Goal: Task Accomplishment & Management: Use online tool/utility

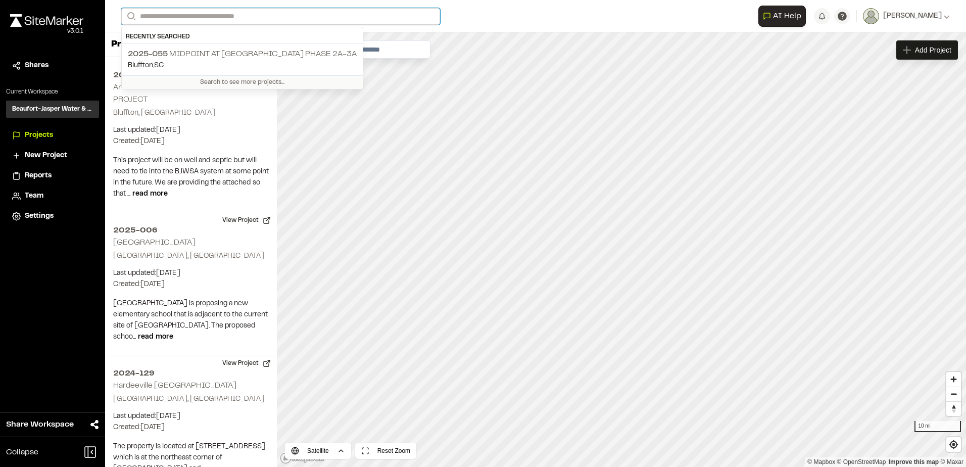
click at [217, 17] on input "Search" at bounding box center [280, 16] width 319 height 17
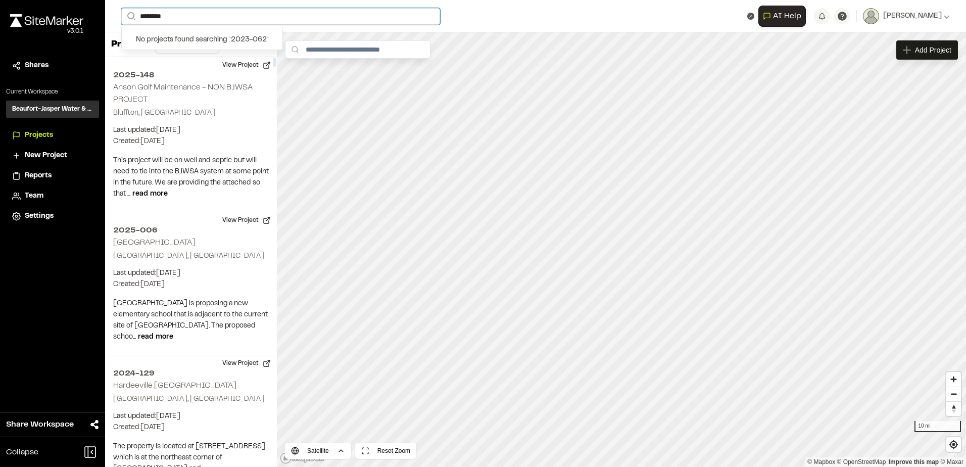
type input "********"
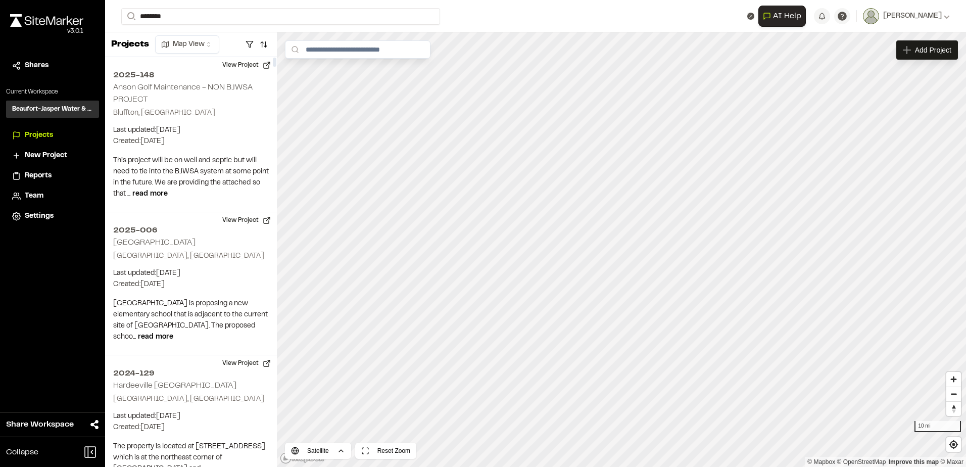
click at [57, 153] on span "New Project" at bounding box center [46, 155] width 42 height 11
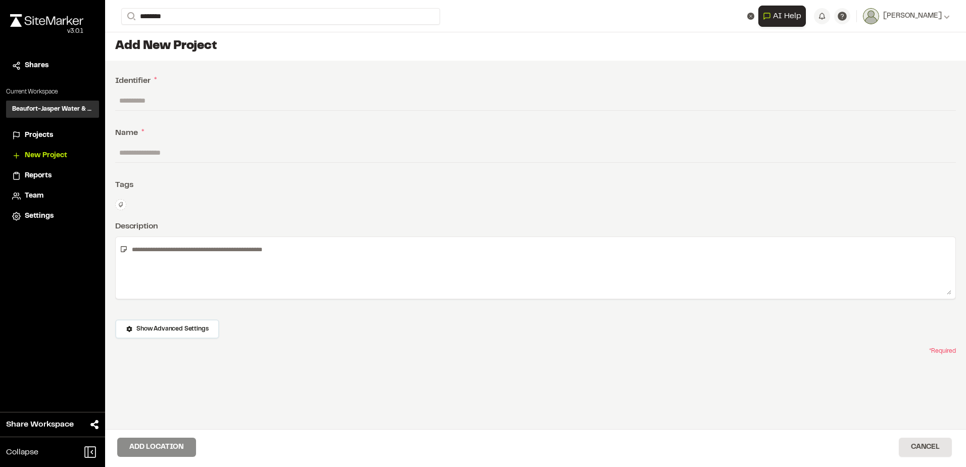
click at [188, 97] on input "text" at bounding box center [535, 100] width 841 height 19
click at [186, 104] on input "text" at bounding box center [535, 100] width 841 height 19
click at [182, 100] on input "text" at bounding box center [535, 100] width 841 height 19
paste input "********"
type input "********"
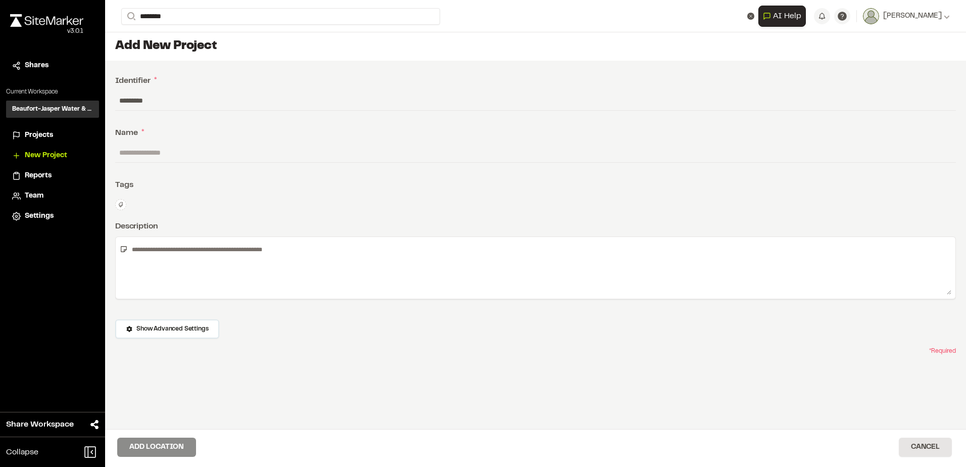
click at [237, 155] on input "text" at bounding box center [535, 152] width 841 height 19
paste input "**********"
type input "**********"
click at [242, 211] on div "**********" at bounding box center [535, 268] width 861 height 414
click at [152, 255] on textarea at bounding box center [540, 268] width 824 height 54
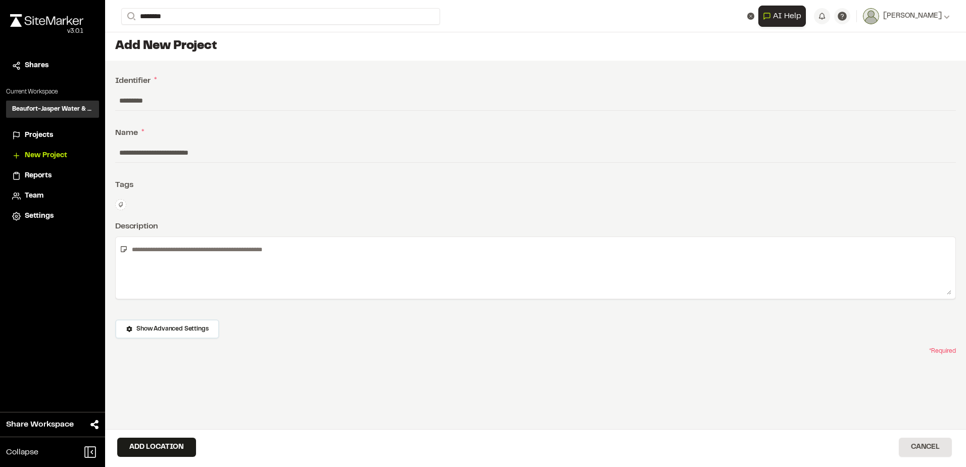
paste textarea "**********"
click at [306, 282] on textarea "**********" at bounding box center [536, 268] width 816 height 54
type textarea "**********"
click at [122, 204] on icon at bounding box center [121, 204] width 5 height 5
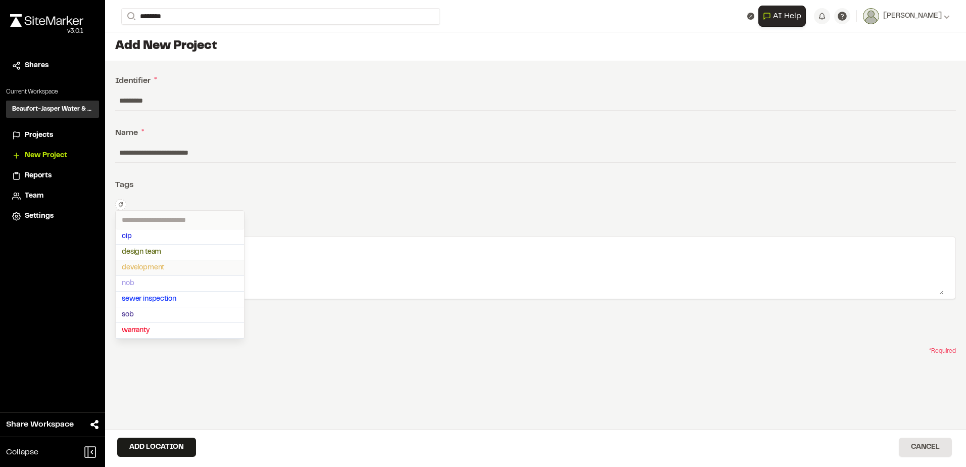
click at [154, 268] on span "development" at bounding box center [180, 267] width 116 height 11
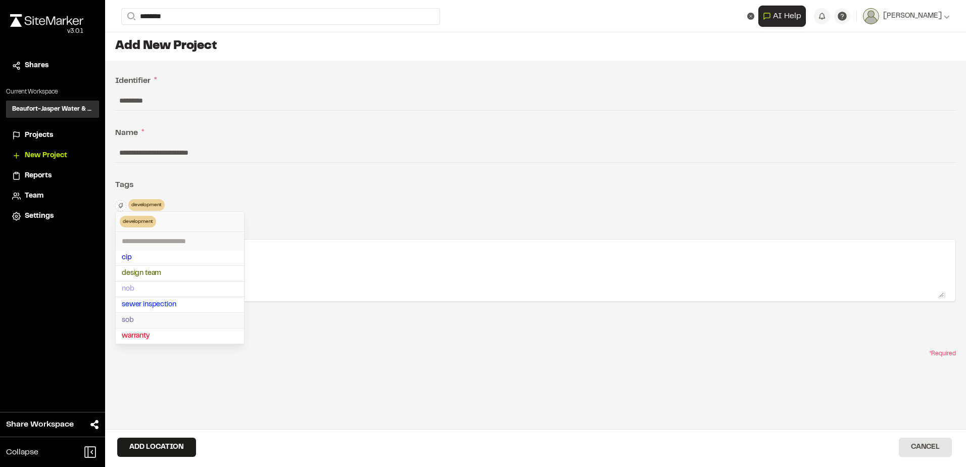
click at [146, 320] on span "sob" at bounding box center [180, 320] width 116 height 11
click at [341, 380] on div at bounding box center [483, 233] width 966 height 467
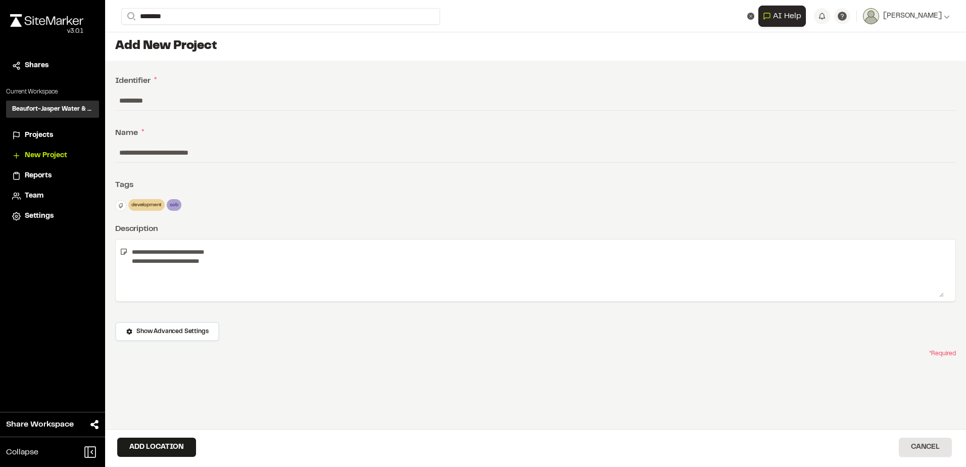
click at [124, 207] on button at bounding box center [120, 205] width 11 height 11
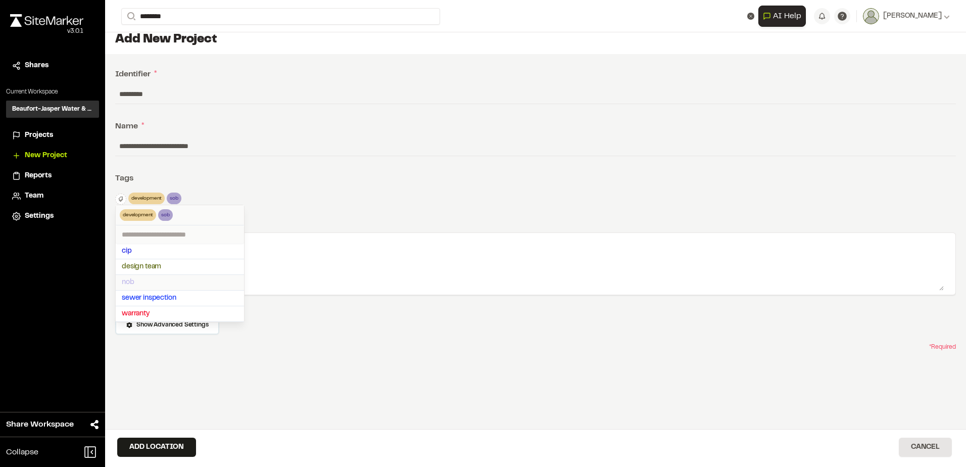
scroll to position [8, 0]
click at [261, 335] on div at bounding box center [483, 233] width 966 height 467
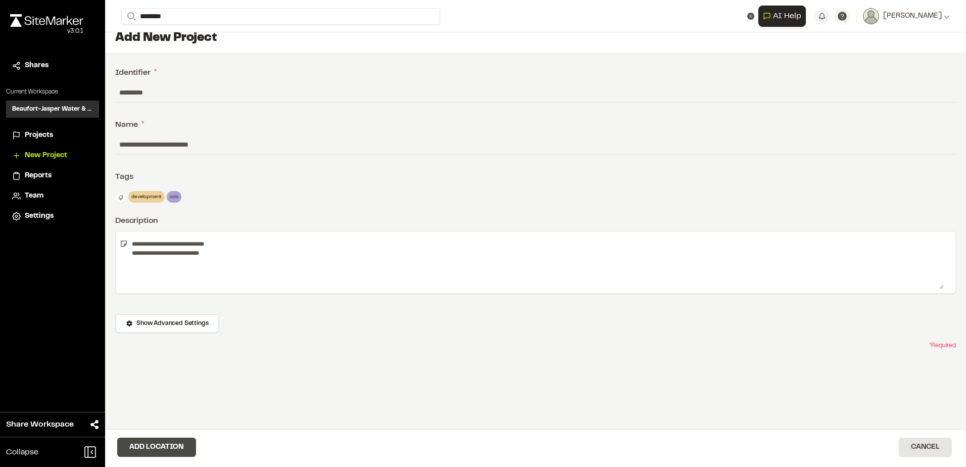
click at [164, 450] on button "Add Location" at bounding box center [156, 447] width 79 height 19
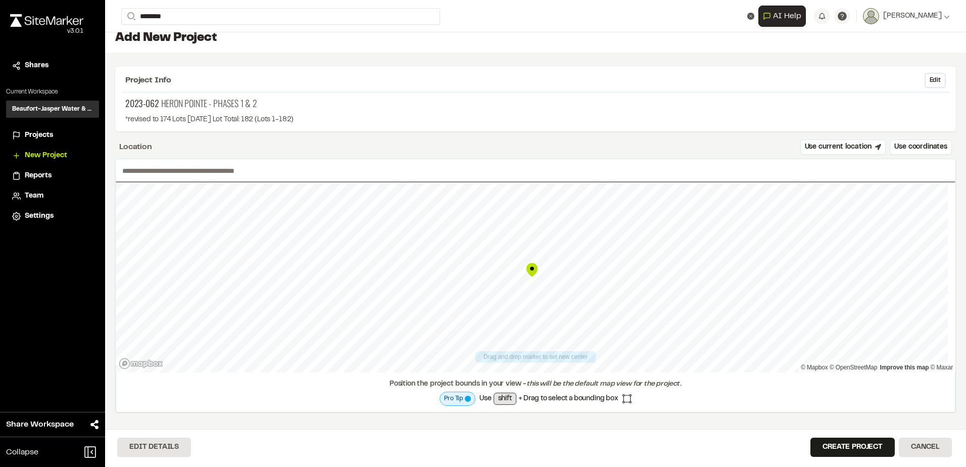
click at [691, 104] on p "2023-062 Heron Pointe - Phases 1 & 2" at bounding box center [535, 104] width 821 height 14
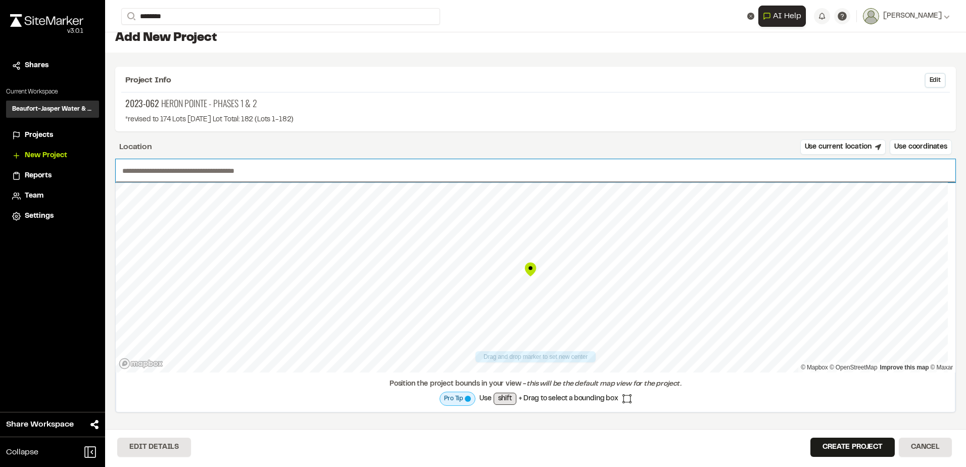
click at [412, 178] on input "text" at bounding box center [536, 170] width 840 height 23
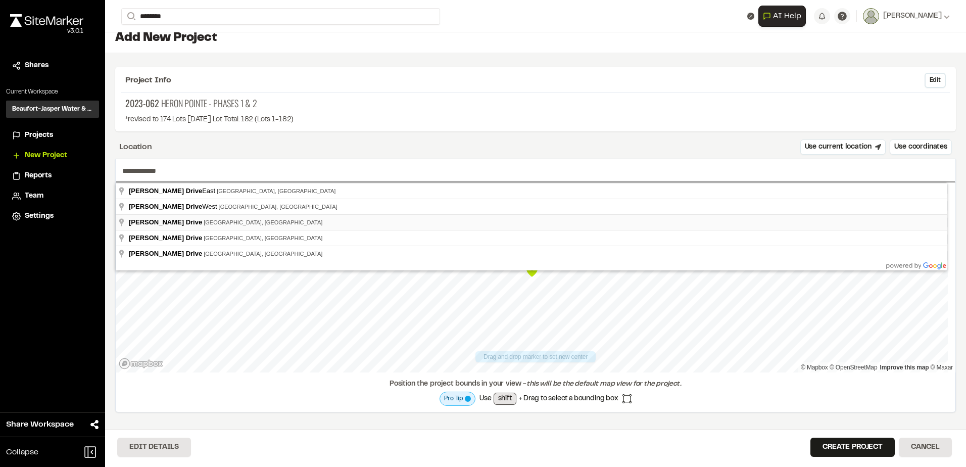
type input "**********"
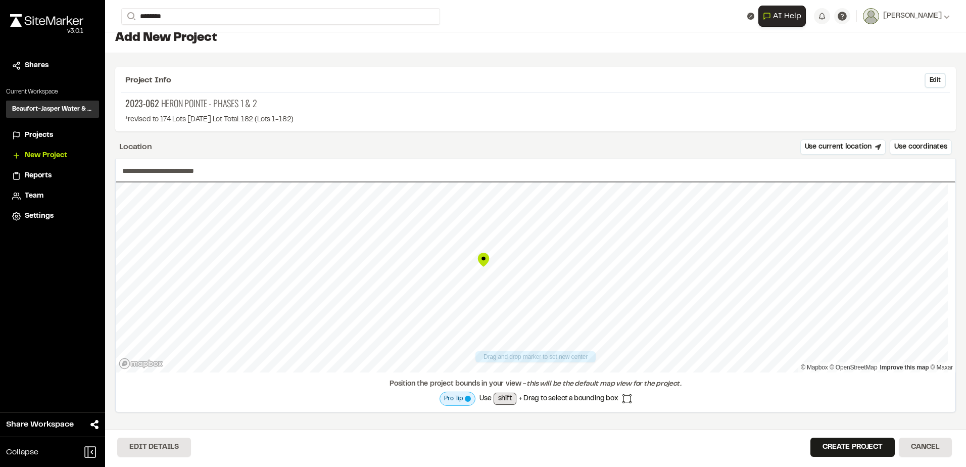
drag, startPoint x: 534, startPoint y: 274, endPoint x: 486, endPoint y: 264, distance: 49.1
click at [486, 264] on div "Map marker" at bounding box center [483, 259] width 15 height 15
drag, startPoint x: 531, startPoint y: 272, endPoint x: 600, endPoint y: 348, distance: 102.3
click at [598, 345] on div "Map marker" at bounding box center [598, 342] width 15 height 15
drag, startPoint x: 531, startPoint y: 272, endPoint x: 490, endPoint y: 328, distance: 69.0
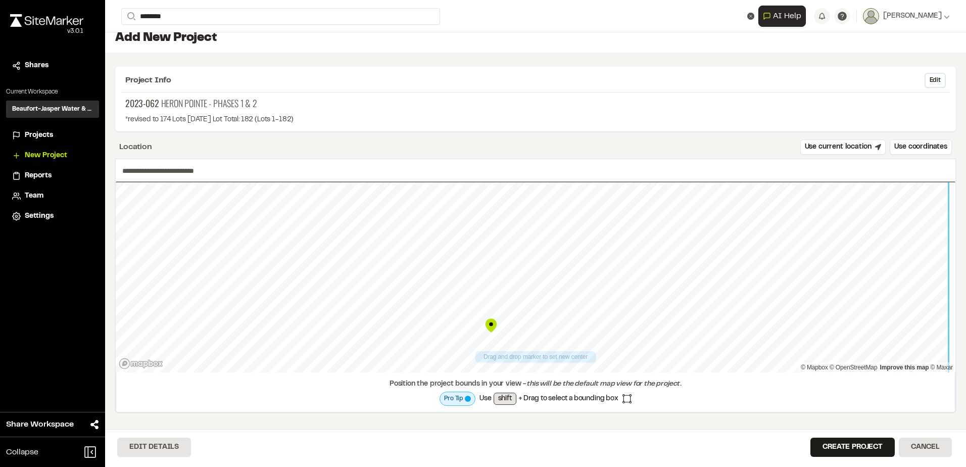
click at [490, 328] on div "Map marker" at bounding box center [491, 325] width 15 height 15
click at [825, 447] on button "Create Project" at bounding box center [853, 447] width 84 height 19
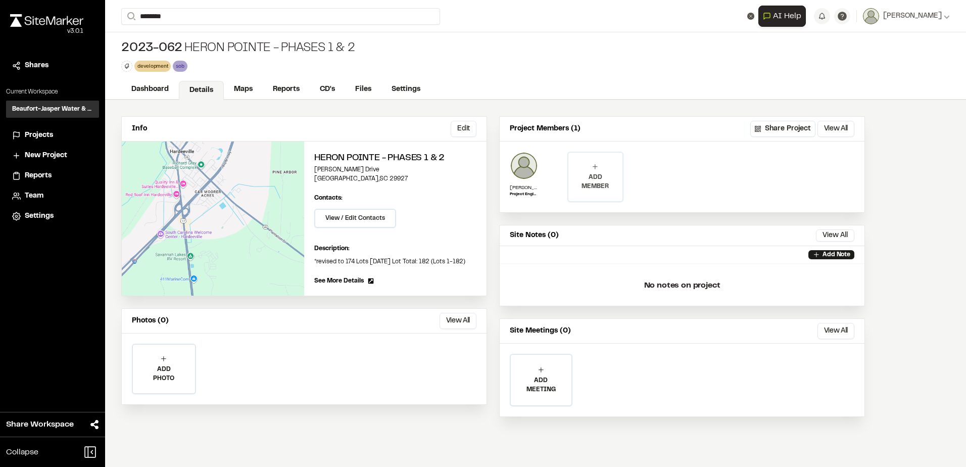
click at [610, 177] on p "ADD MEMBER" at bounding box center [596, 182] width 54 height 18
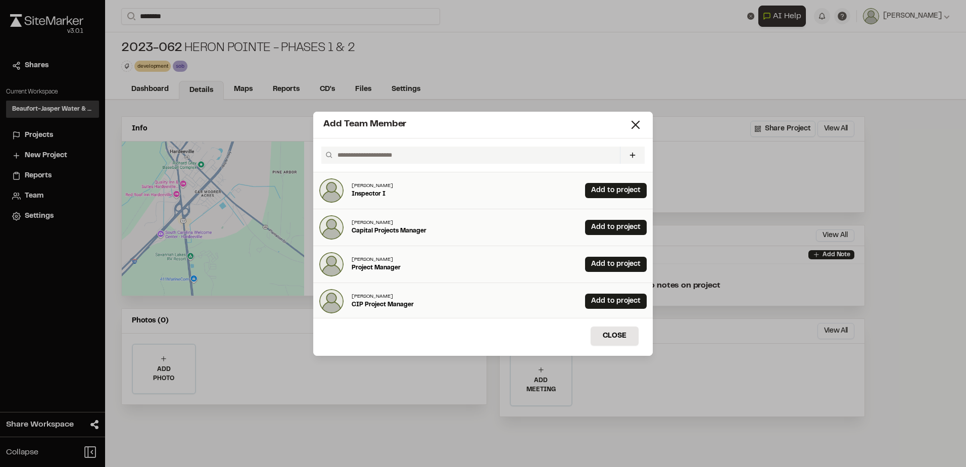
click at [386, 154] on input "text" at bounding box center [475, 155] width 282 height 17
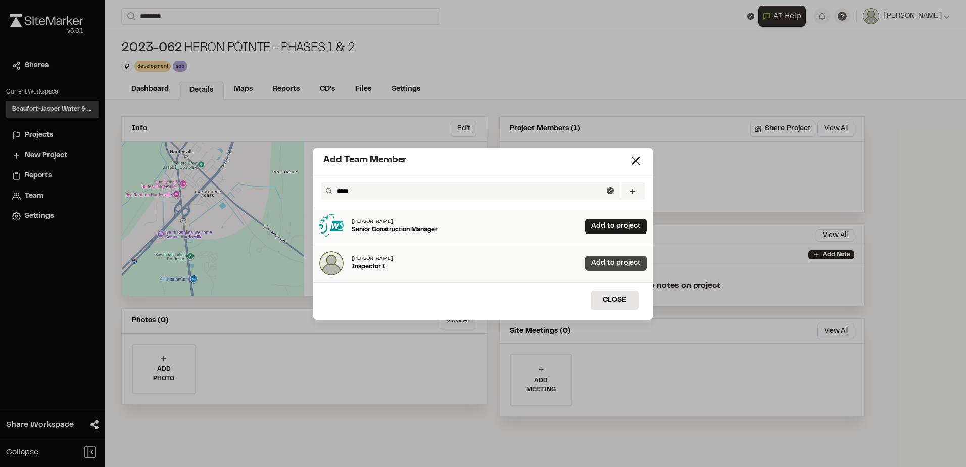
type input "*****"
click at [603, 264] on link "Add to project" at bounding box center [616, 263] width 62 height 15
click at [402, 194] on input "*****" at bounding box center [470, 190] width 274 height 17
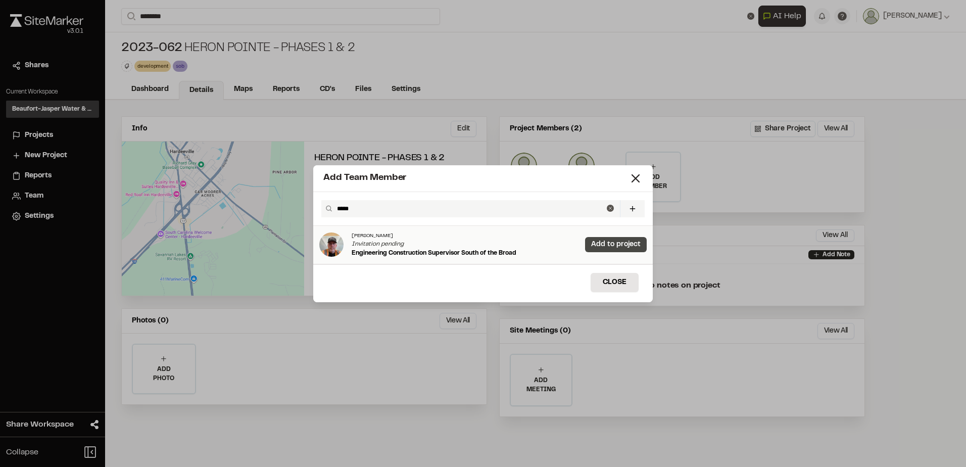
type input "*****"
click at [597, 243] on link "Add to project" at bounding box center [616, 244] width 62 height 15
click at [624, 277] on button "Close" at bounding box center [615, 282] width 48 height 19
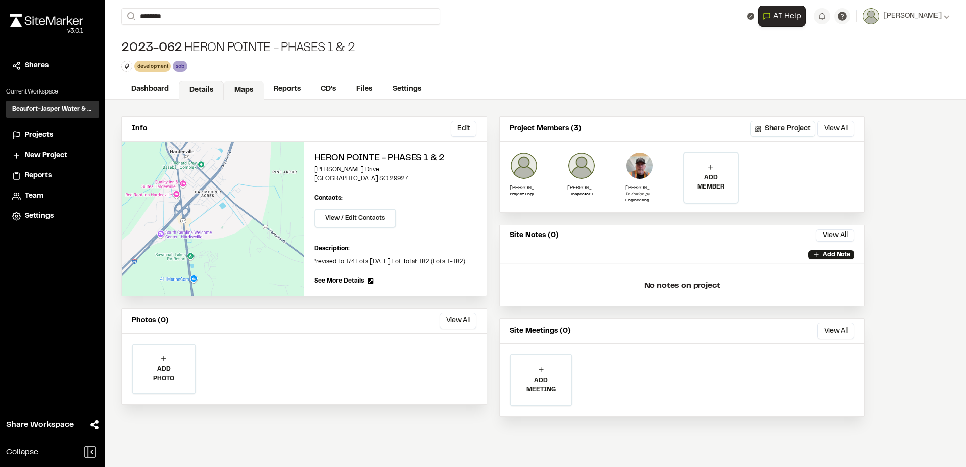
click at [249, 91] on link "Maps" at bounding box center [244, 90] width 40 height 19
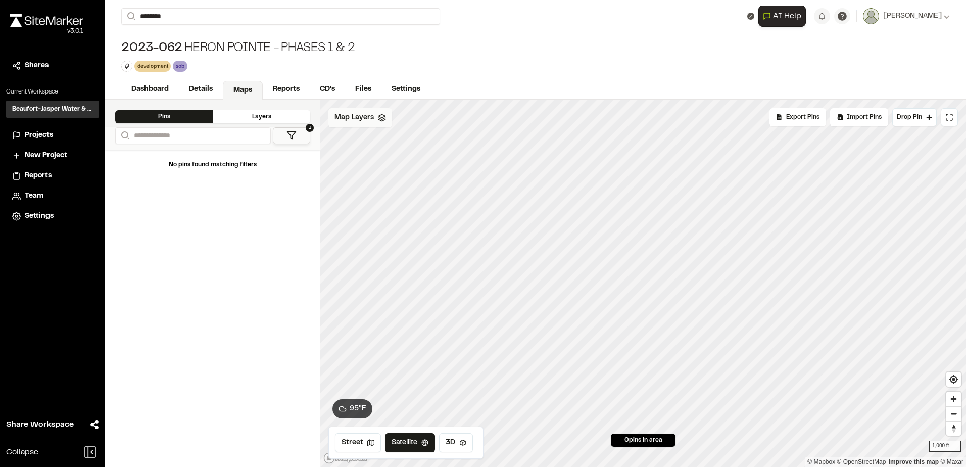
click at [381, 120] on icon at bounding box center [382, 118] width 8 height 8
click at [390, 114] on html "**********" at bounding box center [483, 233] width 966 height 467
click at [373, 137] on link "Add Layer" at bounding box center [366, 139] width 76 height 17
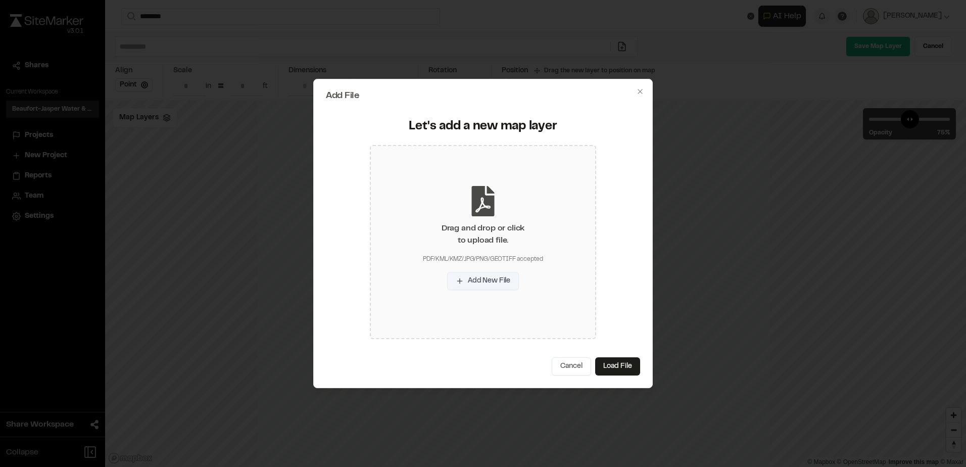
click at [488, 282] on button "Add New File" at bounding box center [483, 281] width 72 height 18
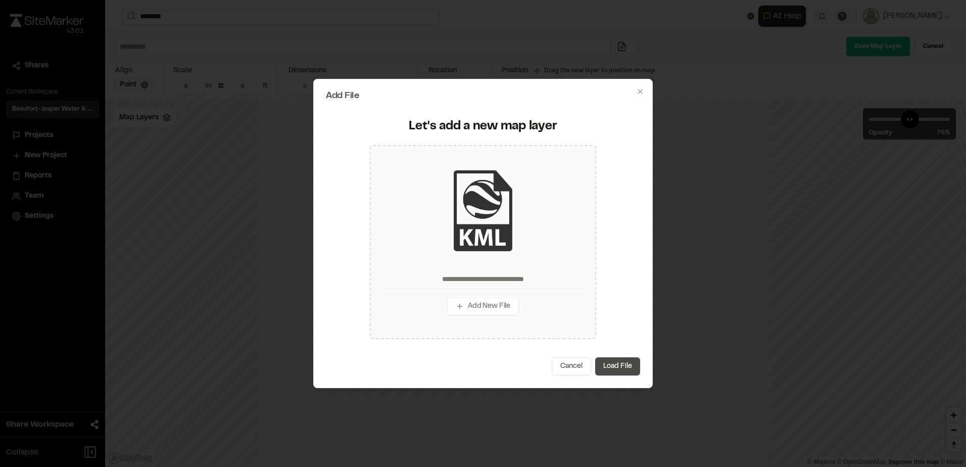
click at [620, 364] on button "Load File" at bounding box center [617, 366] width 45 height 18
type input "**********"
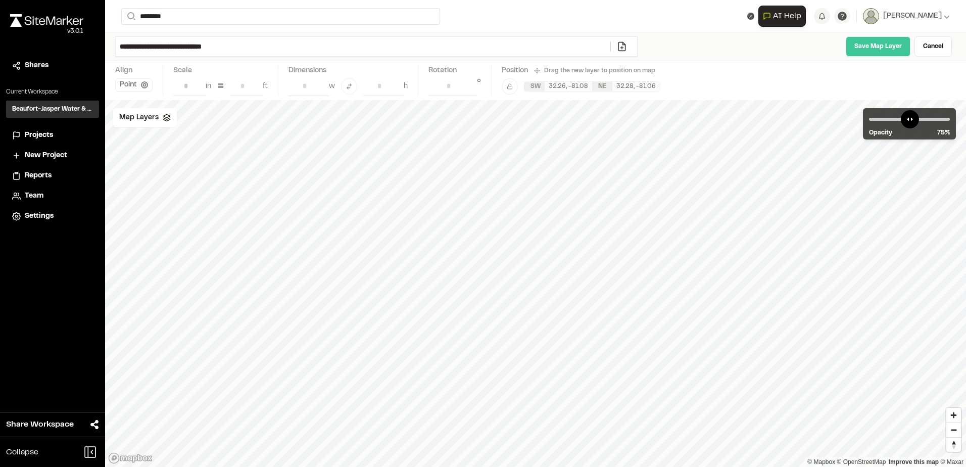
click at [879, 50] on link "Save Map Layer" at bounding box center [878, 46] width 65 height 20
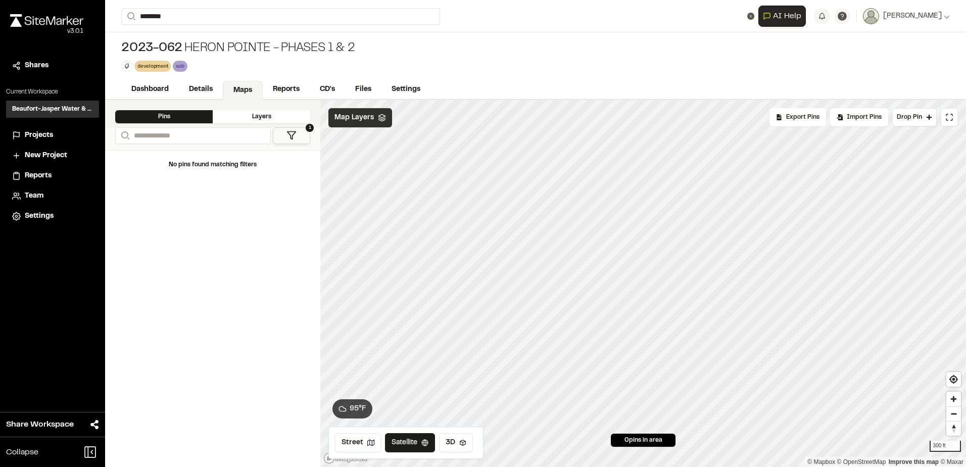
click at [372, 122] on span "Map Layers" at bounding box center [354, 117] width 39 height 11
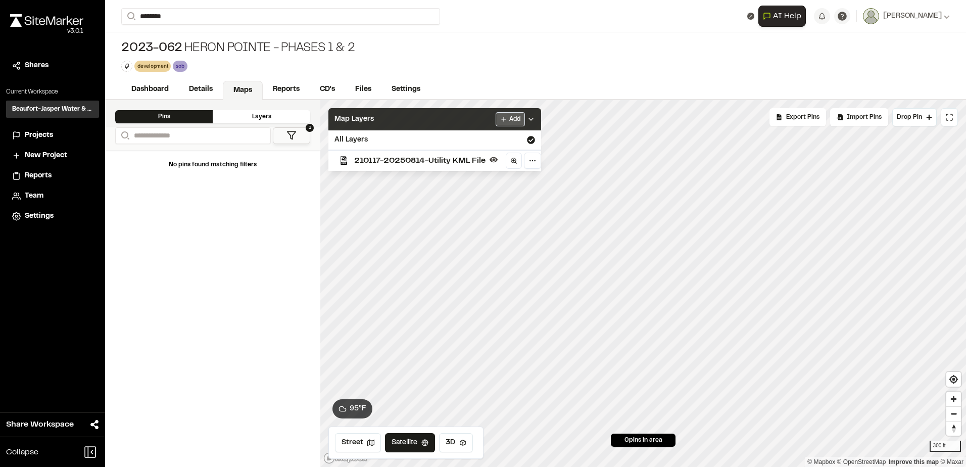
click at [508, 118] on html "**********" at bounding box center [483, 233] width 966 height 467
click at [471, 138] on link "Add Layer" at bounding box center [486, 139] width 76 height 17
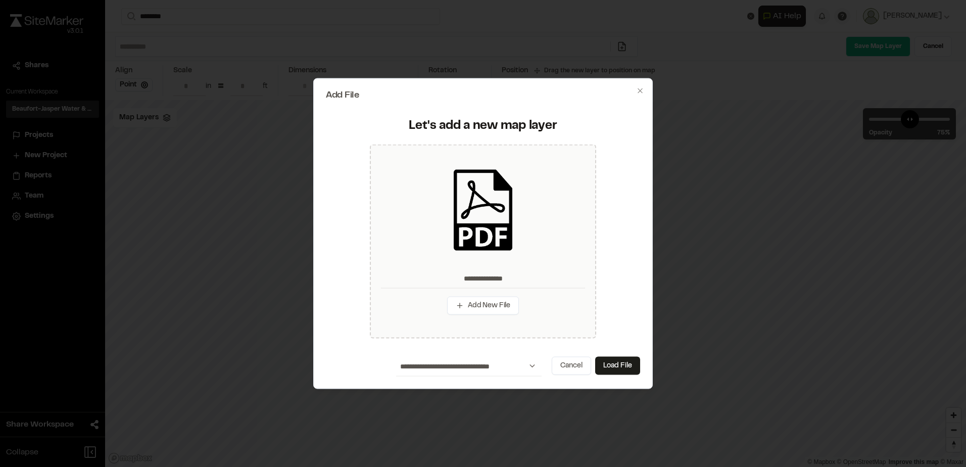
click at [608, 364] on button "Load File" at bounding box center [617, 365] width 45 height 18
type input "**********"
type input "****"
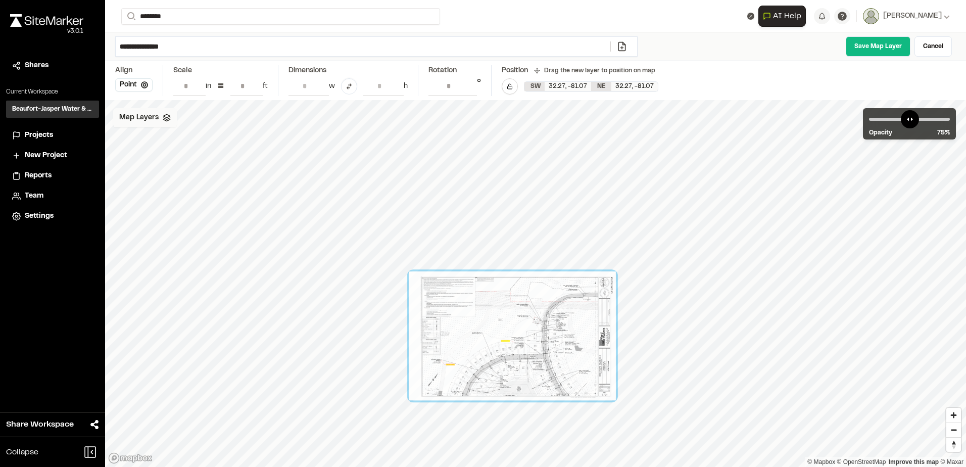
click at [155, 120] on span "Map Layers" at bounding box center [138, 117] width 39 height 11
click at [312, 120] on div "Add" at bounding box center [299, 119] width 39 height 14
click at [167, 123] on div "Map Layers" at bounding box center [145, 117] width 64 height 19
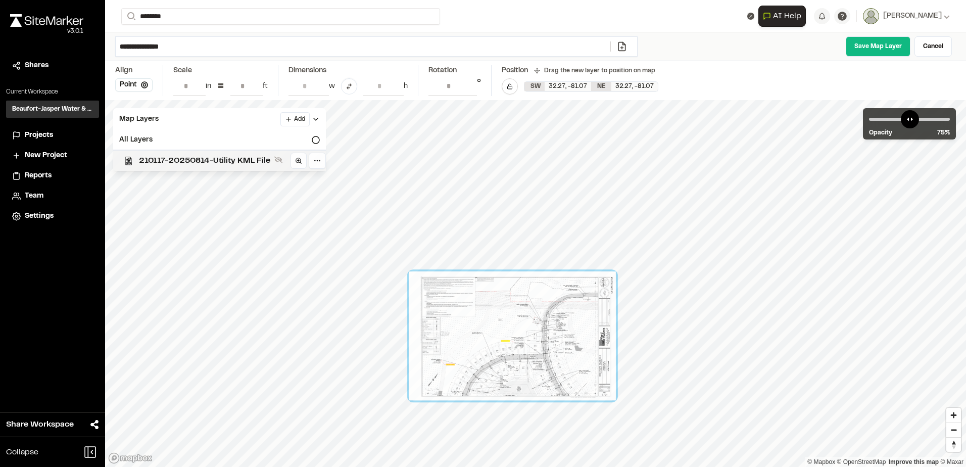
click at [196, 153] on div "210117-20250814-Utility KML File" at bounding box center [215, 160] width 221 height 21
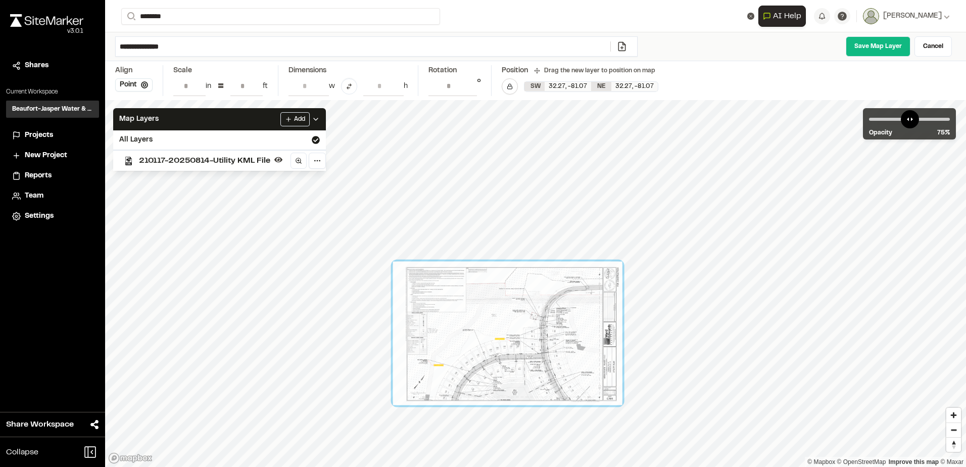
click at [511, 325] on div at bounding box center [507, 334] width 229 height 144
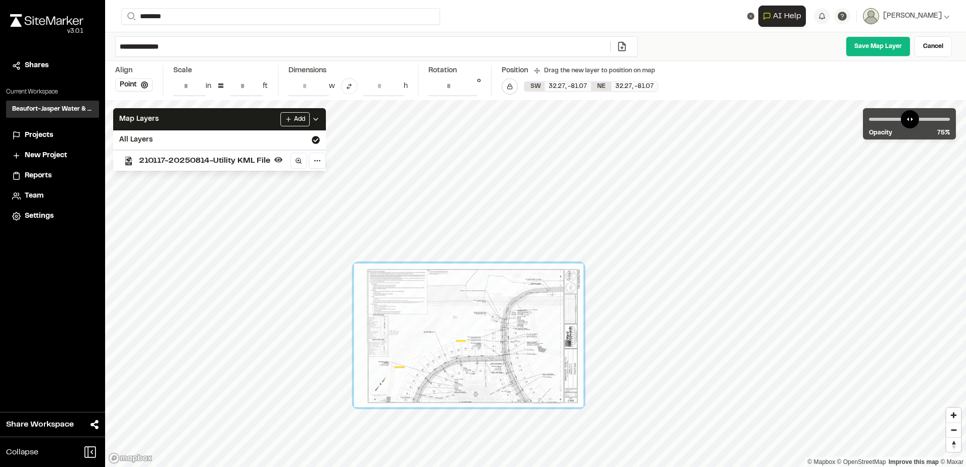
drag, startPoint x: 501, startPoint y: 319, endPoint x: 469, endPoint y: 329, distance: 33.9
click at [469, 329] on div at bounding box center [468, 336] width 229 height 144
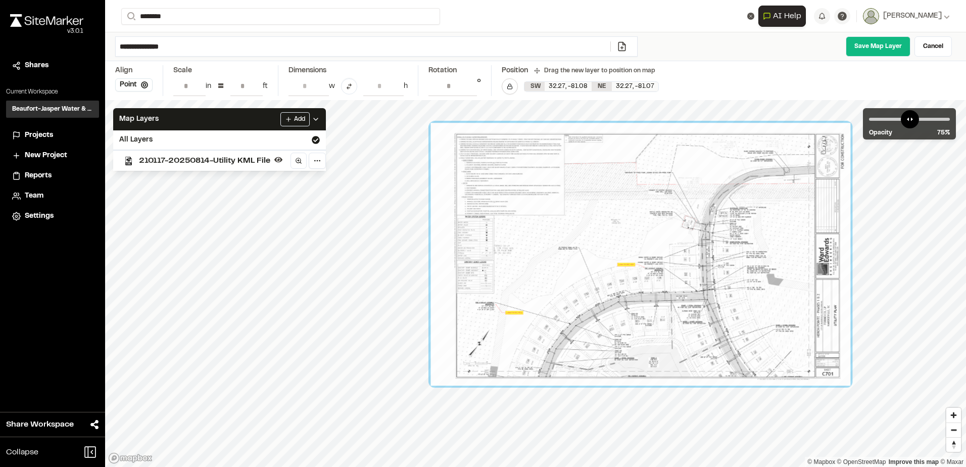
drag, startPoint x: 480, startPoint y: 343, endPoint x: 586, endPoint y: 262, distance: 133.7
click at [648, 262] on div at bounding box center [641, 254] width 420 height 263
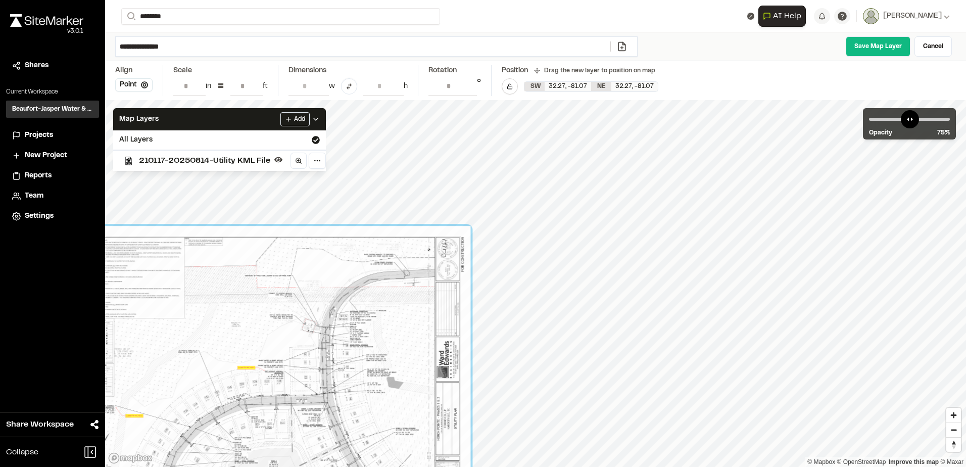
drag, startPoint x: 698, startPoint y: 252, endPoint x: 335, endPoint y: 355, distance: 378.2
click at [335, 355] on div at bounding box center [261, 357] width 420 height 263
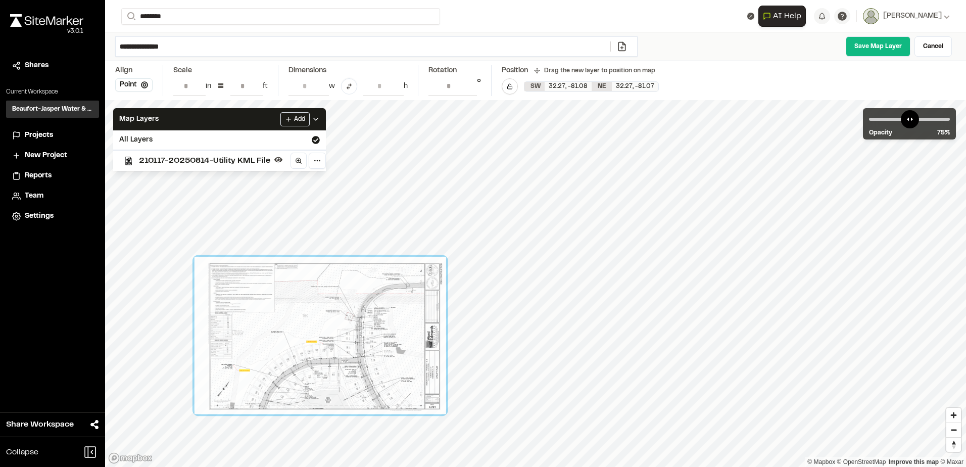
drag, startPoint x: 332, startPoint y: 394, endPoint x: 348, endPoint y: 368, distance: 30.9
click at [348, 368] on div at bounding box center [321, 335] width 252 height 157
drag, startPoint x: 350, startPoint y: 366, endPoint x: 339, endPoint y: 345, distance: 24.0
click at [339, 345] on div at bounding box center [321, 335] width 252 height 157
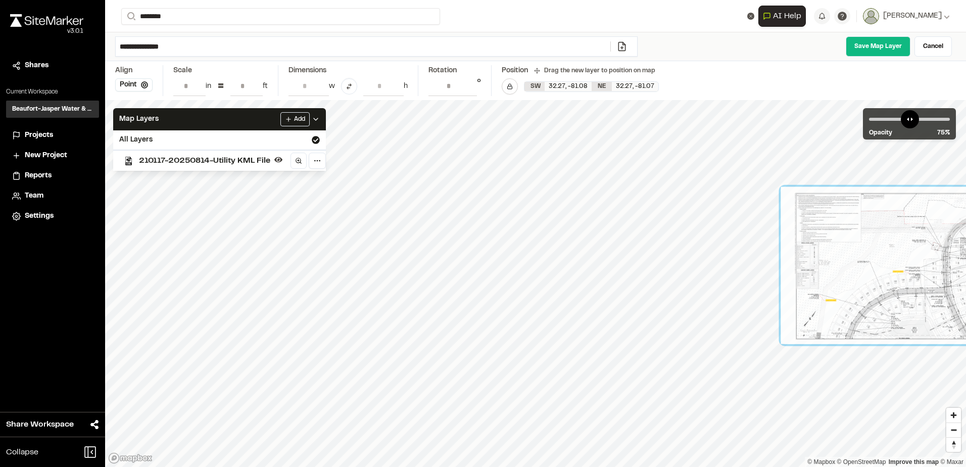
drag, startPoint x: 367, startPoint y: 381, endPoint x: 953, endPoint y: 271, distance: 595.9
click at [953, 271] on div at bounding box center [907, 265] width 252 height 157
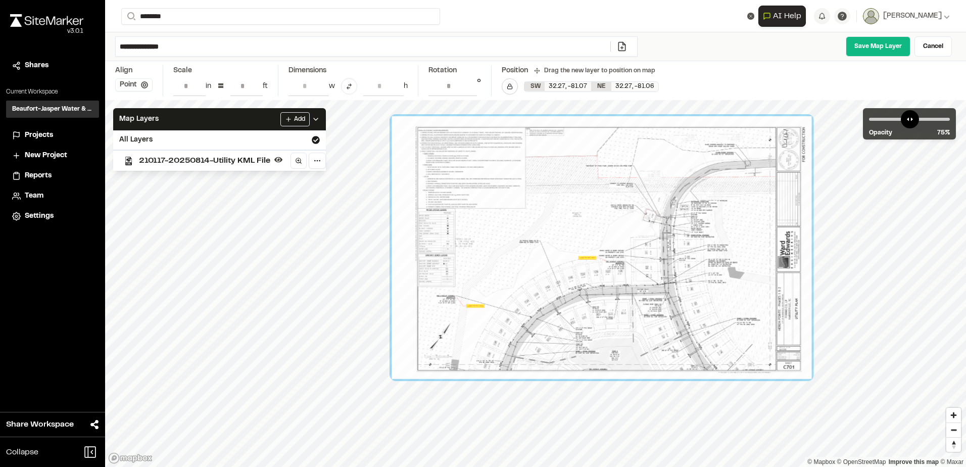
click at [131, 82] on button "Point" at bounding box center [133, 84] width 37 height 13
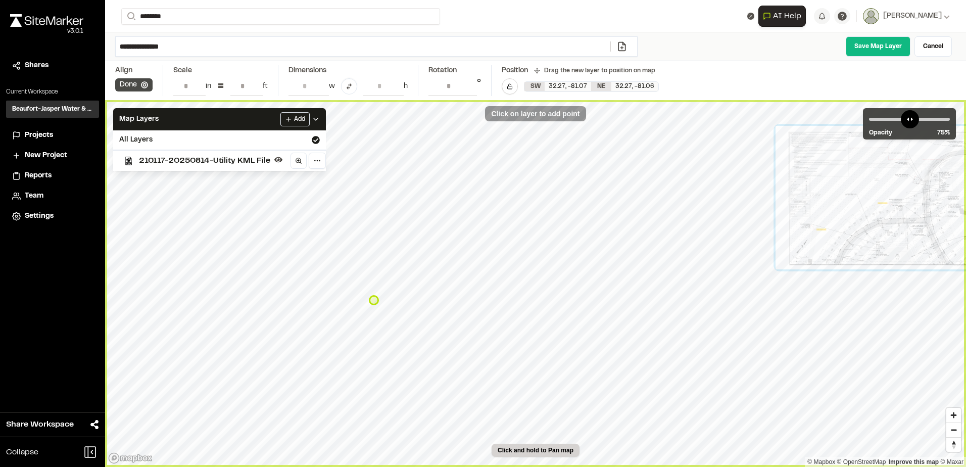
click at [131, 83] on button "Done" at bounding box center [133, 84] width 37 height 13
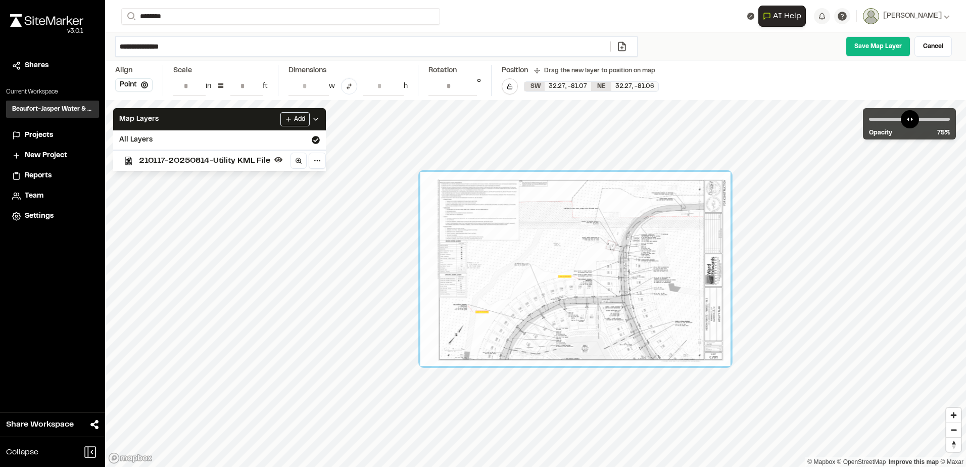
drag, startPoint x: 935, startPoint y: 202, endPoint x: 436, endPoint y: 314, distance: 512.1
click at [436, 314] on div at bounding box center [575, 269] width 310 height 194
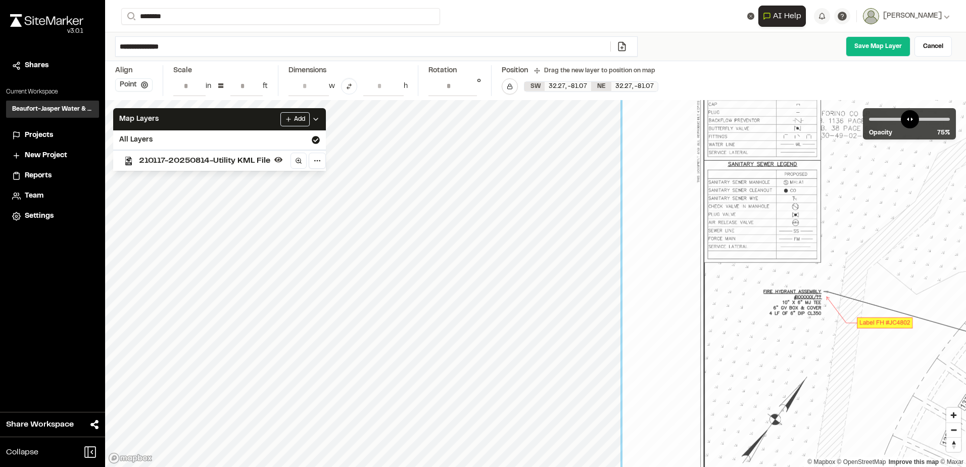
click at [132, 87] on button "Point" at bounding box center [133, 84] width 37 height 13
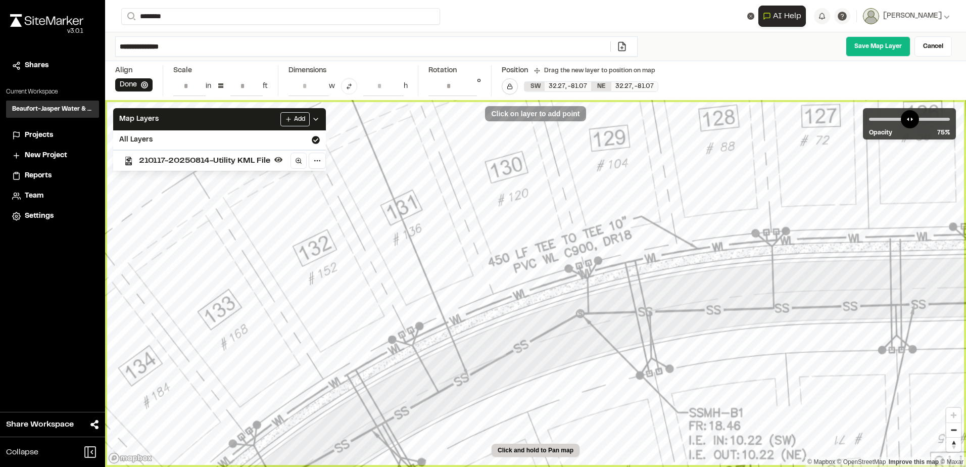
type input "**********"
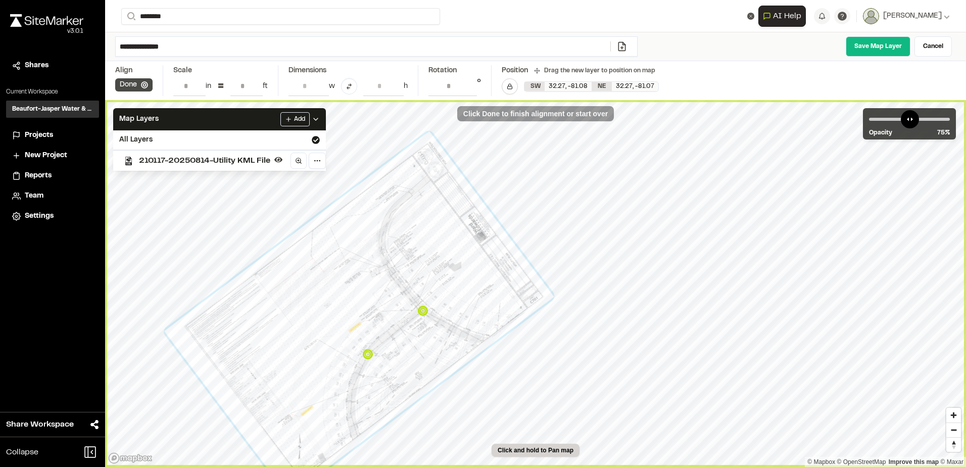
click at [127, 79] on button "Done" at bounding box center [133, 84] width 37 height 13
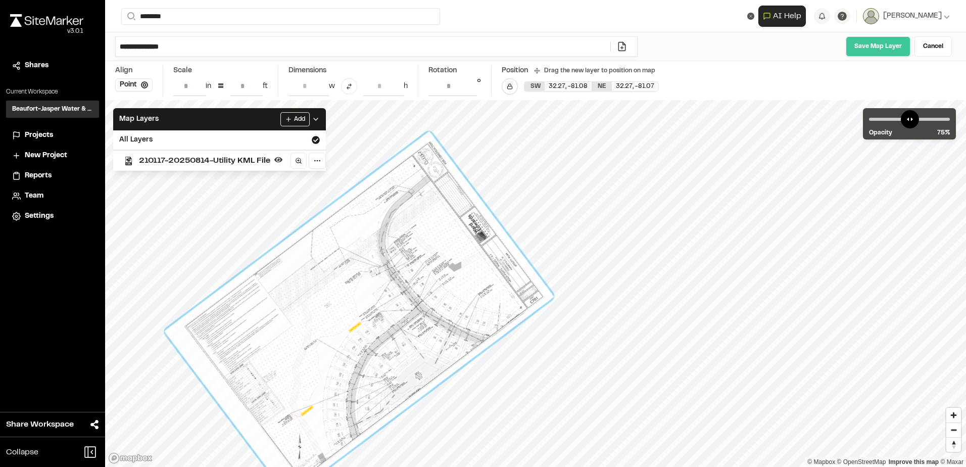
click at [865, 54] on link "Save Map Layer" at bounding box center [878, 46] width 65 height 20
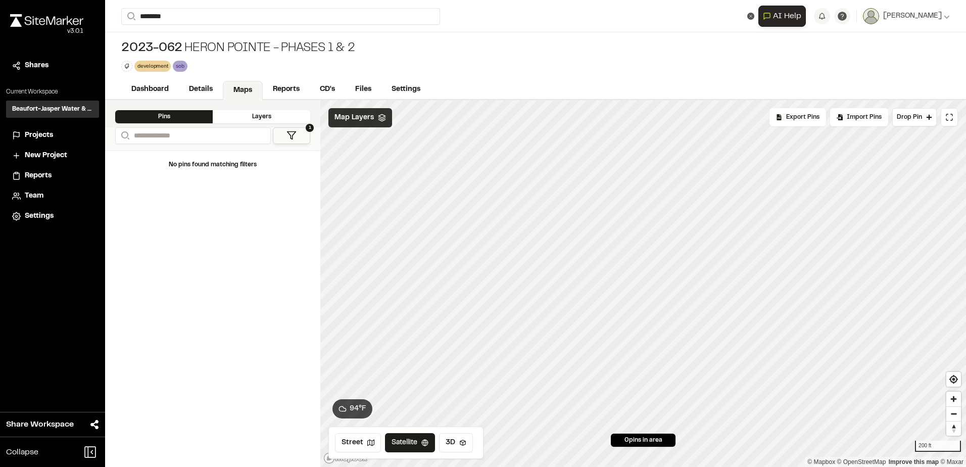
click at [351, 111] on div "Map Layers" at bounding box center [360, 117] width 64 height 19
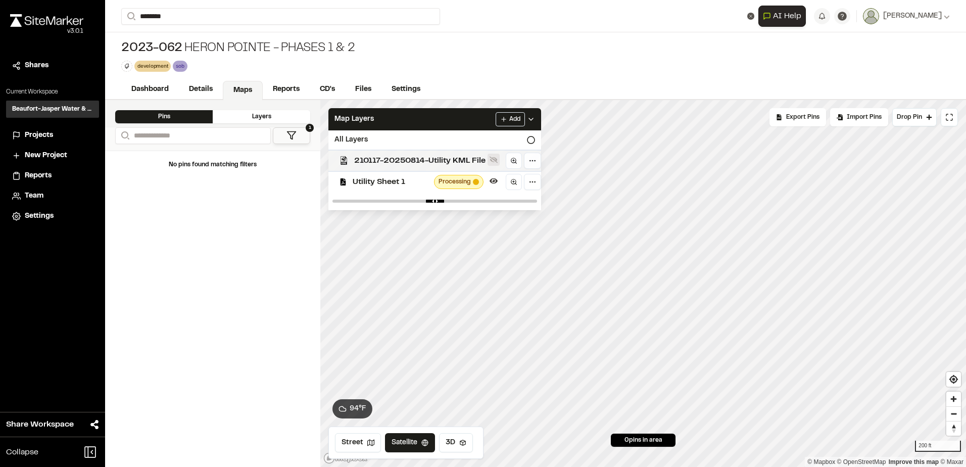
click at [496, 157] on icon at bounding box center [494, 160] width 8 height 8
click at [52, 130] on span "Projects" at bounding box center [39, 135] width 28 height 11
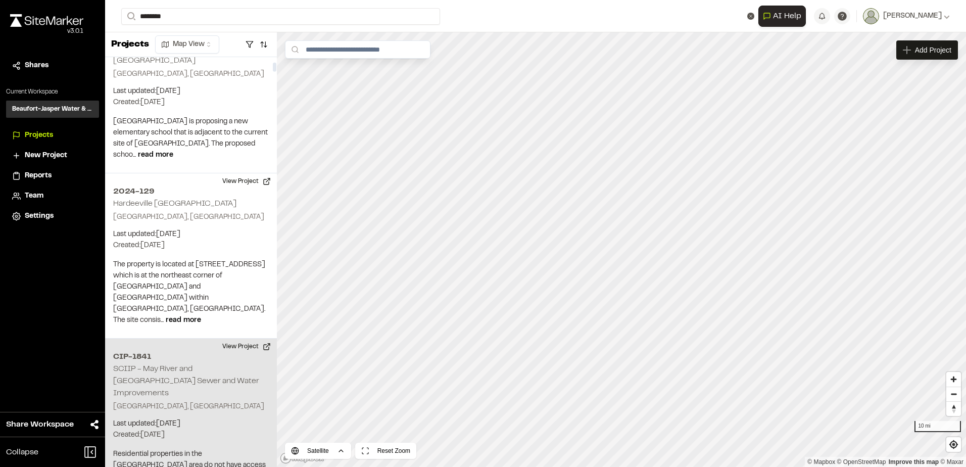
scroll to position [303, 0]
click at [152, 365] on h2 "SCIIP - May River and Stoney Creek Sewer and Water Improvements" at bounding box center [186, 380] width 146 height 31
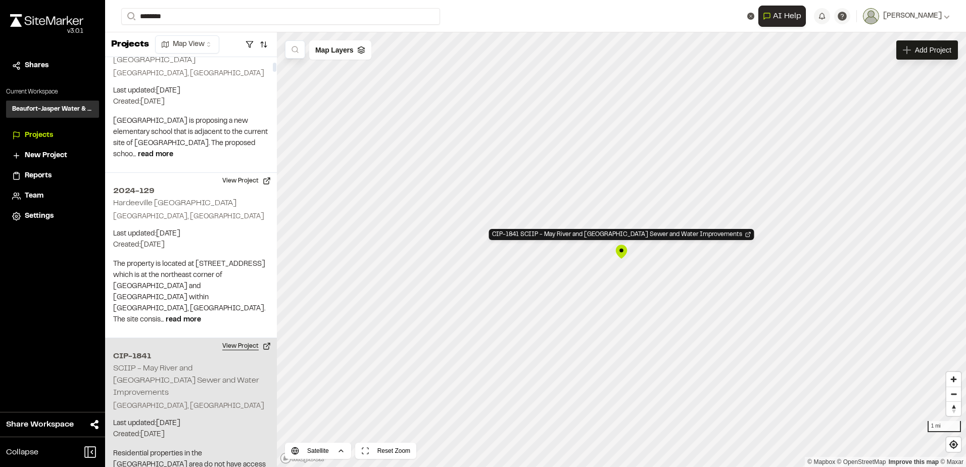
click at [259, 338] on button "View Project" at bounding box center [246, 346] width 61 height 16
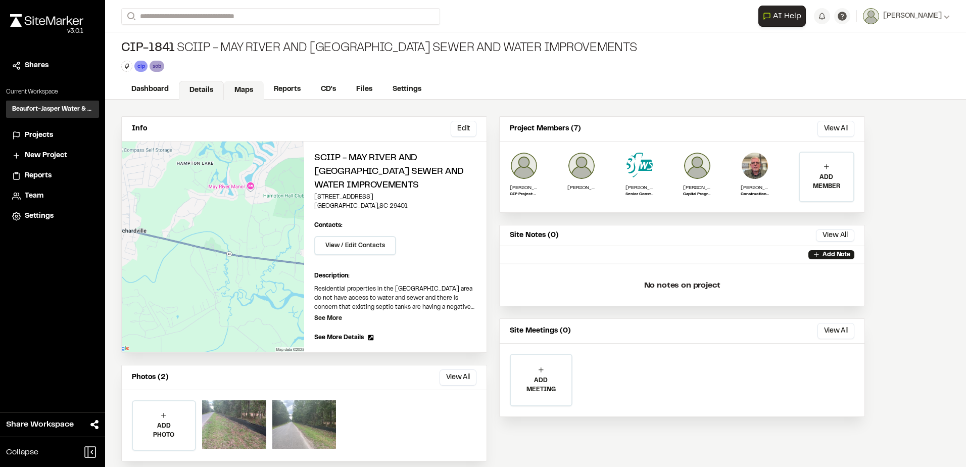
click at [261, 88] on link "Maps" at bounding box center [244, 90] width 40 height 19
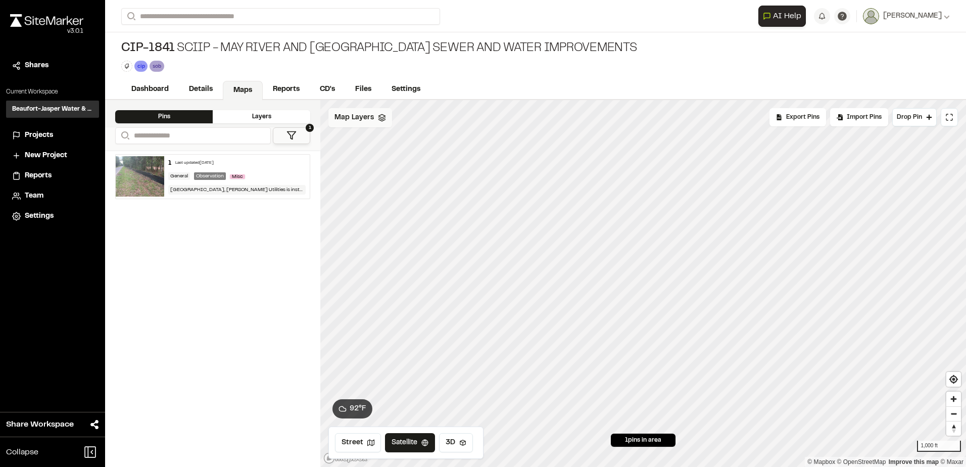
click at [374, 119] on div "Map Layers" at bounding box center [360, 117] width 64 height 19
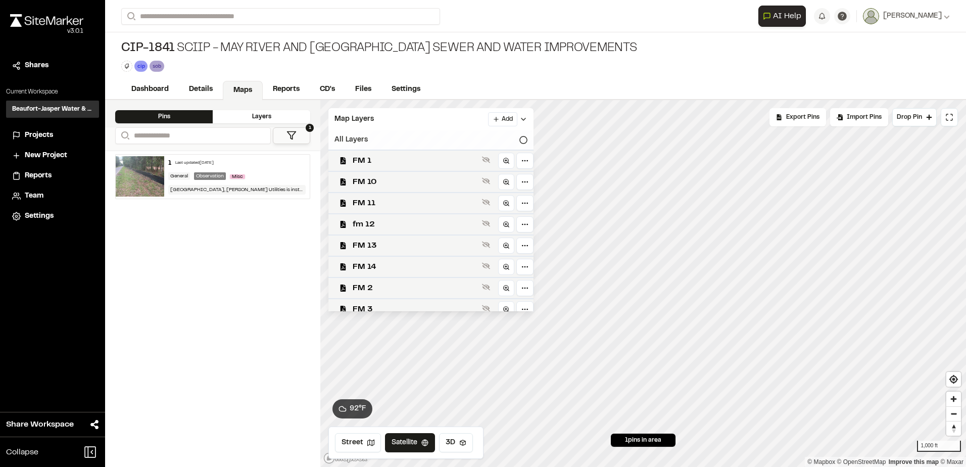
click at [497, 140] on div "All Layers" at bounding box center [430, 139] width 205 height 19
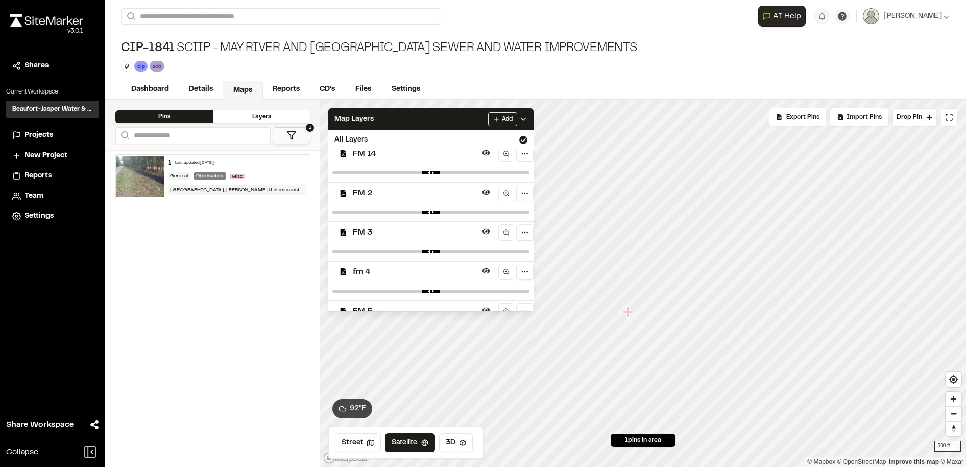
scroll to position [152, 0]
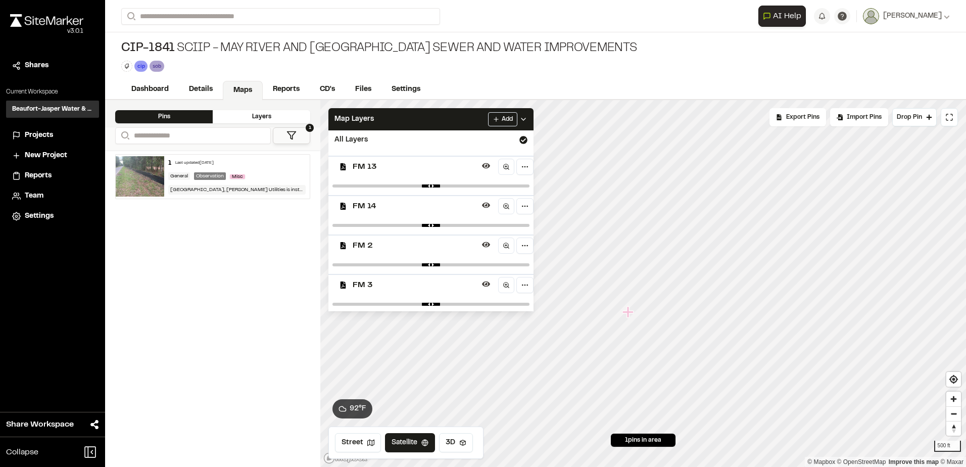
click at [34, 133] on span "Projects" at bounding box center [39, 135] width 28 height 11
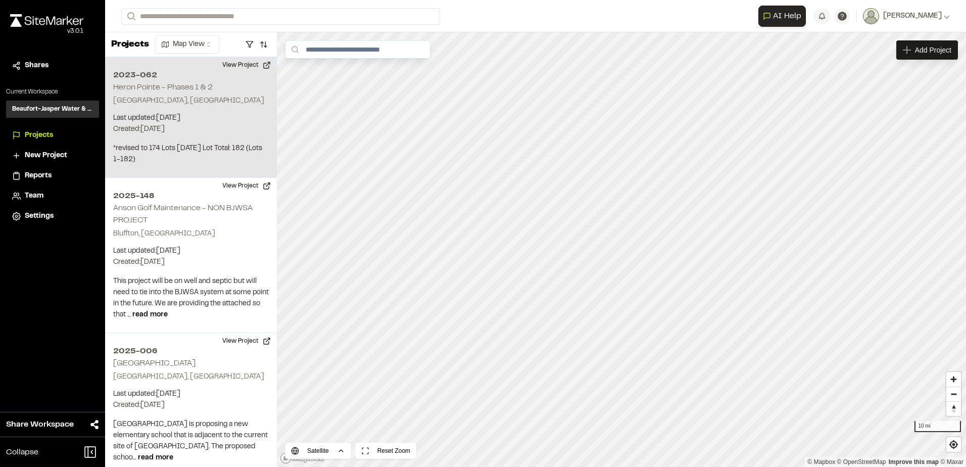
click at [128, 76] on h2 "2023-062" at bounding box center [191, 75] width 156 height 12
click at [257, 63] on button "View Project" at bounding box center [246, 65] width 61 height 16
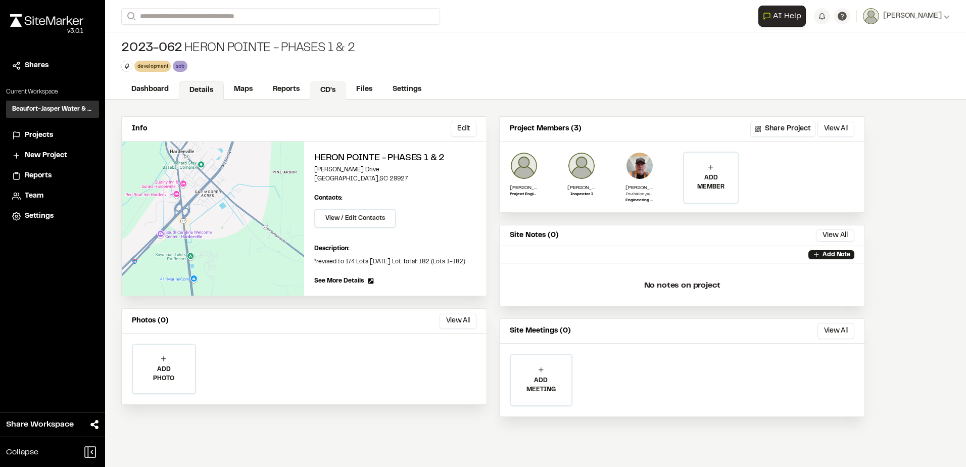
click at [326, 85] on link "CD's" at bounding box center [328, 90] width 36 height 19
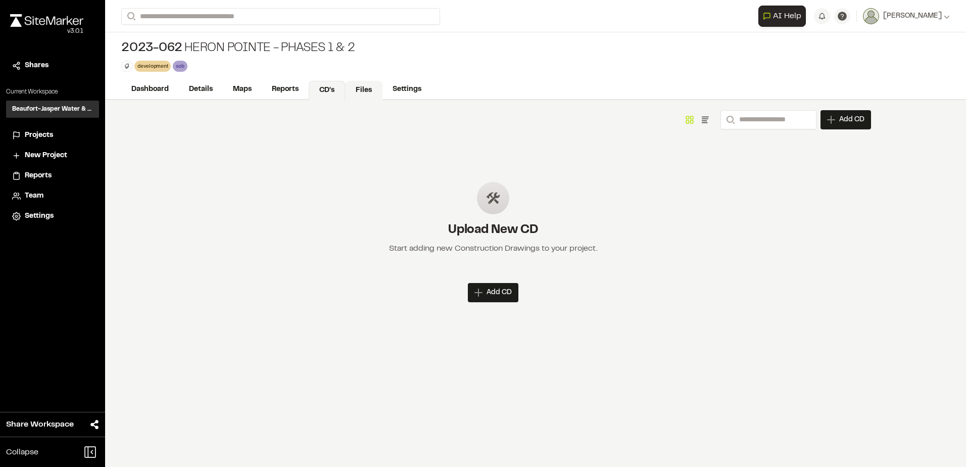
click at [352, 88] on link "Files" at bounding box center [363, 90] width 37 height 19
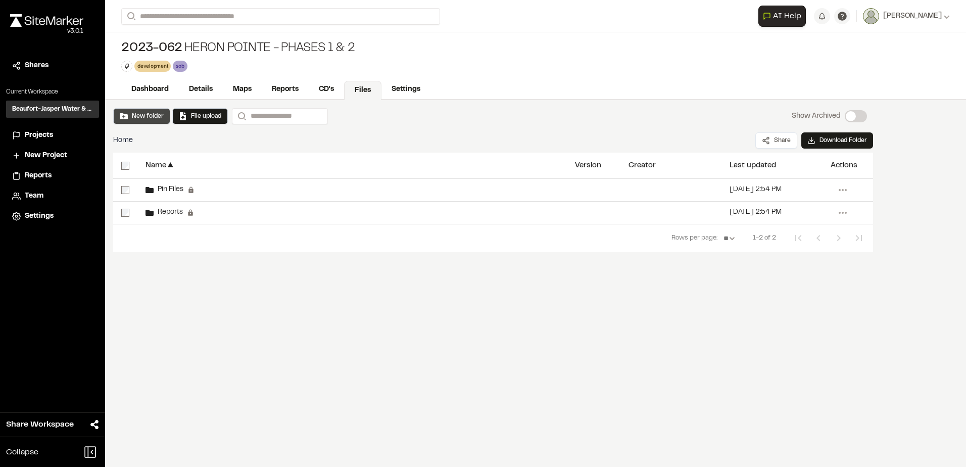
click at [144, 117] on button "New folder" at bounding box center [142, 116] width 44 height 9
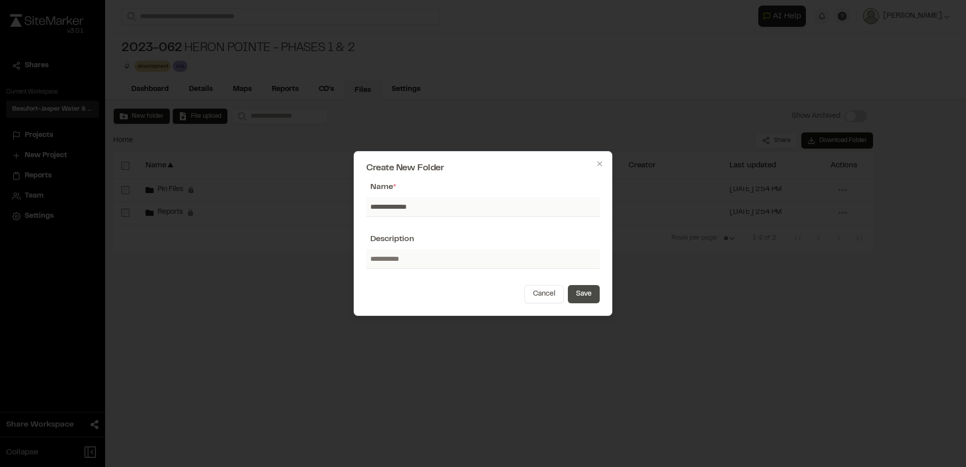
type input "**********"
click at [579, 294] on button "Save" at bounding box center [584, 294] width 32 height 18
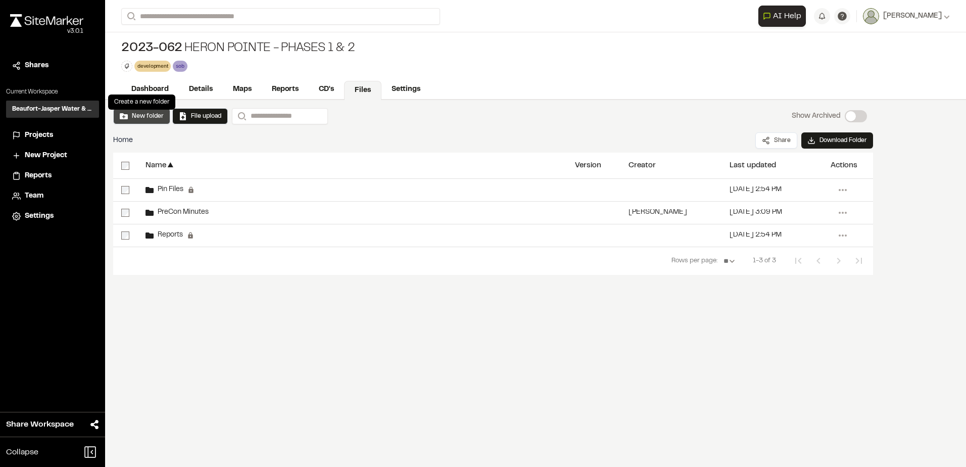
click at [152, 113] on button "New folder" at bounding box center [142, 116] width 44 height 9
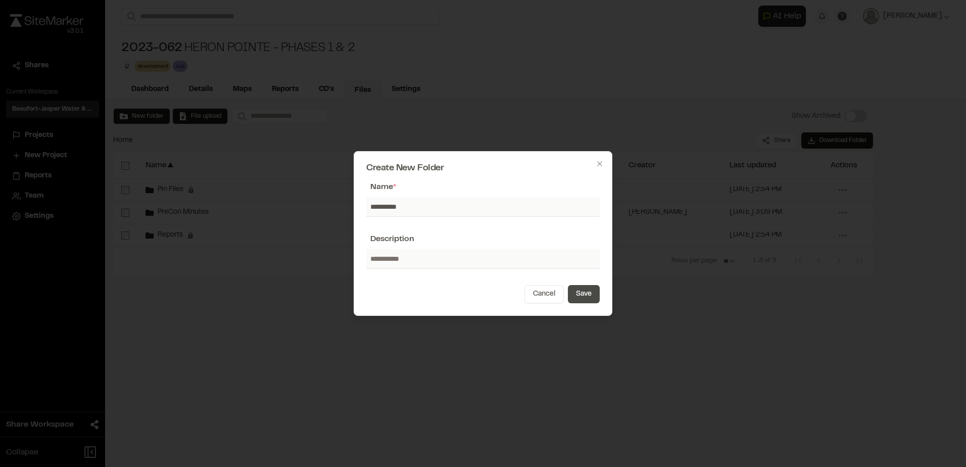
type input "**********"
click at [592, 298] on button "Save" at bounding box center [584, 294] width 32 height 18
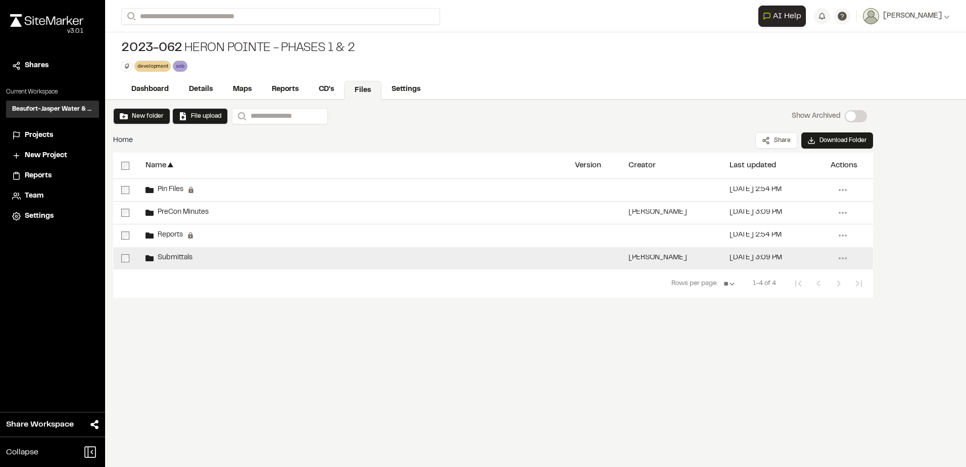
click at [164, 263] on div "Submittals" at bounding box center [352, 258] width 430 height 22
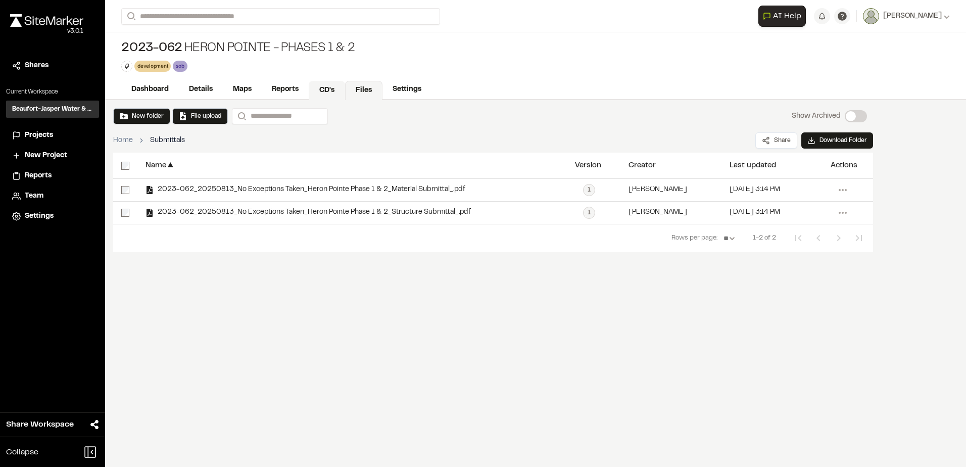
click at [335, 83] on link "CD's" at bounding box center [327, 90] width 36 height 19
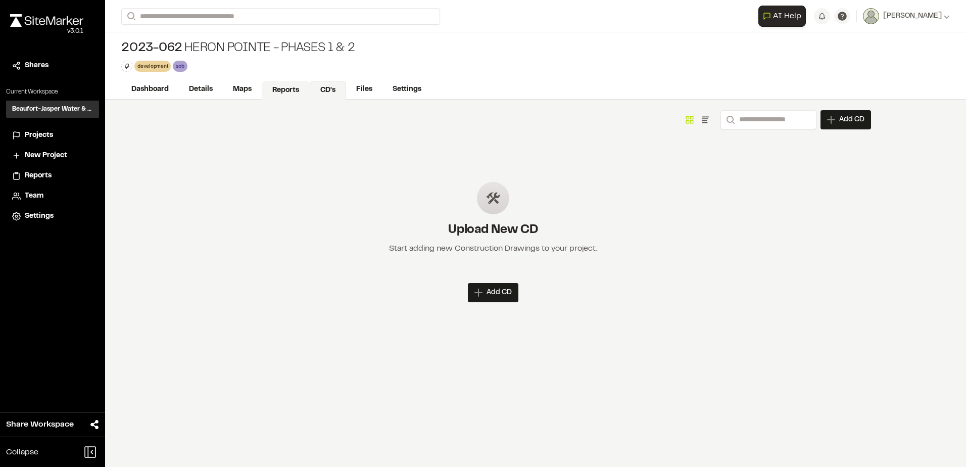
click at [294, 93] on link "Reports" at bounding box center [286, 90] width 48 height 19
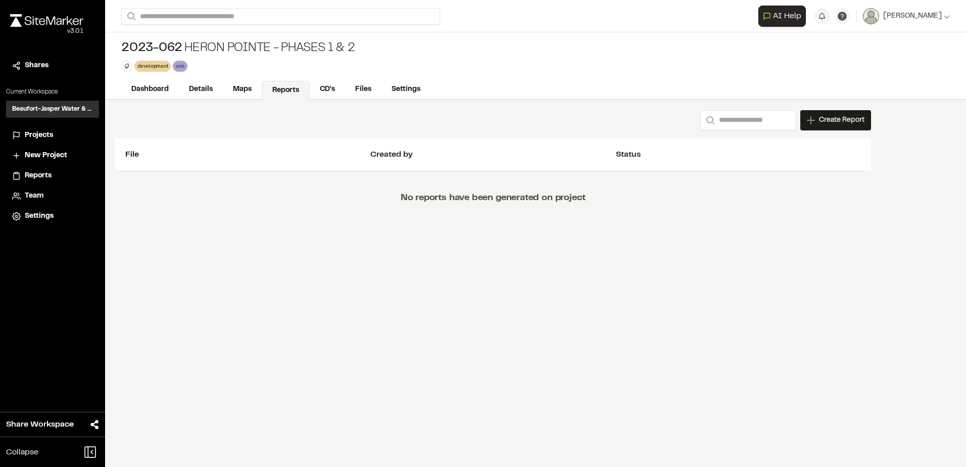
click at [63, 155] on span "New Project" at bounding box center [46, 155] width 42 height 11
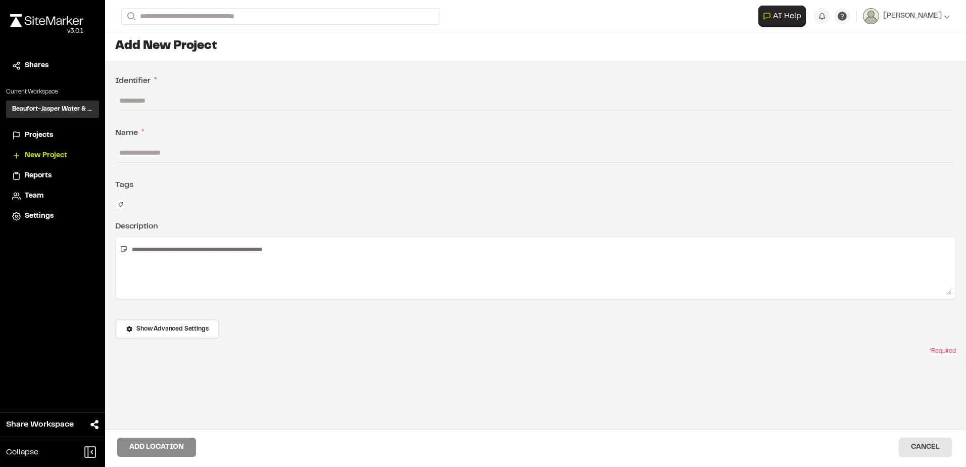
click at [118, 208] on button at bounding box center [120, 204] width 11 height 11
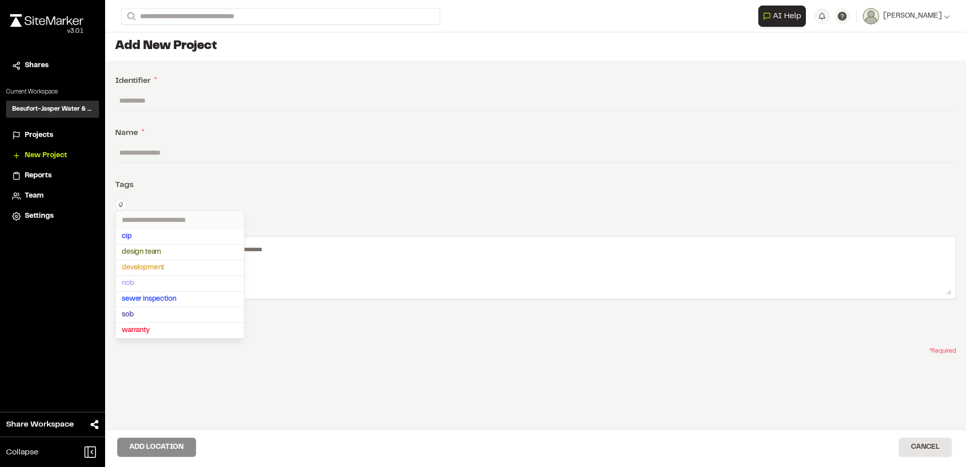
click at [215, 144] on div at bounding box center [483, 233] width 966 height 467
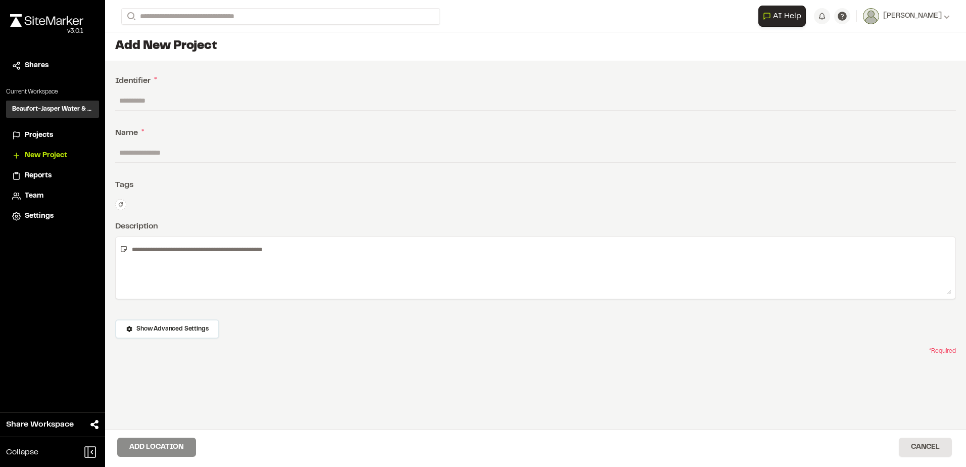
click at [256, 428] on div "Identifier * Name * Tags cip design team development nob sewer inspection sob w…" at bounding box center [535, 268] width 861 height 414
click at [42, 136] on span "Projects" at bounding box center [39, 135] width 28 height 11
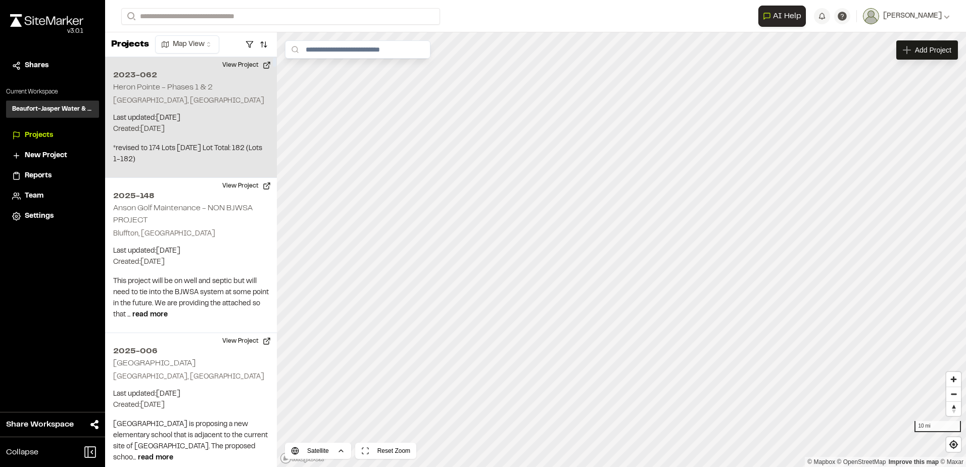
click at [175, 91] on div "2023-062 Heron Pointe - Phases 1 & 2 Hardeeville, SC Last updated: Aug 15, 2025…" at bounding box center [191, 117] width 172 height 121
click at [126, 73] on h2 "2023-062" at bounding box center [191, 75] width 156 height 12
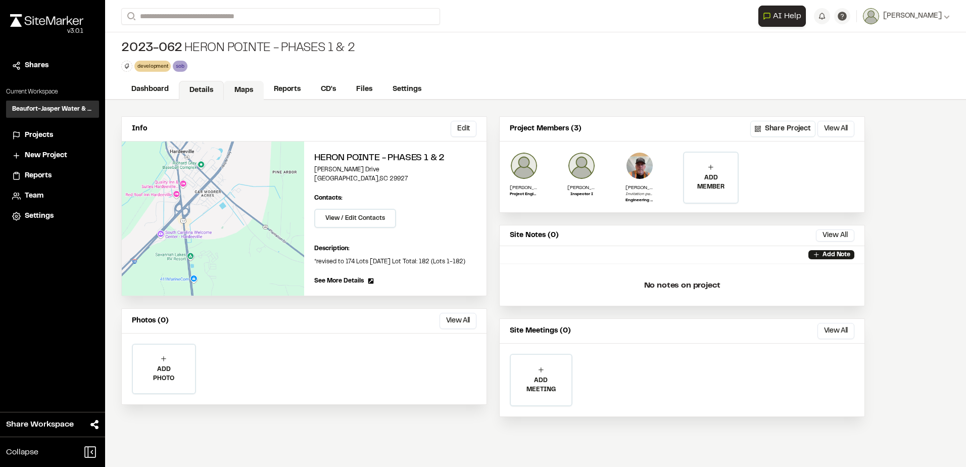
click at [242, 89] on link "Maps" at bounding box center [244, 90] width 40 height 19
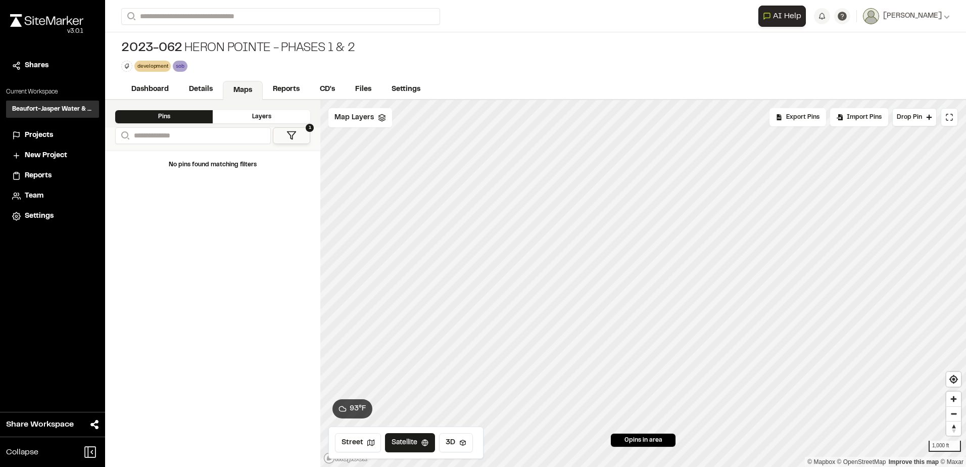
click at [234, 95] on link "Maps" at bounding box center [243, 90] width 40 height 19
click at [293, 97] on link "Reports" at bounding box center [287, 90] width 48 height 19
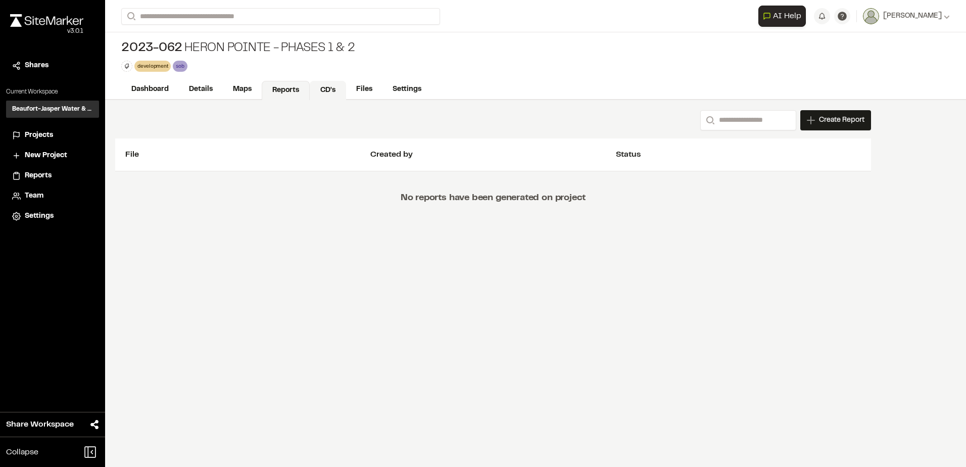
click at [322, 85] on link "CD's" at bounding box center [328, 90] width 36 height 19
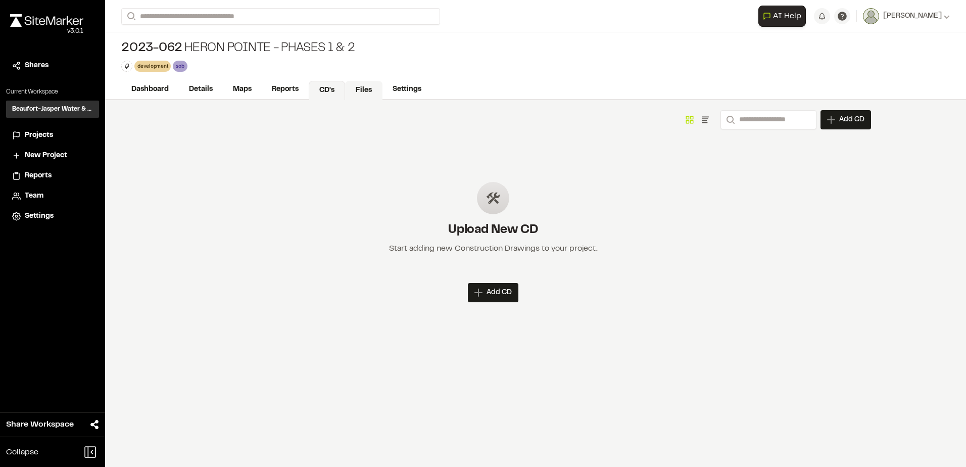
click at [360, 89] on link "Files" at bounding box center [363, 90] width 37 height 19
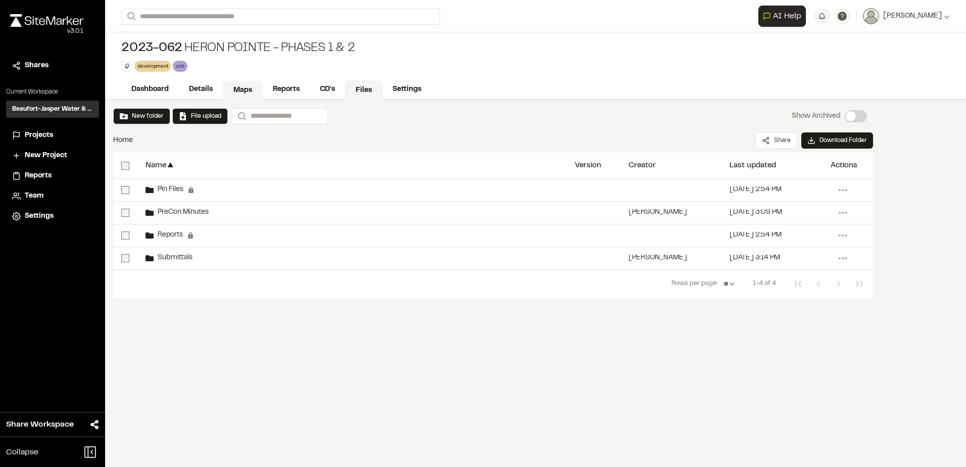
click at [228, 87] on link "Maps" at bounding box center [243, 90] width 40 height 19
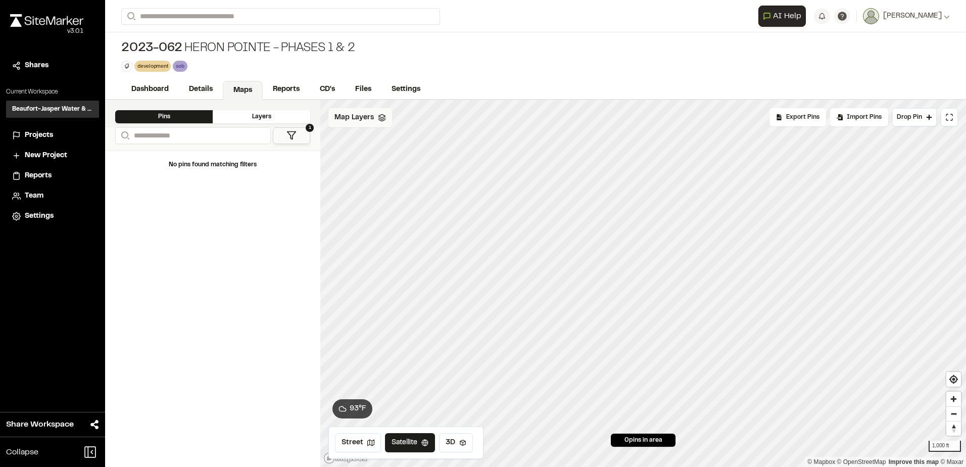
click at [378, 120] on polyline at bounding box center [381, 120] width 7 height 2
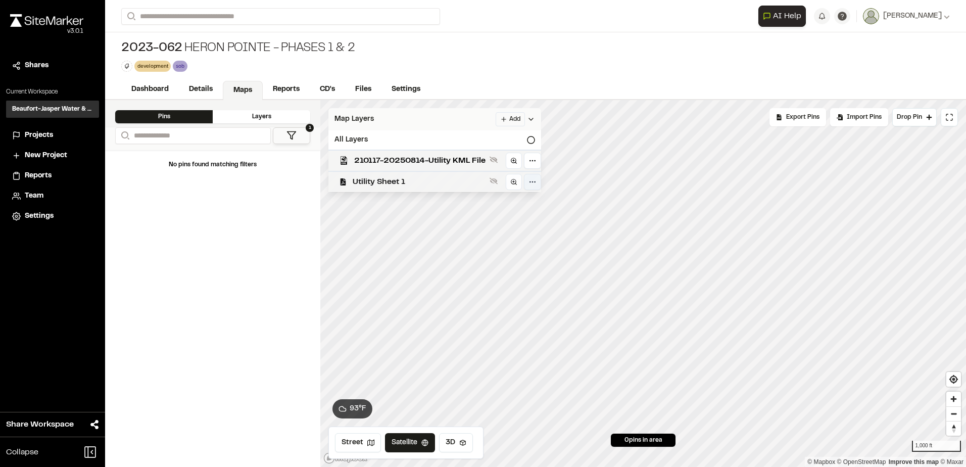
click at [539, 183] on html "Close sidebar v 3.0.1 Shares Current Workspace Beaufort-Jasper Water & Sewer Au…" at bounding box center [483, 233] width 966 height 467
click at [505, 199] on div "Edit" at bounding box center [498, 203] width 84 height 17
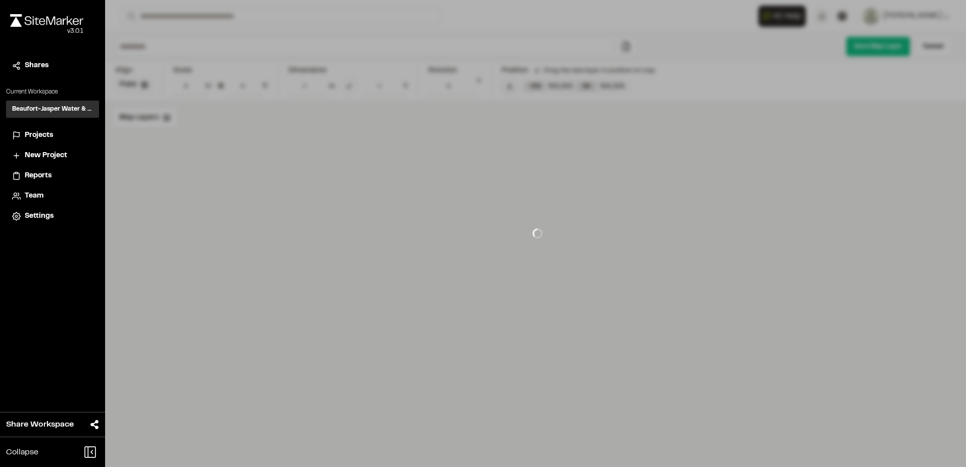
type input "**********"
type input "****"
type input "**********"
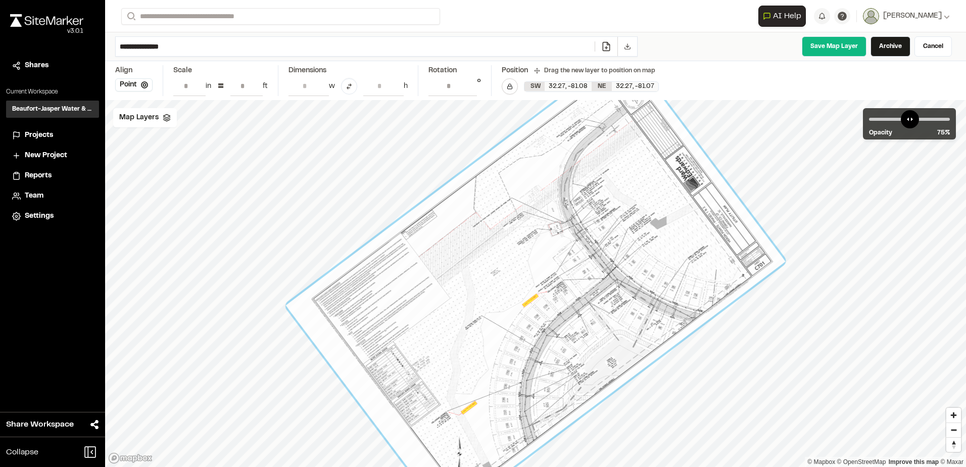
click at [389, 288] on div at bounding box center [536, 284] width 500 height 468
click at [130, 117] on span "Map Layers" at bounding box center [138, 117] width 39 height 11
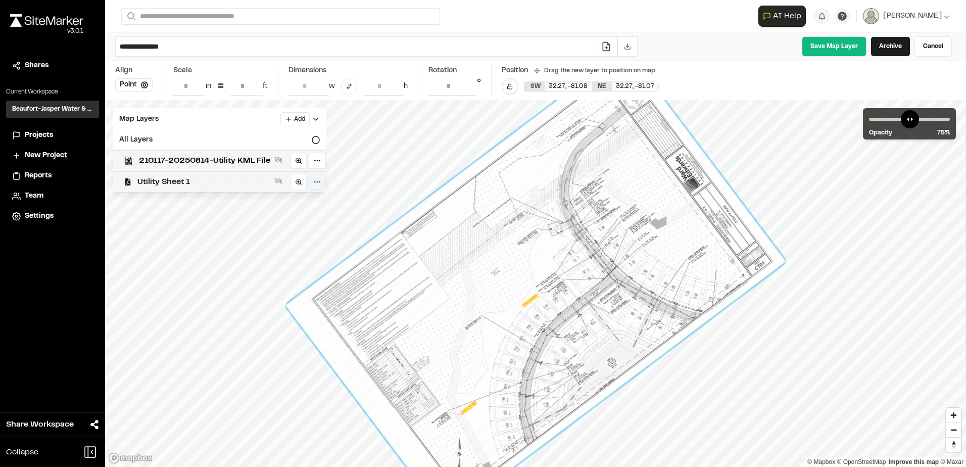
click at [314, 184] on html "Close sidebar v 3.0.1 Shares Current Workspace Beaufort-Jasper Water & Sewer Au…" at bounding box center [483, 233] width 966 height 467
click at [195, 179] on html "Close sidebar v 3.0.1 Shares Current Workspace Beaufort-Jasper Water & Sewer Au…" at bounding box center [483, 233] width 966 height 467
drag, startPoint x: 161, startPoint y: 183, endPoint x: 148, endPoint y: 182, distance: 12.7
click at [148, 182] on span "Utility Sheet 1" at bounding box center [203, 182] width 133 height 12
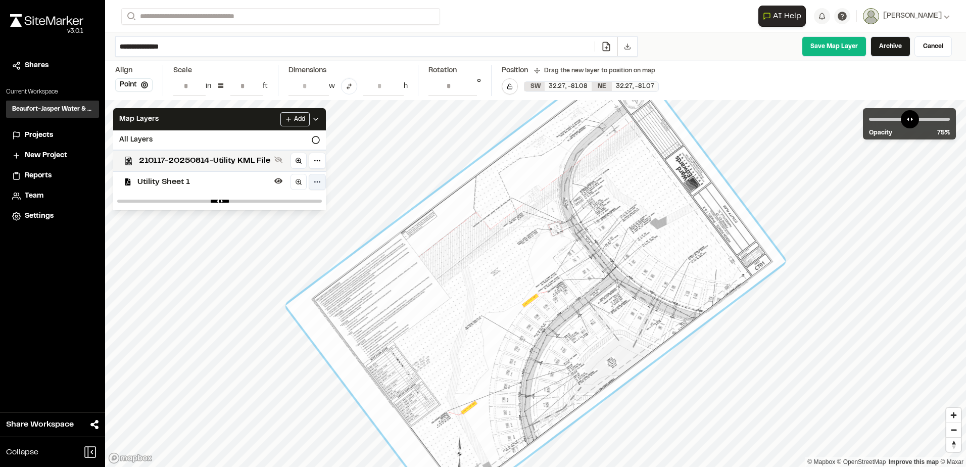
click at [317, 179] on html "Close sidebar v 3.0.1 Shares Current Workspace Beaufort-Jasper Water & Sewer Au…" at bounding box center [483, 233] width 966 height 467
click at [280, 157] on html "Close sidebar v 3.0.1 Shares Current Workspace Beaufort-Jasper Water & Sewer Au…" at bounding box center [483, 233] width 966 height 467
click at [280, 157] on icon at bounding box center [278, 160] width 8 height 8
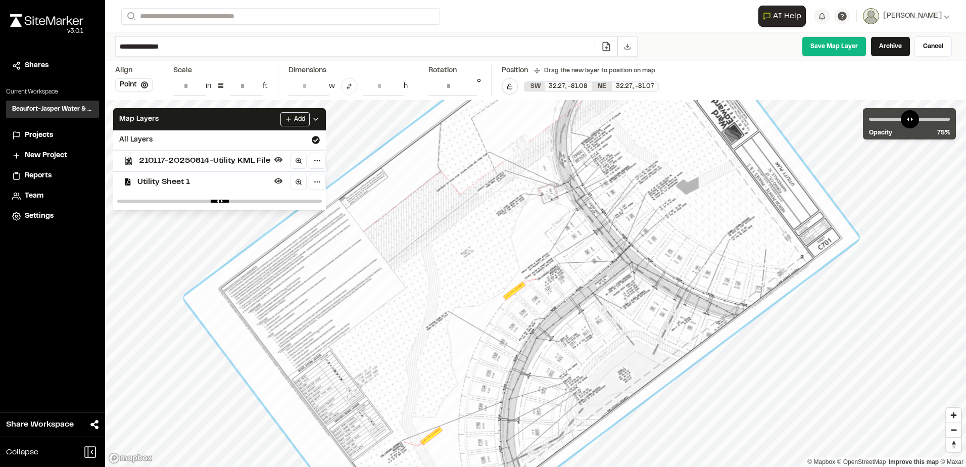
drag, startPoint x: 154, startPoint y: 181, endPoint x: 124, endPoint y: 178, distance: 29.9
click at [124, 178] on div "Utility Sheet 1" at bounding box center [215, 181] width 221 height 21
drag, startPoint x: 316, startPoint y: 202, endPoint x: 123, endPoint y: 198, distance: 192.6
type input "*"
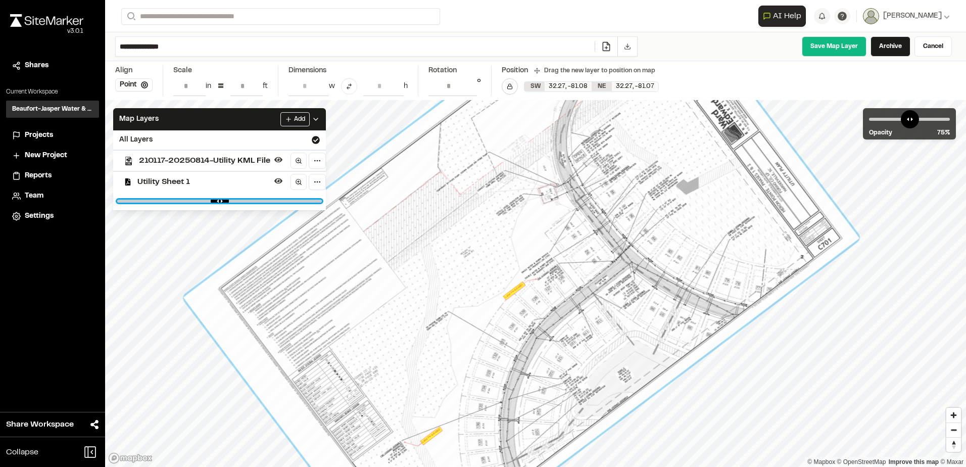
click at [123, 200] on input "range" at bounding box center [219, 201] width 205 height 3
click at [312, 185] on html "Close sidebar v 3.0.1 Shares Current Workspace Beaufort-Jasper Water & Sewer Au…" at bounding box center [483, 233] width 966 height 467
click at [249, 185] on html "Close sidebar v 3.0.1 Shares Current Workspace Beaufort-Jasper Water & Sewer Au…" at bounding box center [483, 233] width 966 height 467
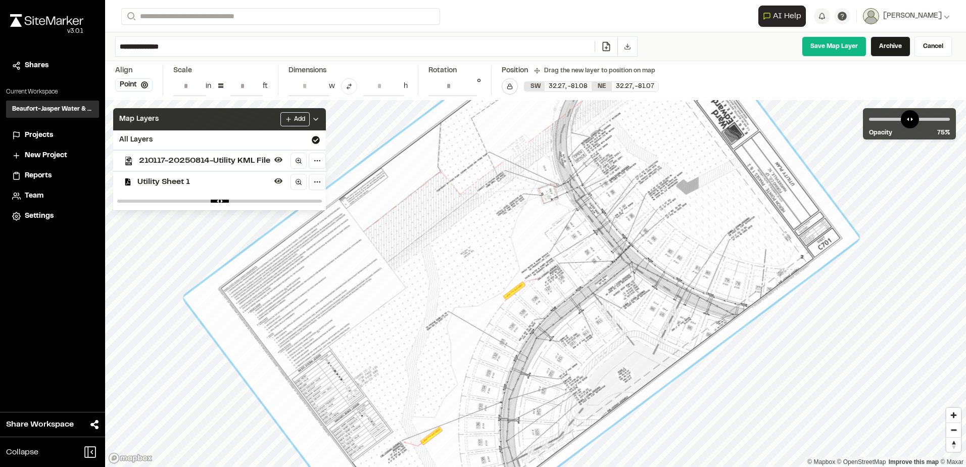
click at [318, 117] on icon at bounding box center [316, 119] width 8 height 8
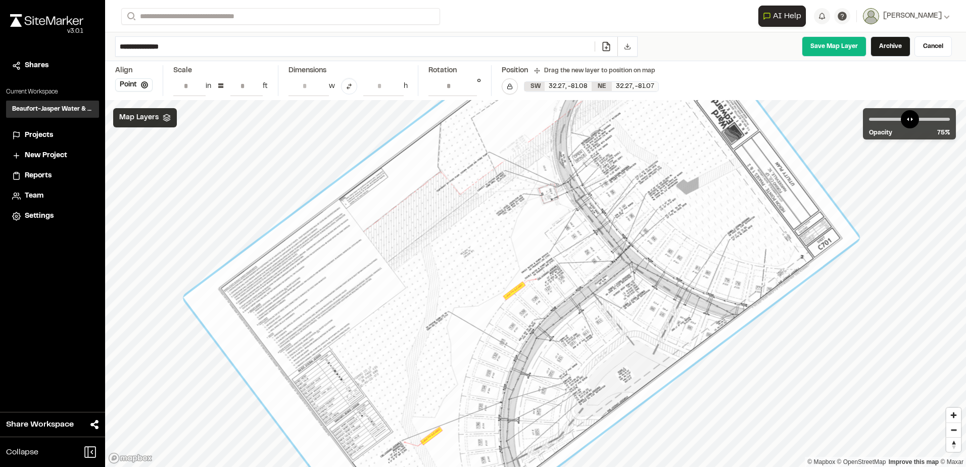
click at [161, 123] on div "Map Layers" at bounding box center [145, 117] width 64 height 19
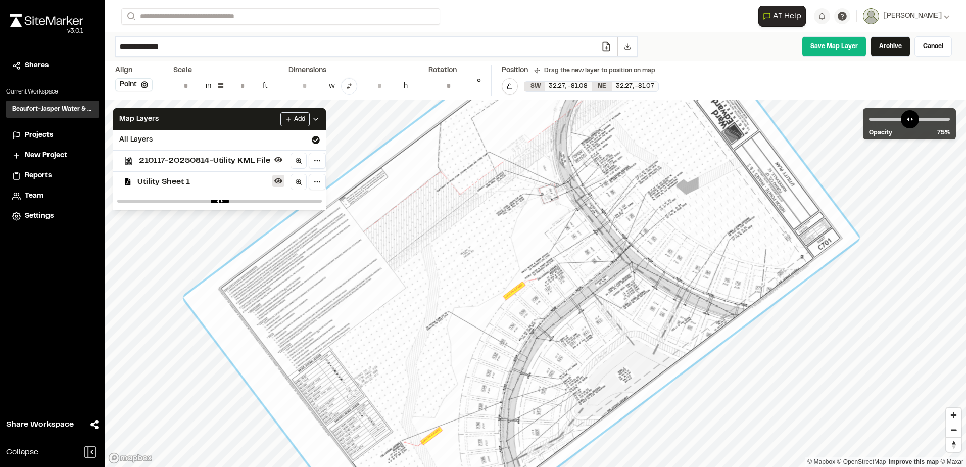
click at [281, 181] on icon at bounding box center [278, 181] width 8 height 6
click at [281, 181] on icon at bounding box center [278, 181] width 8 height 7
drag, startPoint x: 312, startPoint y: 200, endPoint x: 345, endPoint y: 209, distance: 34.1
click at [322, 203] on input "range" at bounding box center [219, 201] width 205 height 3
drag, startPoint x: 313, startPoint y: 204, endPoint x: 275, endPoint y: 197, distance: 39.0
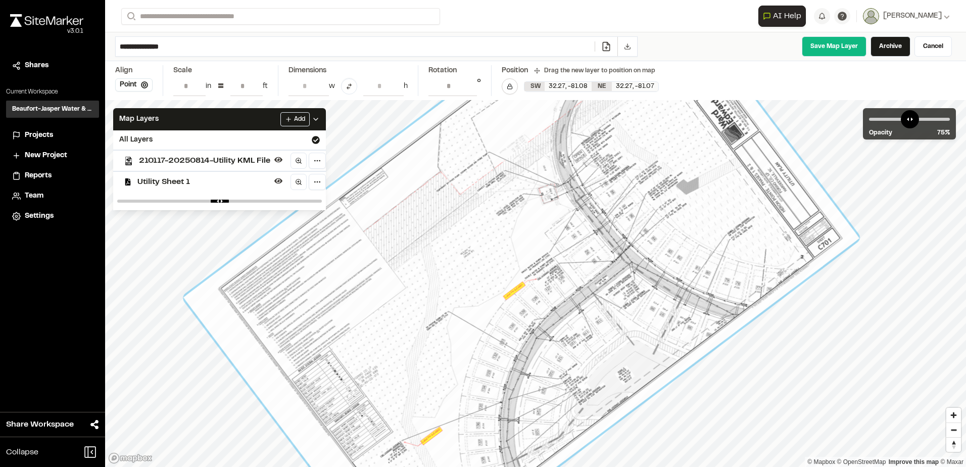
click at [275, 197] on div at bounding box center [219, 201] width 213 height 18
drag, startPoint x: 275, startPoint y: 197, endPoint x: 313, endPoint y: 202, distance: 38.7
click at [314, 203] on div at bounding box center [219, 201] width 213 height 18
click at [230, 204] on div at bounding box center [219, 201] width 213 height 18
click at [230, 201] on input "range" at bounding box center [219, 201] width 205 height 3
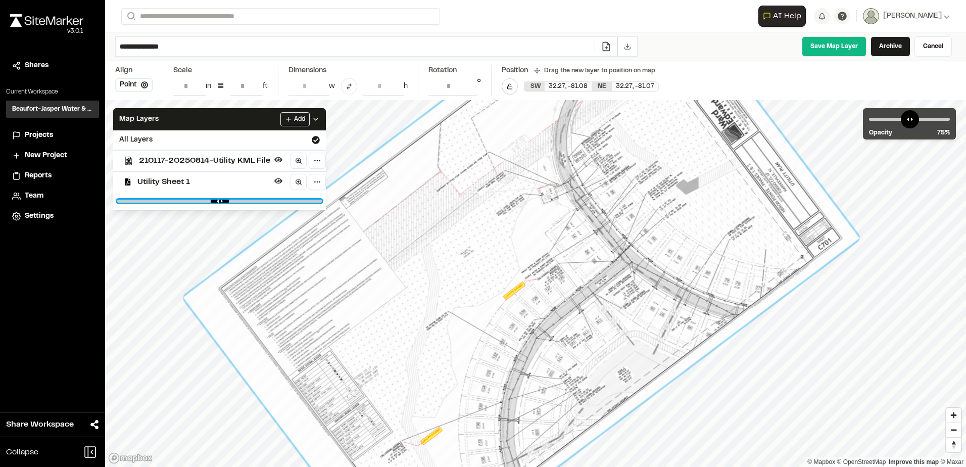
click at [218, 200] on input "range" at bounding box center [219, 201] width 205 height 3
click at [190, 201] on input "range" at bounding box center [219, 201] width 205 height 3
click at [177, 202] on input "range" at bounding box center [219, 201] width 205 height 3
click at [176, 202] on input "range" at bounding box center [219, 201] width 205 height 3
click at [176, 161] on span "210117-20250814-Utility KML File" at bounding box center [204, 161] width 131 height 12
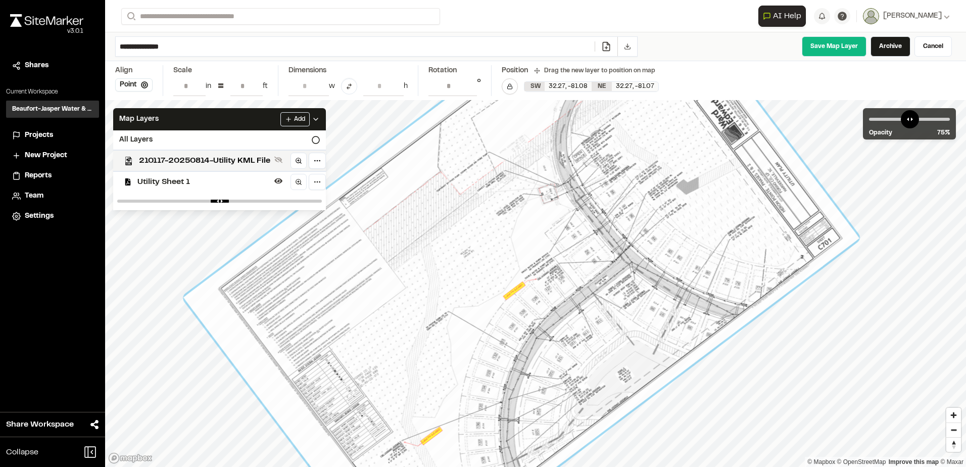
drag, startPoint x: 179, startPoint y: 199, endPoint x: 278, endPoint y: 206, distance: 99.3
click at [278, 206] on div at bounding box center [219, 201] width 213 height 18
drag, startPoint x: 278, startPoint y: 206, endPoint x: 272, endPoint y: 199, distance: 9.7
click at [272, 199] on div at bounding box center [219, 201] width 213 height 18
click at [263, 202] on input "range" at bounding box center [219, 201] width 205 height 3
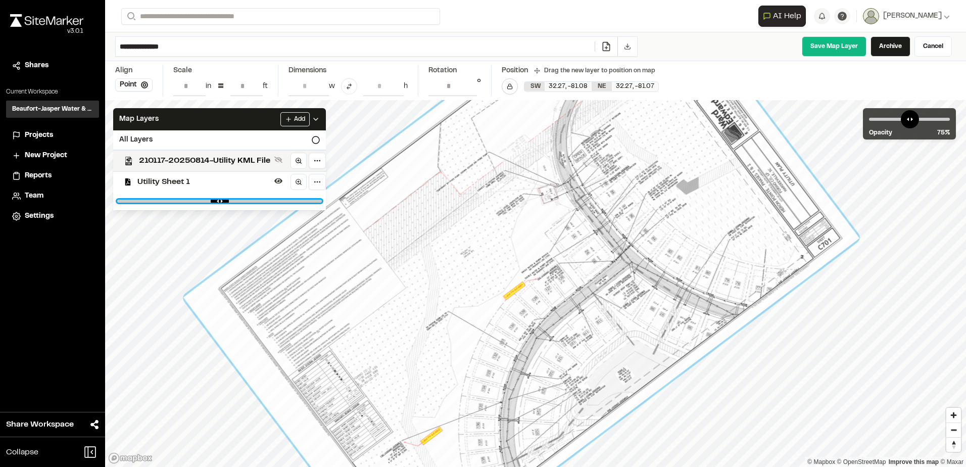
click at [263, 202] on input "range" at bounding box center [219, 201] width 205 height 3
type input "****"
click at [285, 200] on input "range" at bounding box center [219, 201] width 205 height 3
click at [202, 164] on span "210117-20250814-Utility KML File" at bounding box center [204, 161] width 131 height 12
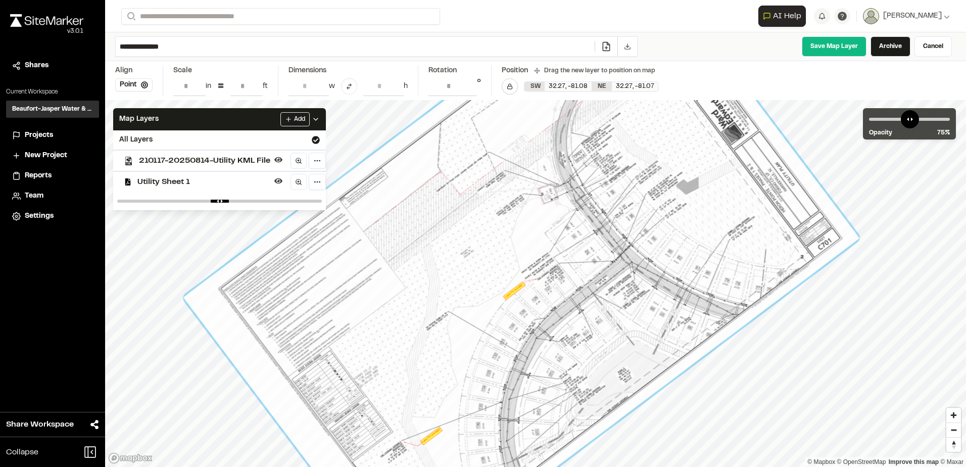
click at [201, 175] on div "Utility Sheet 1" at bounding box center [215, 181] width 221 height 21
click at [441, 171] on div at bounding box center [521, 268] width 676 height 634
drag, startPoint x: 738, startPoint y: 159, endPoint x: 769, endPoint y: 150, distance: 32.6
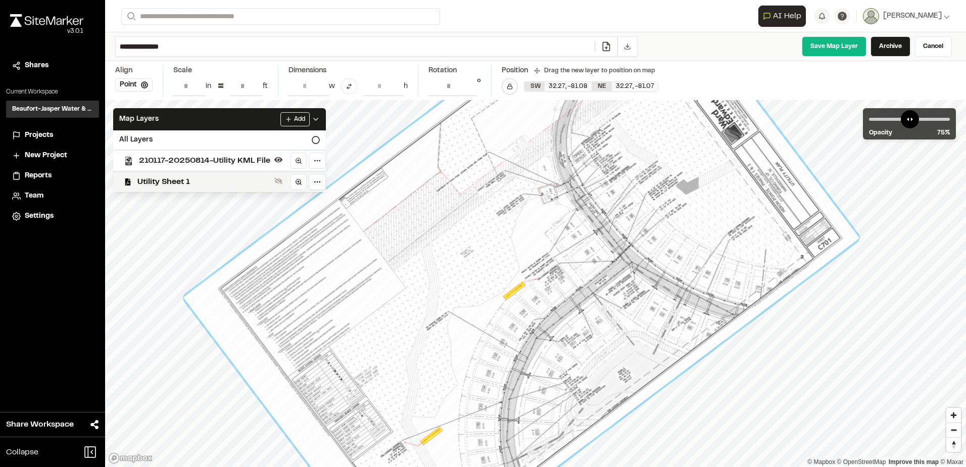
click at [738, 159] on div at bounding box center [521, 268] width 676 height 634
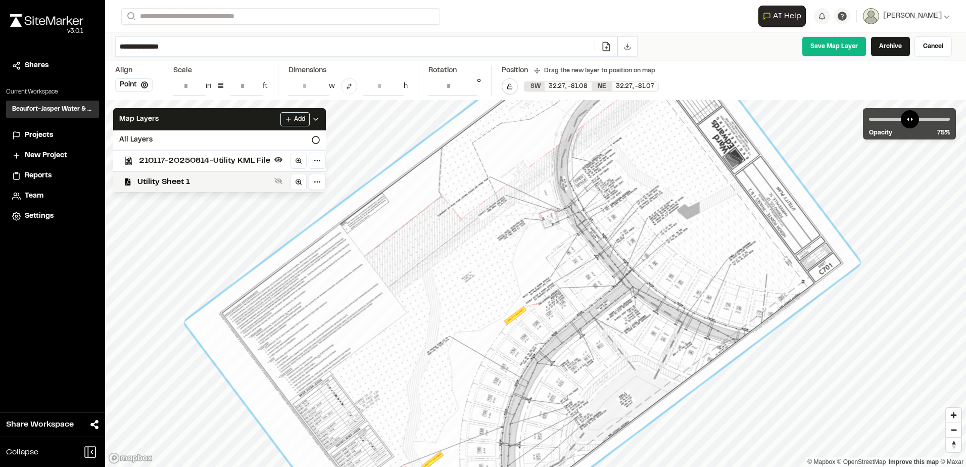
drag, startPoint x: 772, startPoint y: 157, endPoint x: 772, endPoint y: 182, distance: 25.3
click at [772, 182] on div at bounding box center [522, 293] width 676 height 634
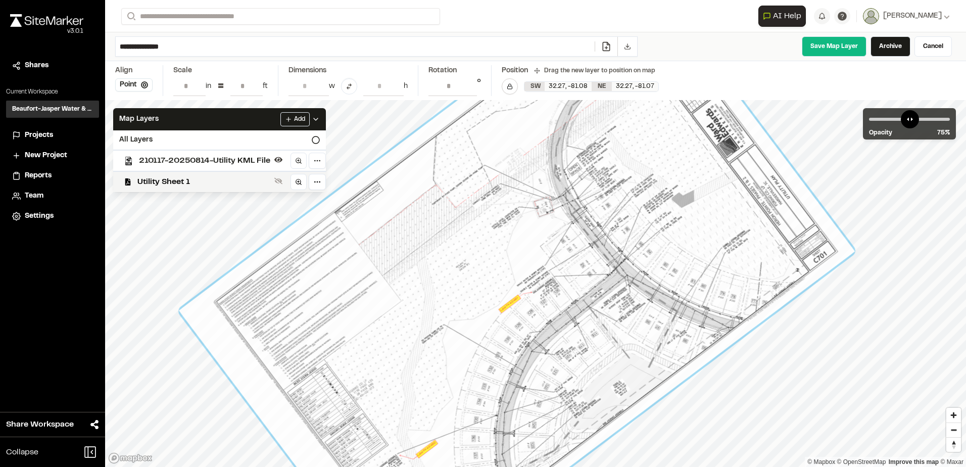
drag, startPoint x: 749, startPoint y: 180, endPoint x: 732, endPoint y: 159, distance: 26.9
click at [732, 159] on div at bounding box center [517, 281] width 676 height 634
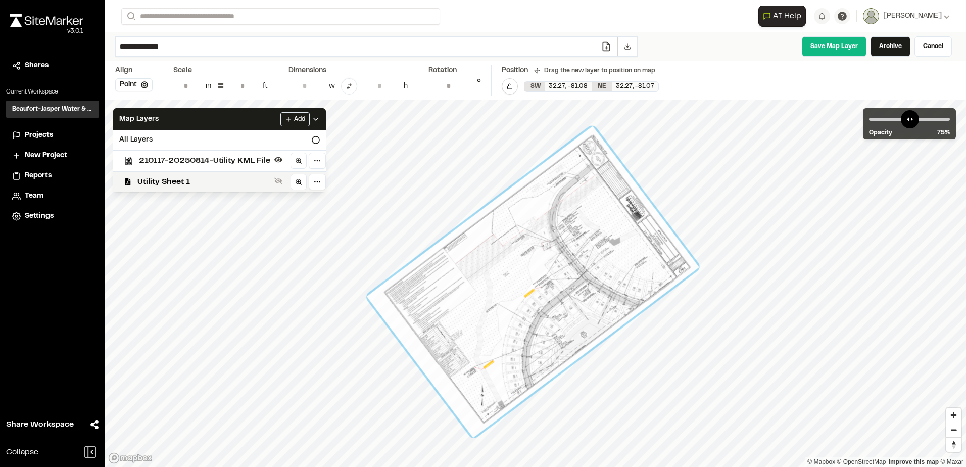
drag, startPoint x: 401, startPoint y: 274, endPoint x: 408, endPoint y: 290, distance: 17.2
click at [408, 290] on div at bounding box center [533, 281] width 333 height 311
click at [408, 292] on div at bounding box center [533, 281] width 333 height 311
click at [318, 186] on html "Close sidebar v 3.0.1 Shares Current Workspace Beaufort-Jasper Water & Sewer Au…" at bounding box center [483, 233] width 966 height 467
click at [318, 180] on html "Close sidebar v 3.0.1 Shares Current Workspace Beaufort-Jasper Water & Sewer Au…" at bounding box center [483, 233] width 966 height 467
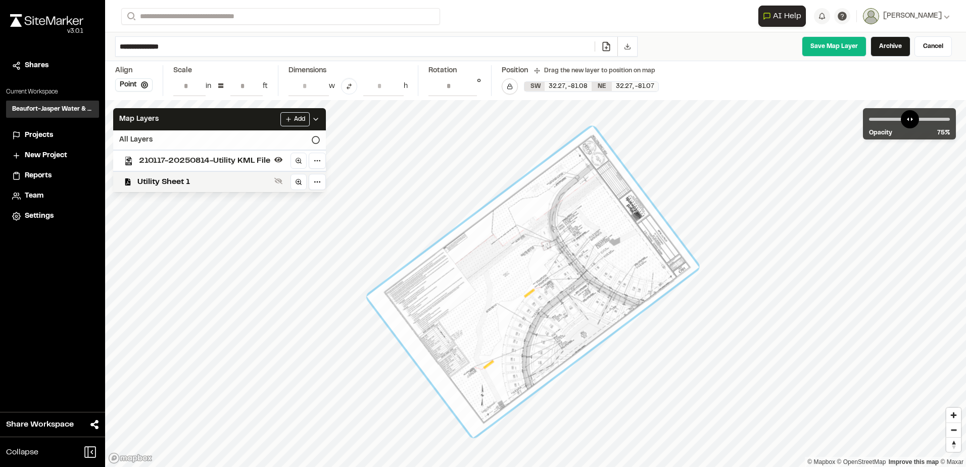
click at [316, 138] on icon at bounding box center [316, 140] width 8 height 8
click at [313, 183] on html "Close sidebar v 3.0.1 Shares Current Workspace Beaufort-Jasper Water & Sewer Au…" at bounding box center [483, 233] width 966 height 467
click at [214, 179] on html "Close sidebar v 3.0.1 Shares Current Workspace Beaufort-Jasper Water & Sewer Au…" at bounding box center [483, 233] width 966 height 467
click at [187, 178] on span "Utility Sheet 1" at bounding box center [203, 182] width 133 height 12
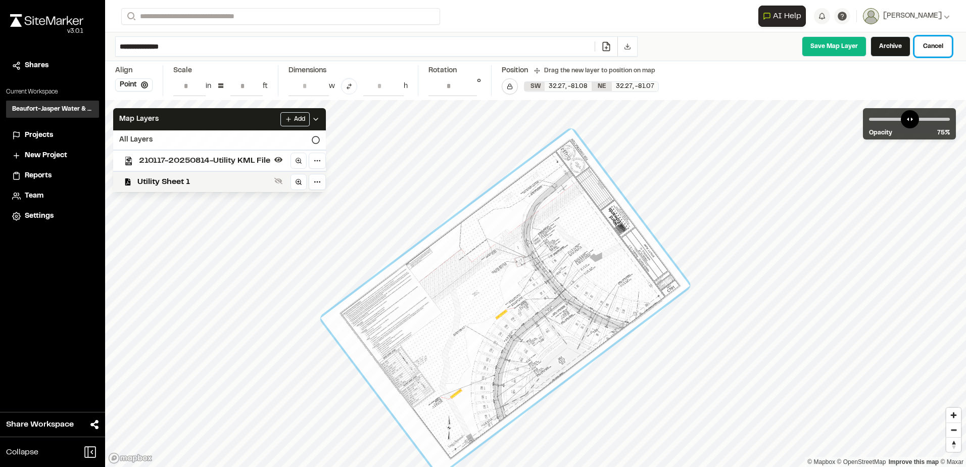
click at [944, 45] on link "Cancel" at bounding box center [933, 46] width 37 height 20
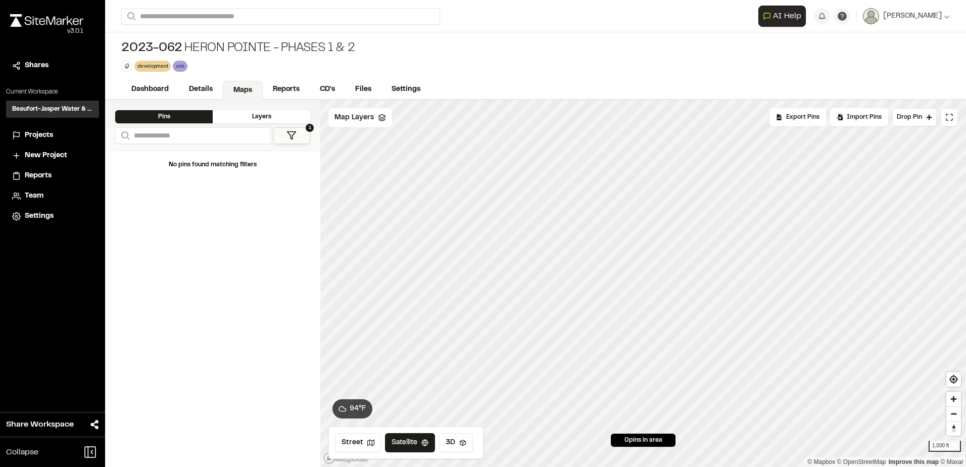
click at [266, 117] on div "Layers" at bounding box center [262, 116] width 98 height 13
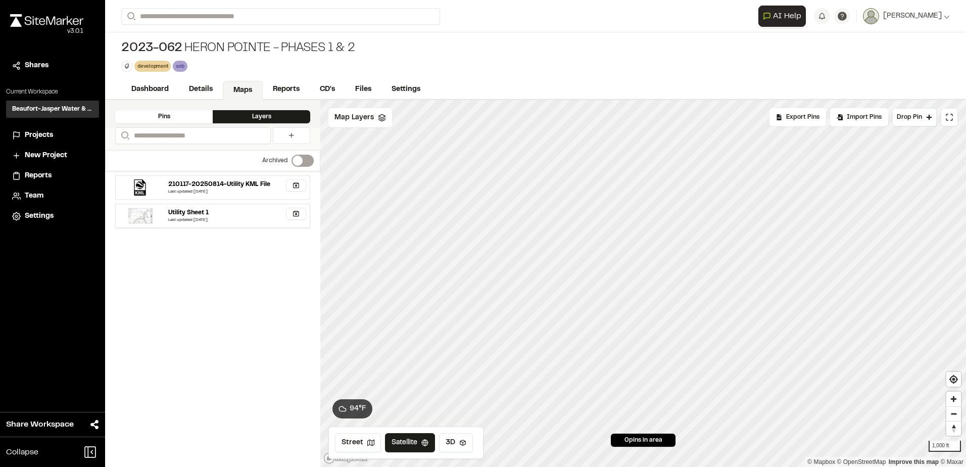
click at [203, 209] on div "Utility Sheet 1" at bounding box center [188, 212] width 40 height 9
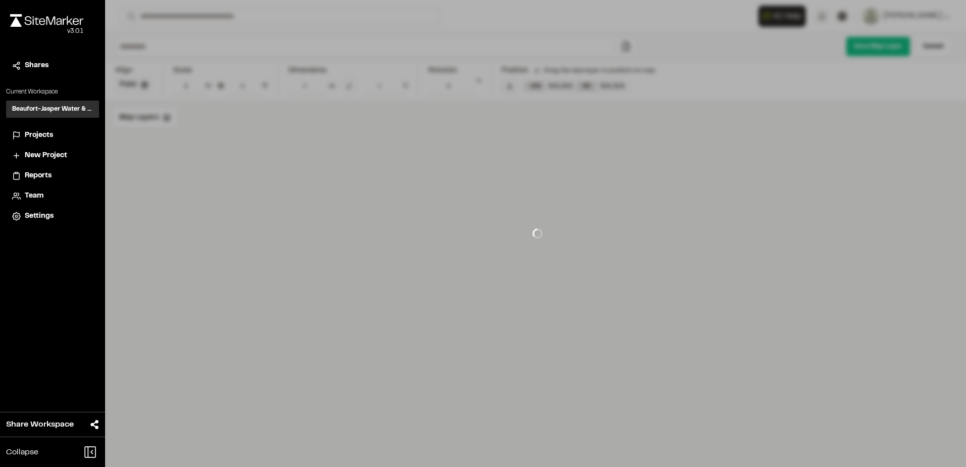
type input "**********"
type input "****"
type input "**********"
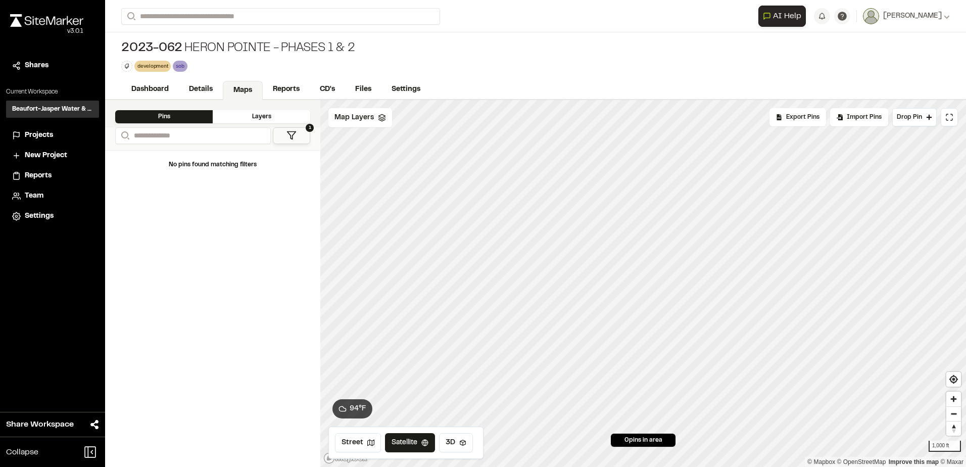
click at [232, 117] on div "Layers" at bounding box center [262, 116] width 98 height 13
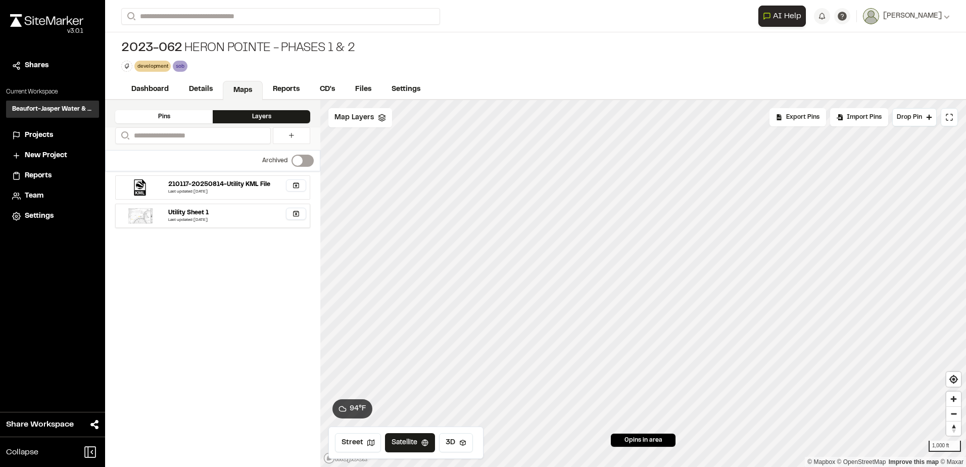
click at [302, 215] on button "button" at bounding box center [296, 214] width 20 height 12
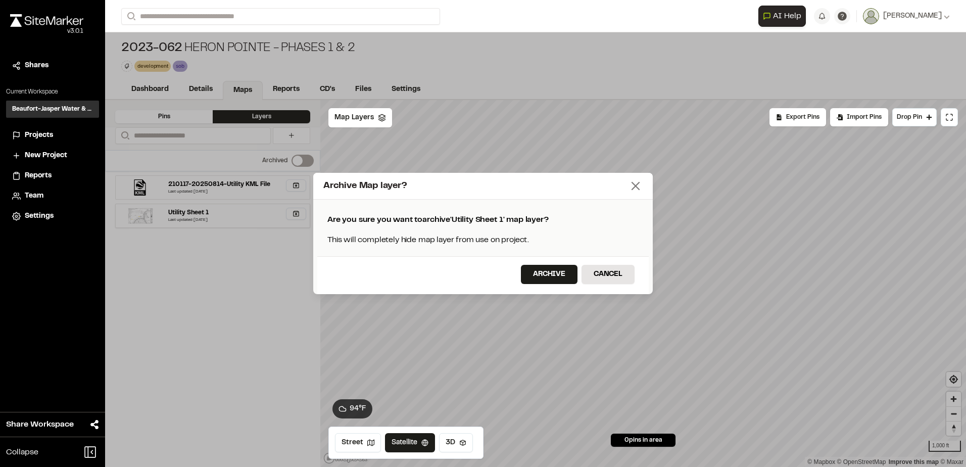
click at [633, 180] on icon at bounding box center [636, 186] width 14 height 14
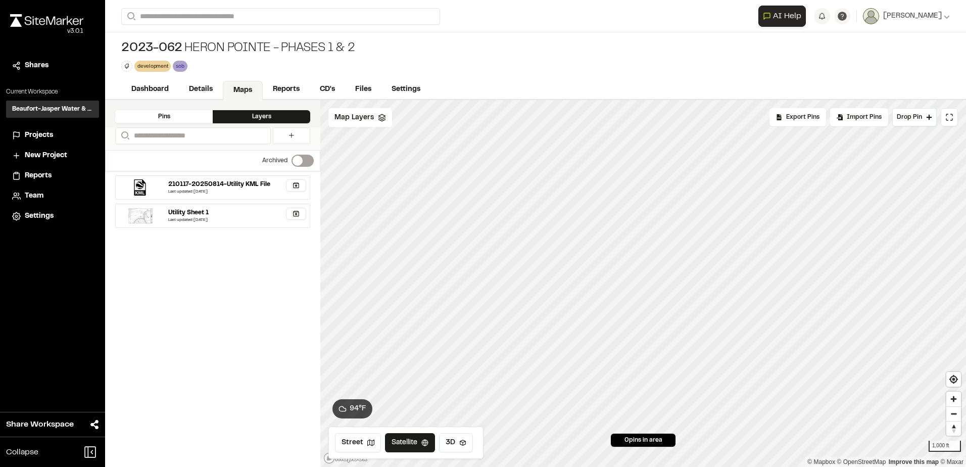
drag, startPoint x: 260, startPoint y: 219, endPoint x: 211, endPoint y: 241, distance: 53.0
click at [211, 241] on div "210117-20250814-Utility KML File Last updated Aug 15, 2025 Archive Map layer? A…" at bounding box center [212, 319] width 215 height 296
drag, startPoint x: 230, startPoint y: 219, endPoint x: 218, endPoint y: 214, distance: 13.8
click at [218, 214] on div "Utility Sheet 1" at bounding box center [236, 212] width 137 height 9
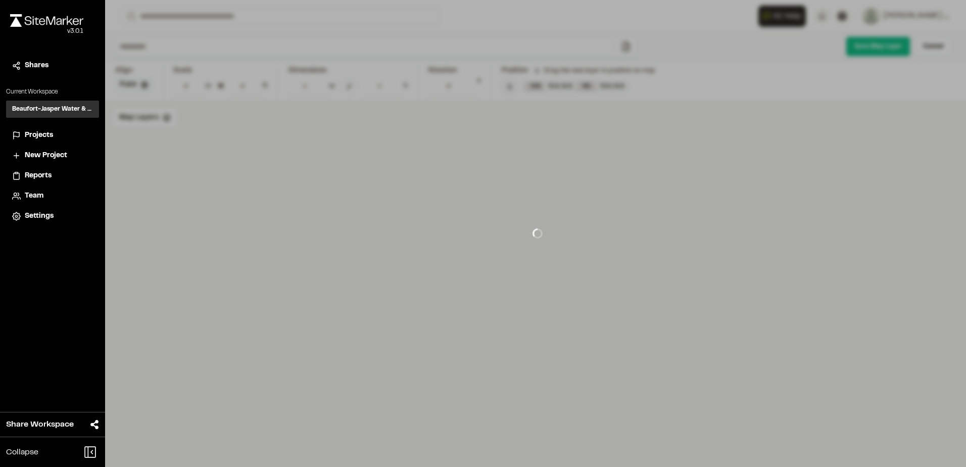
type input "**********"
type input "****"
type input "**********"
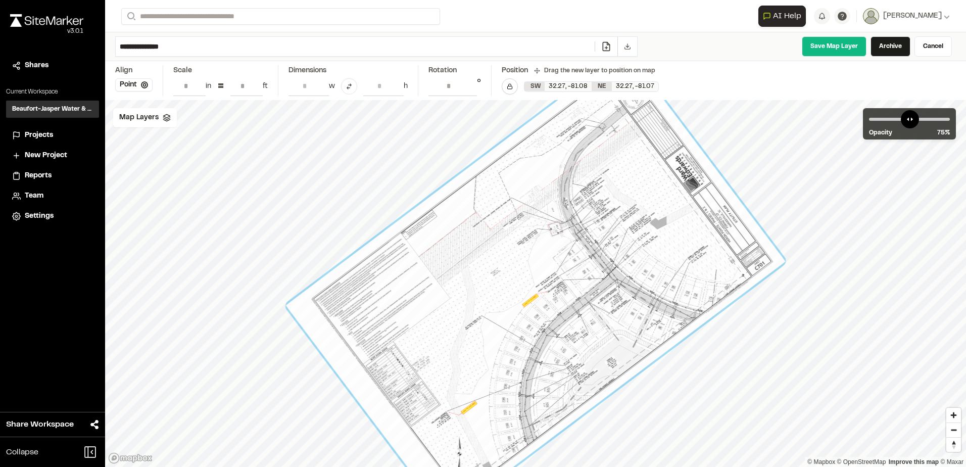
drag, startPoint x: 532, startPoint y: 215, endPoint x: 548, endPoint y: 186, distance: 33.0
click at [548, 186] on div at bounding box center [536, 284] width 500 height 468
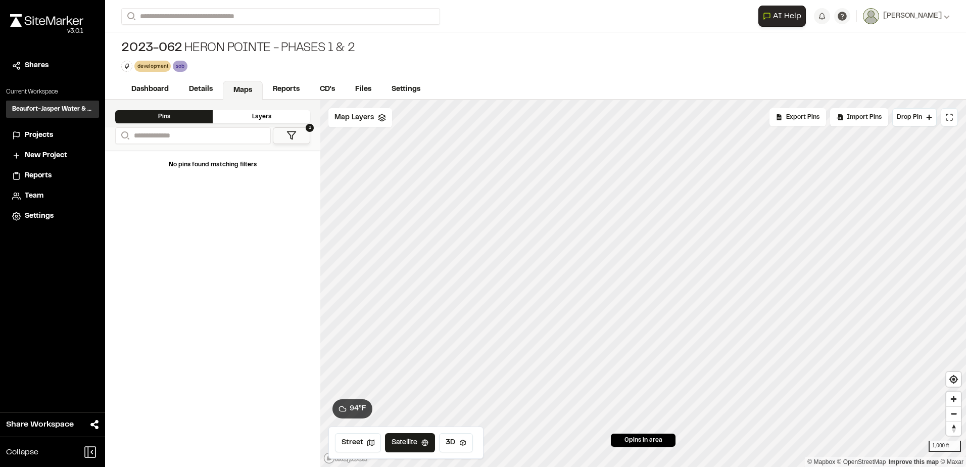
click at [293, 116] on div "Layers" at bounding box center [262, 116] width 98 height 13
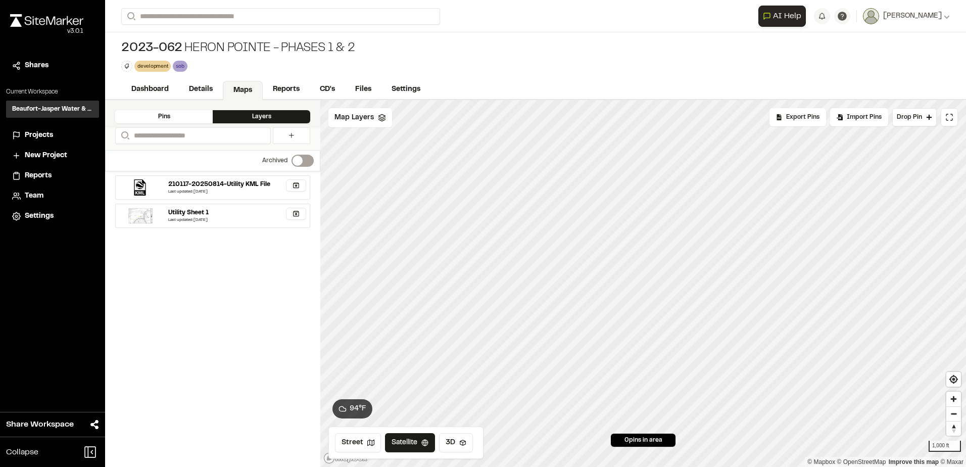
drag, startPoint x: 255, startPoint y: 205, endPoint x: 208, endPoint y: 217, distance: 48.7
click at [208, 217] on div "Last updated Aug 15, 2025" at bounding box center [236, 220] width 137 height 6
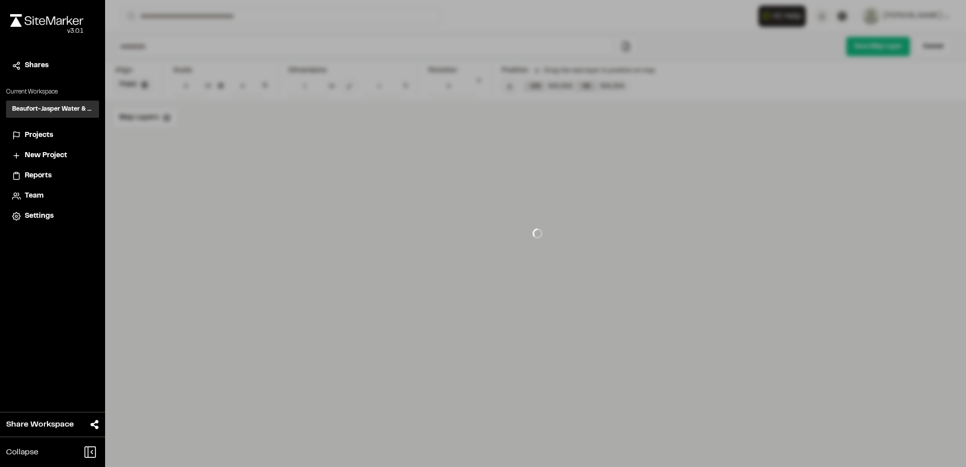
type input "**********"
type input "****"
type input "**********"
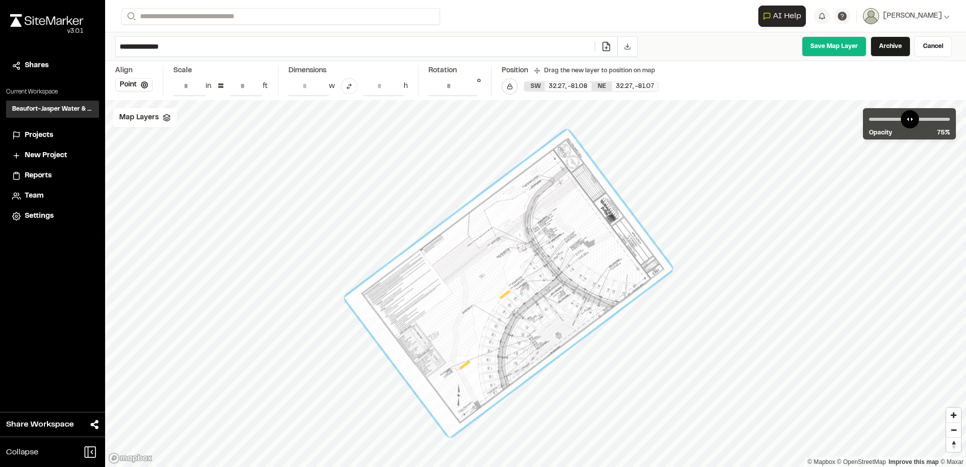
click at [439, 272] on div at bounding box center [509, 283] width 328 height 308
click at [36, 134] on span "Projects" at bounding box center [39, 135] width 28 height 11
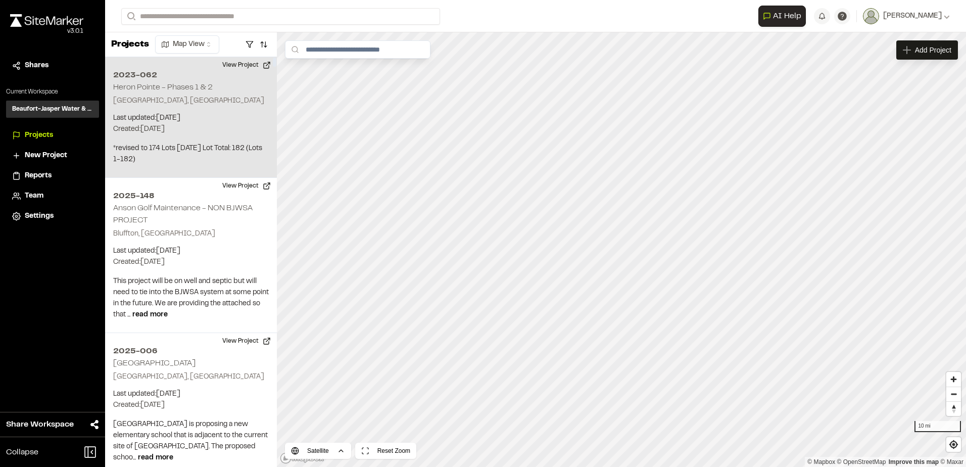
click at [156, 80] on h2 "2023-062" at bounding box center [191, 75] width 156 height 12
click at [191, 90] on h2 "Heron Pointe - Phases 1 & 2" at bounding box center [163, 87] width 100 height 7
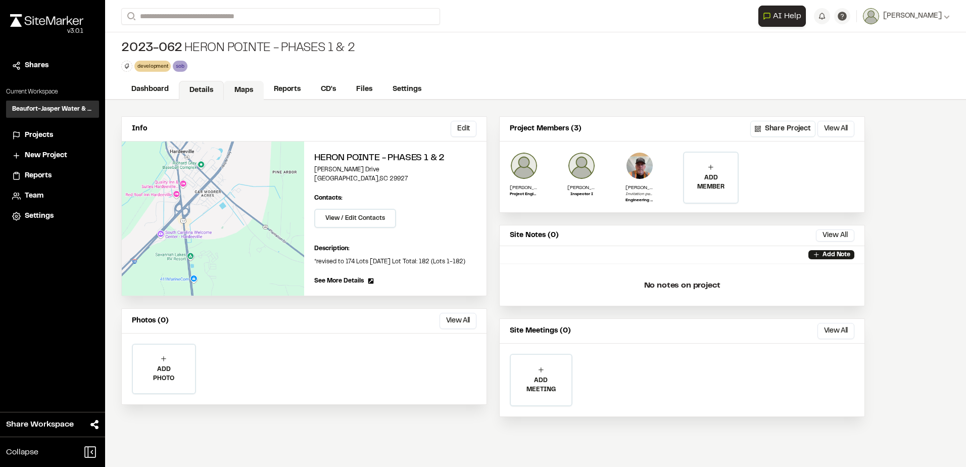
click at [247, 91] on link "Maps" at bounding box center [244, 90] width 40 height 19
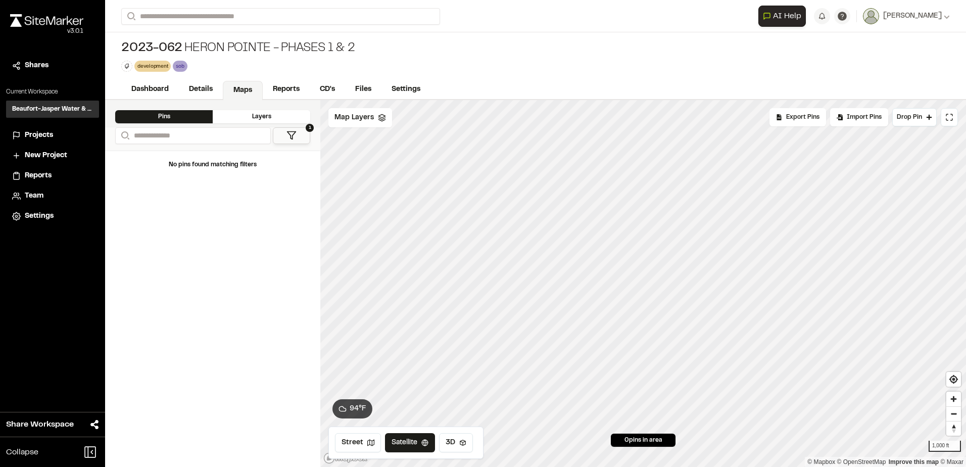
click at [242, 116] on div "Layers" at bounding box center [262, 116] width 98 height 13
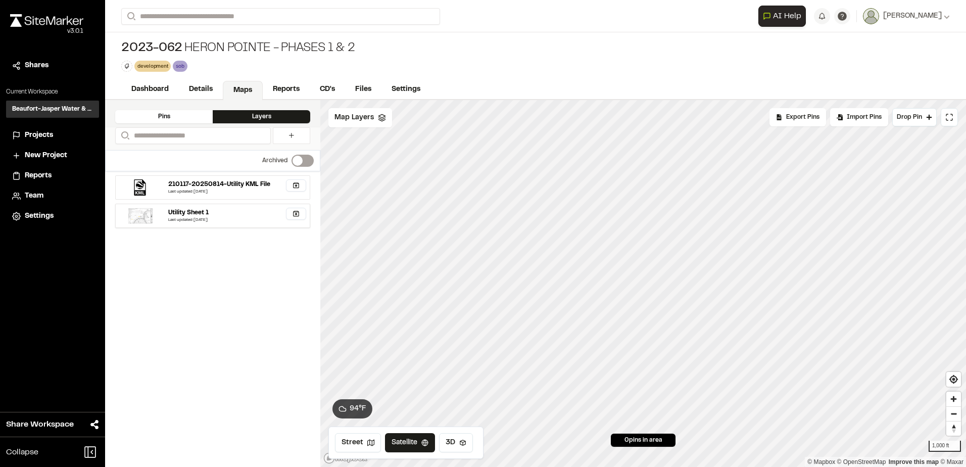
click at [185, 213] on div "Utility Sheet 1" at bounding box center [188, 212] width 40 height 9
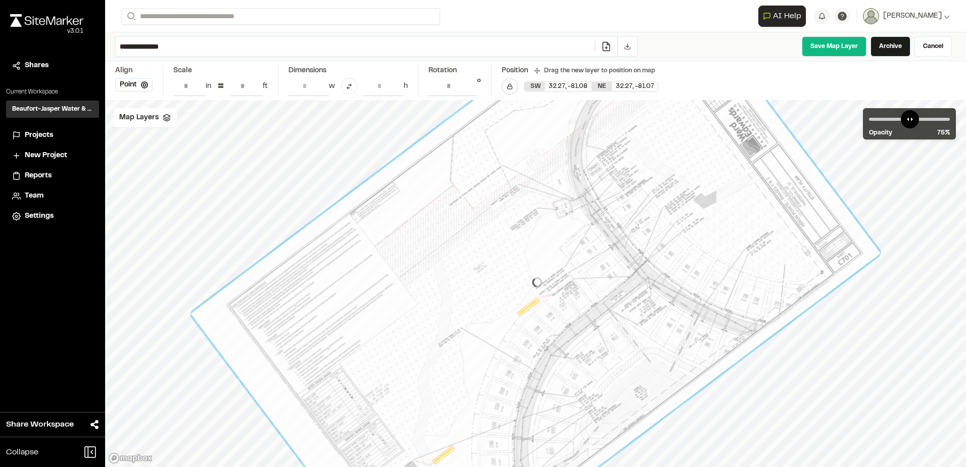
type input "**********"
type input "****"
type input "**********"
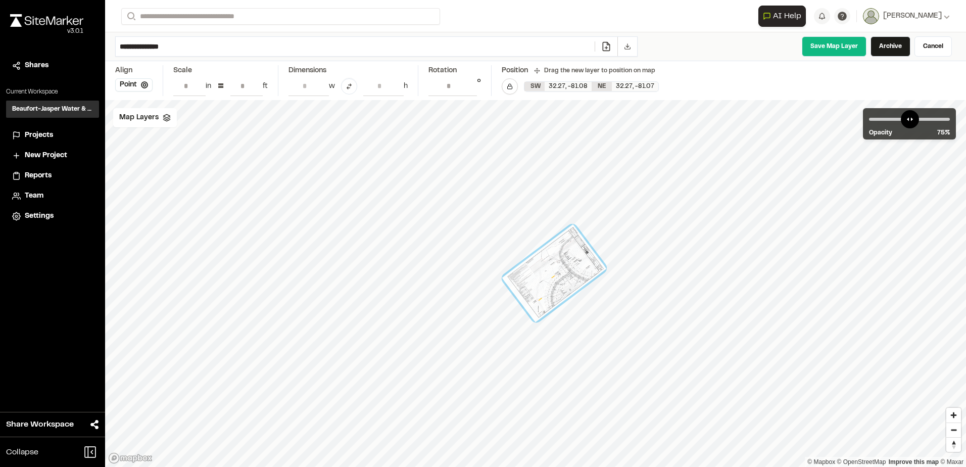
drag, startPoint x: 554, startPoint y: 264, endPoint x: 262, endPoint y: 60, distance: 356.5
click at [262, 60] on div "**********" at bounding box center [535, 46] width 861 height 29
click at [262, 49] on input "**********" at bounding box center [355, 46] width 479 height 19
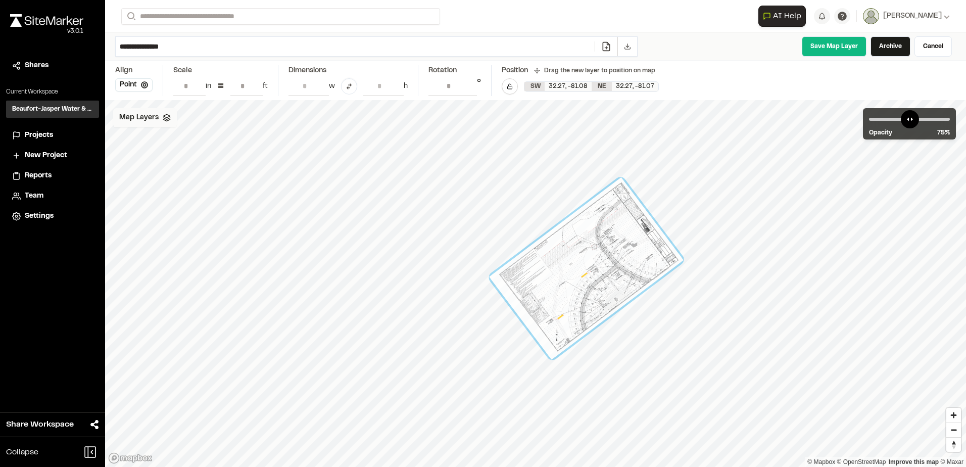
click at [144, 120] on span "Map Layers" at bounding box center [138, 117] width 39 height 11
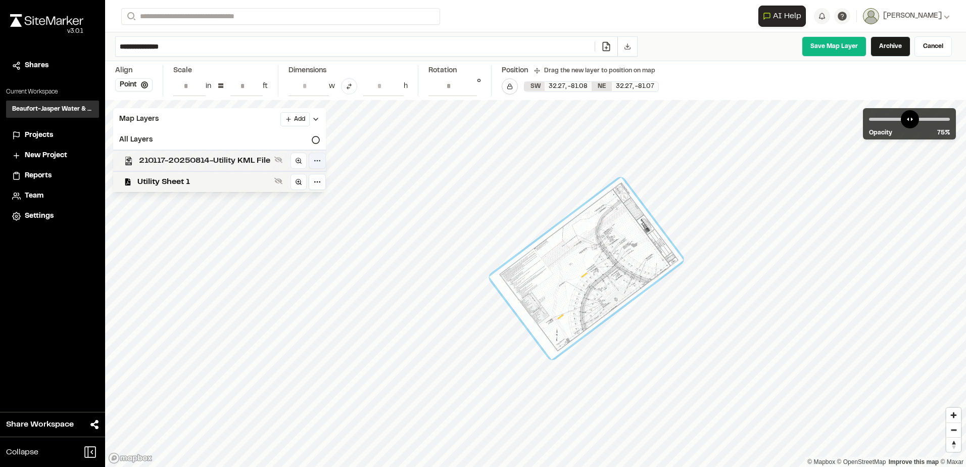
click at [316, 164] on html "Close sidebar v 3.0.1 Shares Current Workspace Beaufort-Jasper Water & Sewer Au…" at bounding box center [483, 233] width 966 height 467
click at [317, 161] on html "Close sidebar v 3.0.1 Shares Current Workspace Beaufort-Jasper Water & Sewer Au…" at bounding box center [483, 233] width 966 height 467
click at [318, 144] on icon at bounding box center [316, 140] width 8 height 8
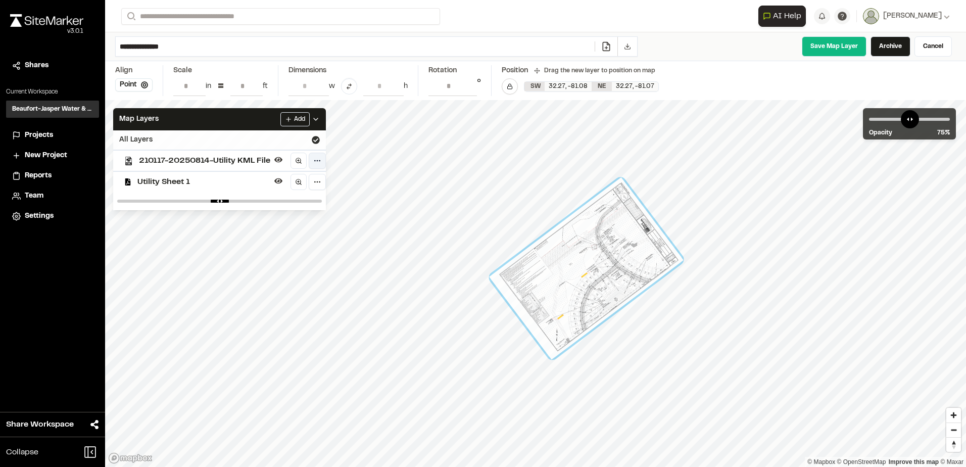
click at [321, 159] on html "Close sidebar v 3.0.1 Shares Current Workspace Beaufort-Jasper Water & Sewer Au…" at bounding box center [483, 233] width 966 height 467
click at [317, 119] on polyline at bounding box center [316, 119] width 4 height 2
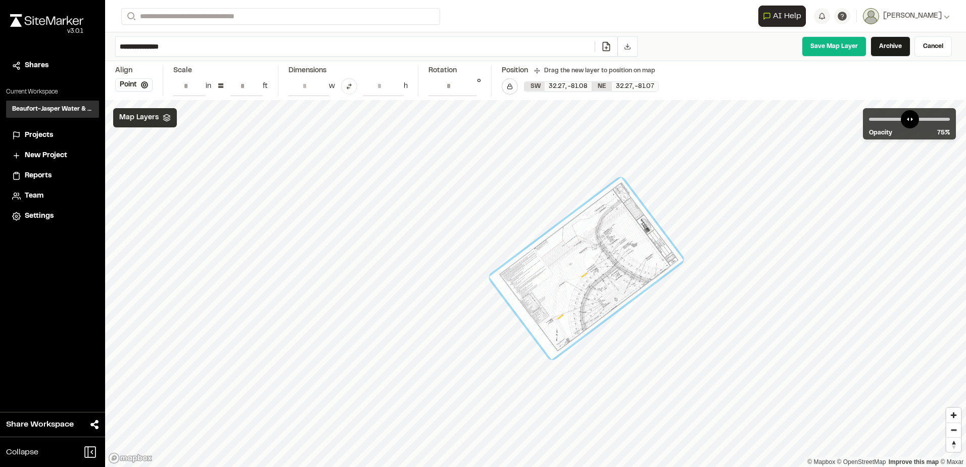
click at [163, 118] on polyline at bounding box center [166, 119] width 7 height 2
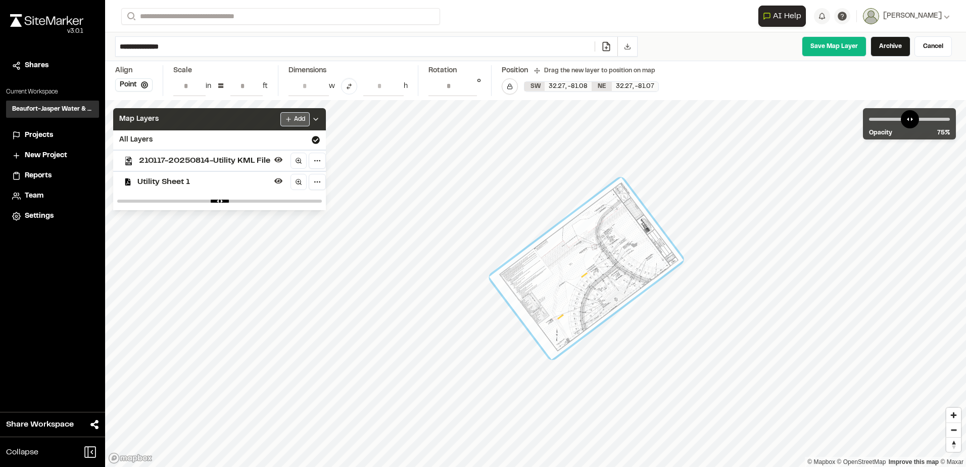
click at [284, 120] on html "Close sidebar v 3.0.1 Shares Current Workspace Beaufort-Jasper Water & Sewer Au…" at bounding box center [483, 233] width 966 height 467
click at [284, 133] on link "Add Layer" at bounding box center [270, 139] width 76 height 17
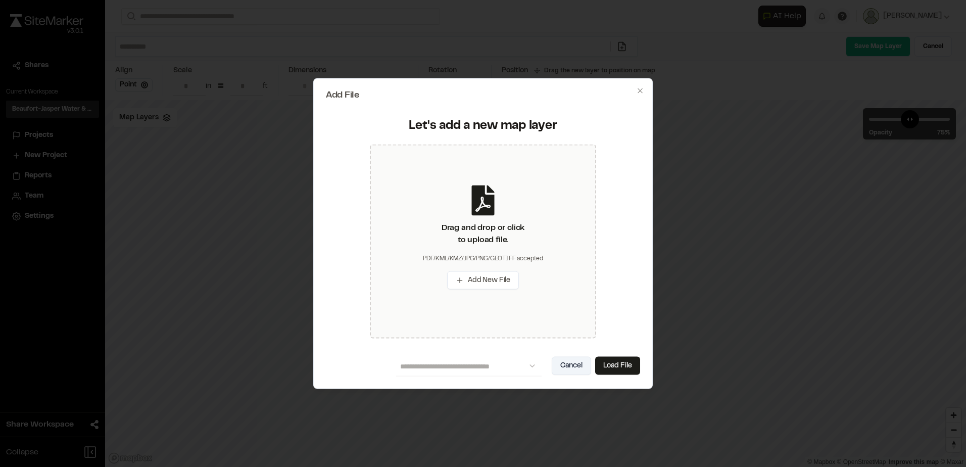
click at [582, 364] on button "Cancel" at bounding box center [571, 365] width 39 height 18
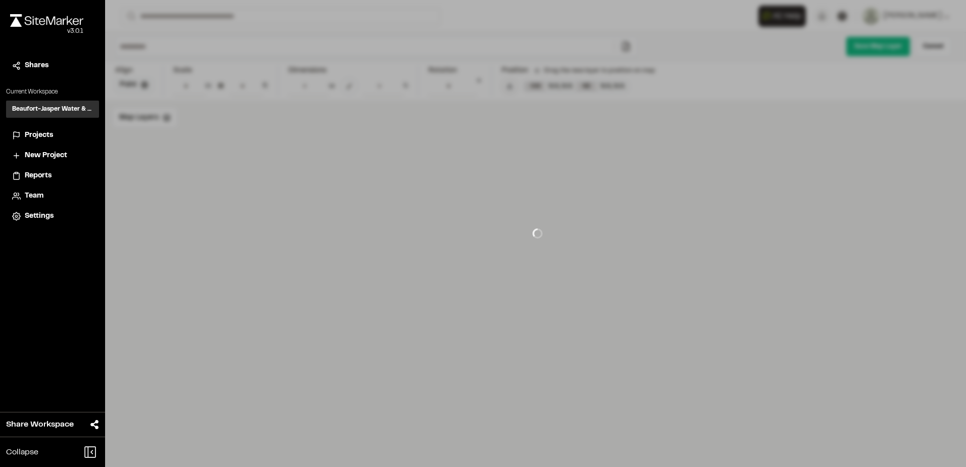
type input "**********"
type input "****"
type input "**********"
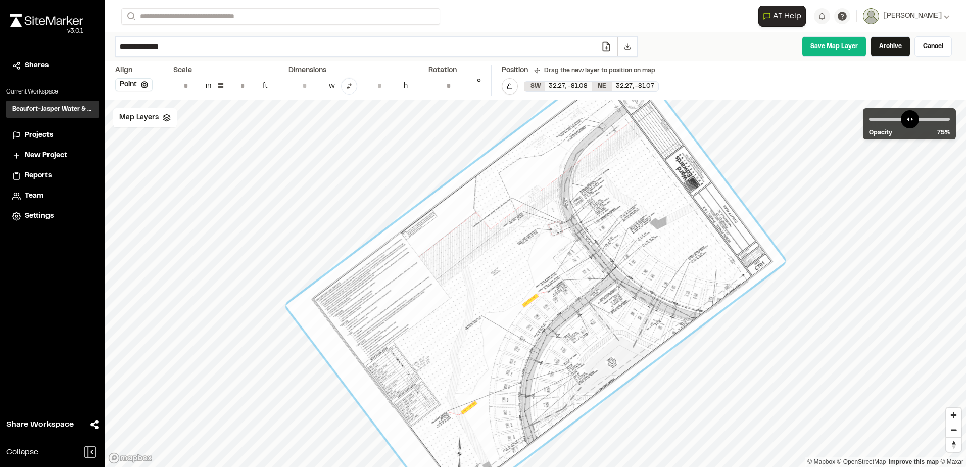
drag, startPoint x: 557, startPoint y: 328, endPoint x: 532, endPoint y: 267, distance: 65.9
click at [532, 267] on div at bounding box center [536, 284] width 500 height 468
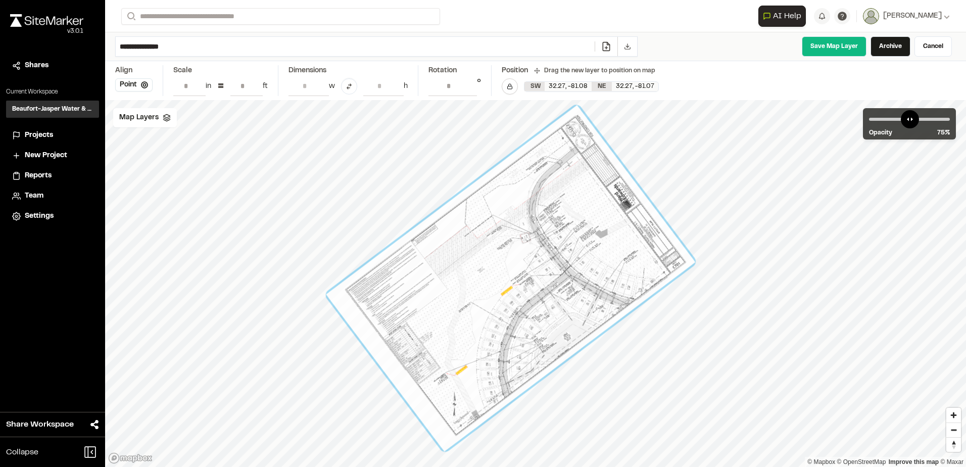
click at [466, 273] on div at bounding box center [510, 278] width 369 height 346
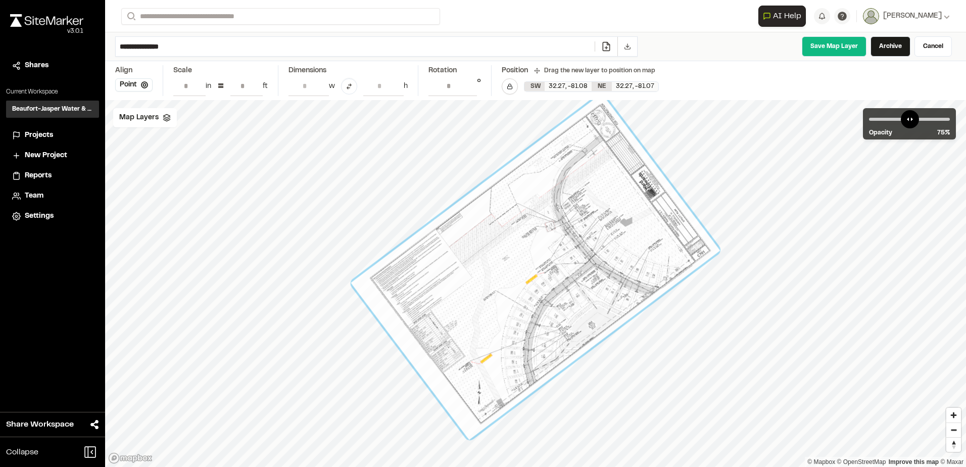
drag, startPoint x: 471, startPoint y: 272, endPoint x: 495, endPoint y: 260, distance: 26.9
click at [495, 260] on div at bounding box center [535, 266] width 369 height 346
click at [126, 114] on span "Map Layers" at bounding box center [138, 117] width 39 height 11
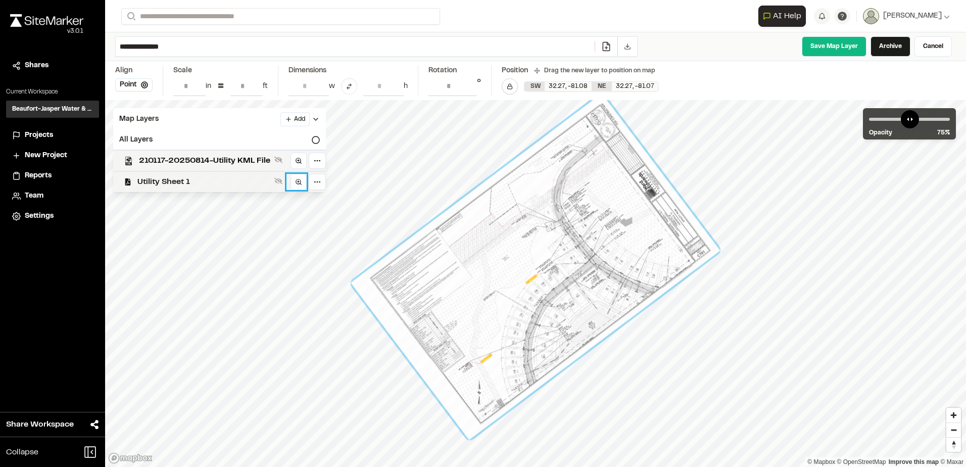
click at [288, 184] on button at bounding box center [297, 182] width 20 height 16
click at [280, 179] on icon at bounding box center [278, 181] width 8 height 8
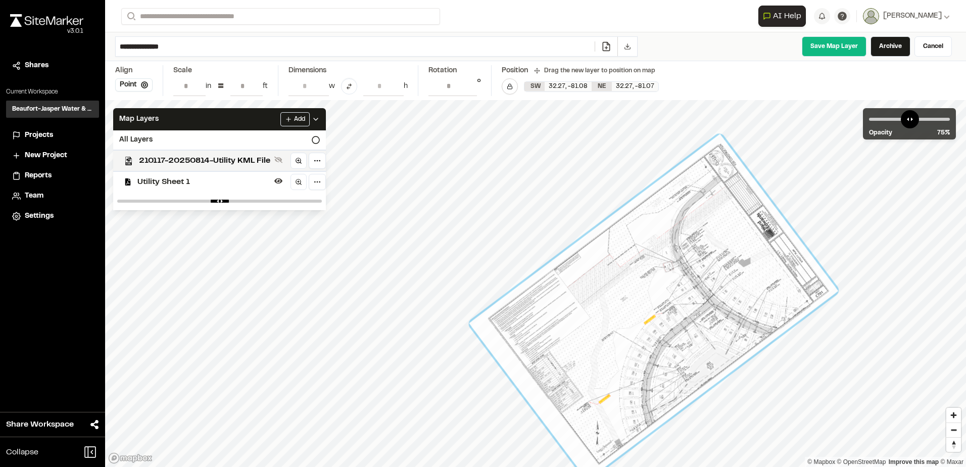
drag, startPoint x: 545, startPoint y: 259, endPoint x: 664, endPoint y: 300, distance: 125.4
click at [664, 300] on div at bounding box center [653, 307] width 369 height 346
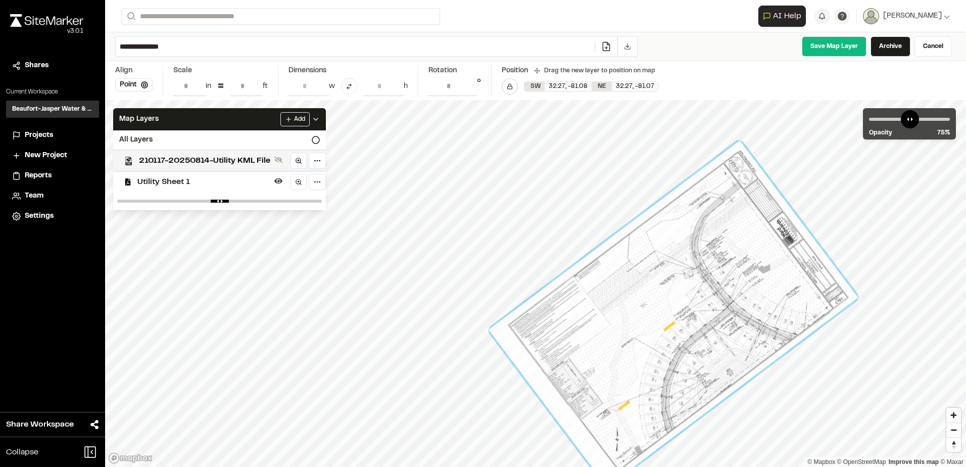
drag, startPoint x: 664, startPoint y: 300, endPoint x: 683, endPoint y: 306, distance: 20.3
click at [683, 306] on div at bounding box center [673, 313] width 369 height 346
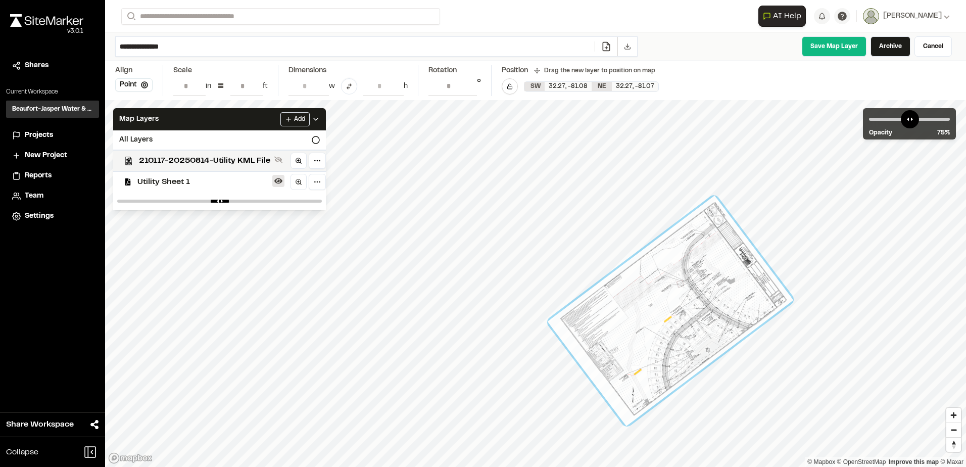
click at [278, 180] on icon at bounding box center [278, 181] width 8 height 8
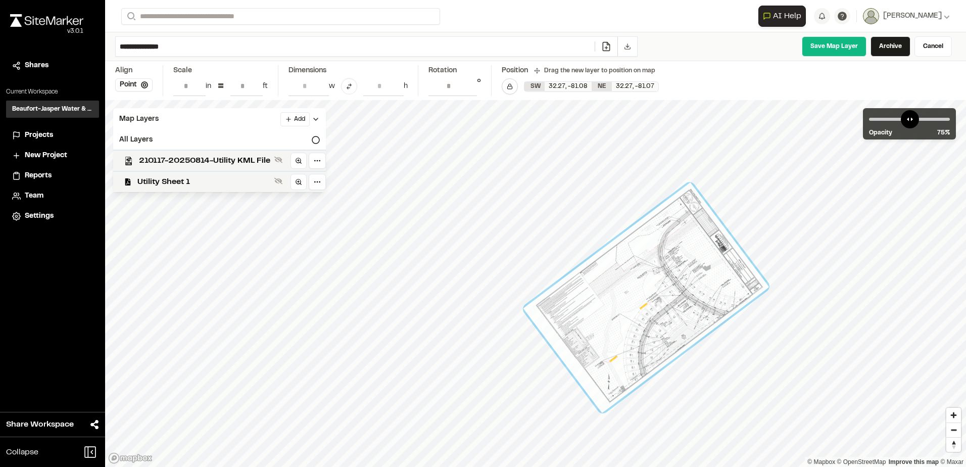
drag, startPoint x: 662, startPoint y: 313, endPoint x: 637, endPoint y: 298, distance: 29.9
click at [637, 298] on div at bounding box center [647, 297] width 246 height 230
drag, startPoint x: 636, startPoint y: 297, endPoint x: 604, endPoint y: 292, distance: 32.2
click at [604, 292] on div at bounding box center [645, 296] width 246 height 230
click at [192, 158] on span "210117-20250814-Utility KML File" at bounding box center [204, 161] width 131 height 12
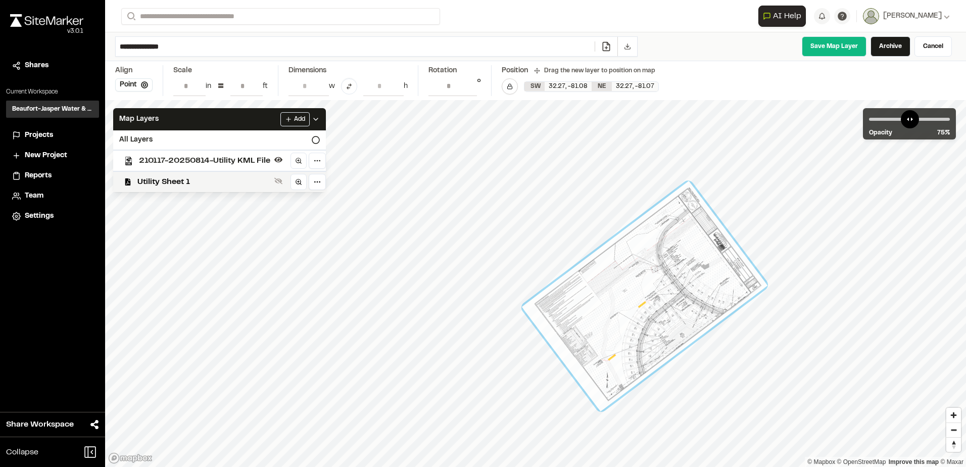
drag, startPoint x: 678, startPoint y: 282, endPoint x: 666, endPoint y: 294, distance: 17.2
click at [666, 294] on div at bounding box center [645, 296] width 246 height 230
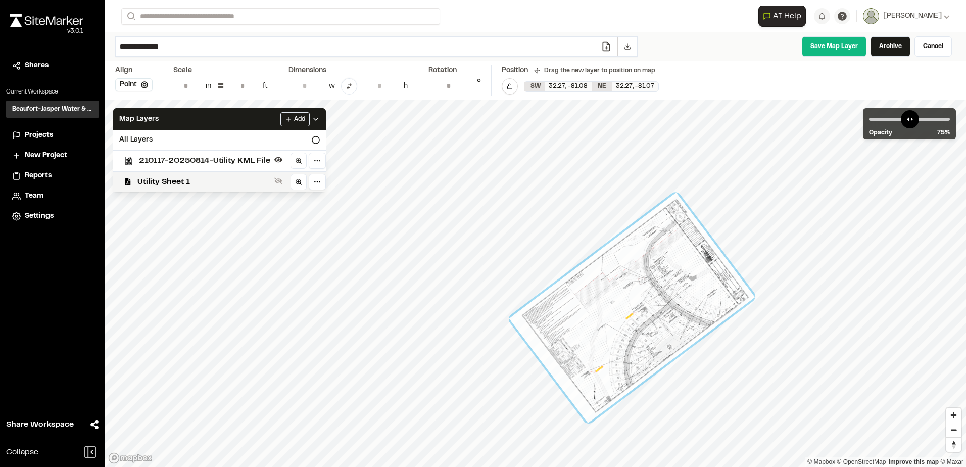
click at [315, 176] on html "Close sidebar v 3.0.1 Shares Current Workspace Beaufort-Jasper Water & Sewer Au…" at bounding box center [483, 233] width 966 height 467
click at [258, 176] on html "Close sidebar v 3.0.1 Shares Current Workspace Beaufort-Jasper Water & Sewer Au…" at bounding box center [483, 233] width 966 height 467
click at [246, 177] on span "Utility Sheet 1" at bounding box center [203, 182] width 133 height 12
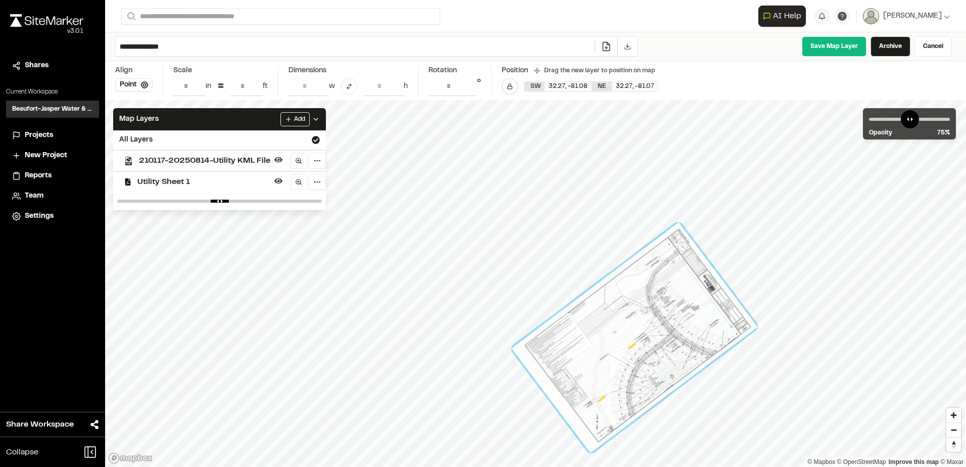
drag, startPoint x: 657, startPoint y: 287, endPoint x: 660, endPoint y: 317, distance: 29.9
click at [660, 317] on div at bounding box center [635, 337] width 246 height 230
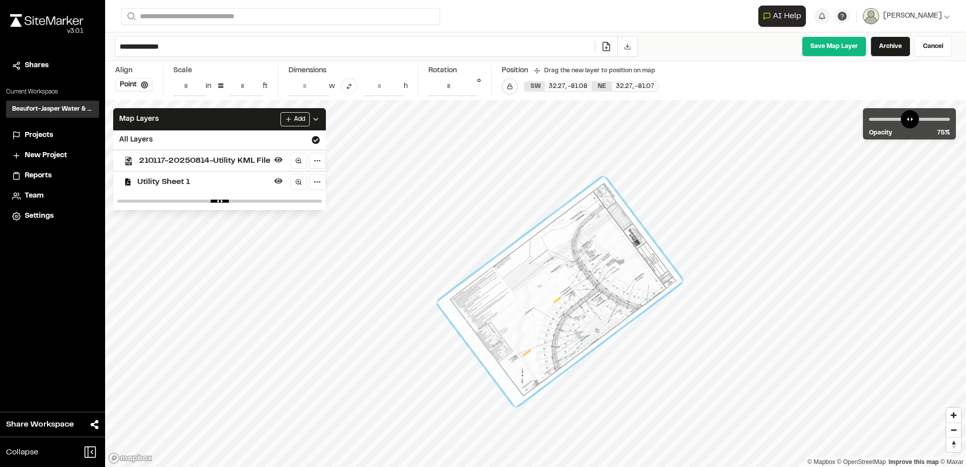
drag, startPoint x: 641, startPoint y: 315, endPoint x: 567, endPoint y: 266, distance: 88.2
click at [567, 266] on div at bounding box center [560, 291] width 246 height 230
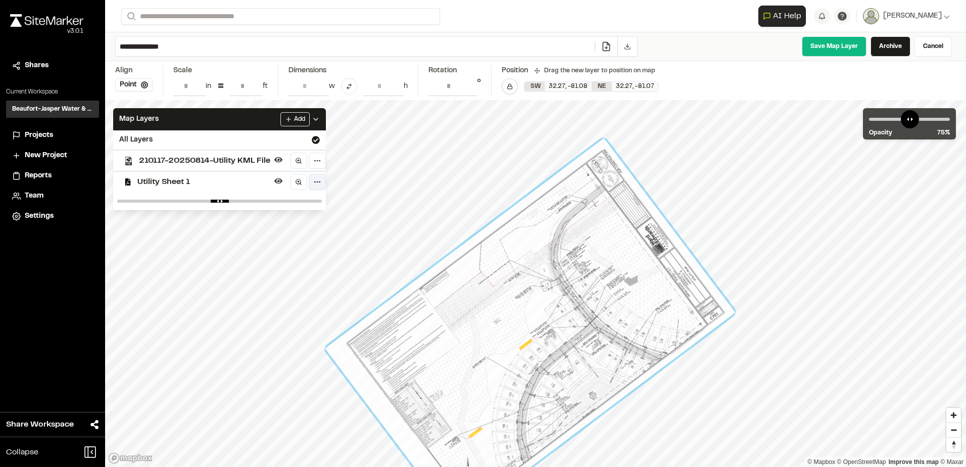
click at [312, 183] on html "Close sidebar v 3.0.1 Shares Current Workspace Beaufort-Jasper Water & Sewer Au…" at bounding box center [483, 233] width 966 height 467
click at [496, 314] on html "Close sidebar v 3.0.1 Shares Current Workspace Beaufort-Jasper Water & Sewer Au…" at bounding box center [483, 233] width 966 height 467
click at [316, 119] on polyline at bounding box center [316, 119] width 4 height 2
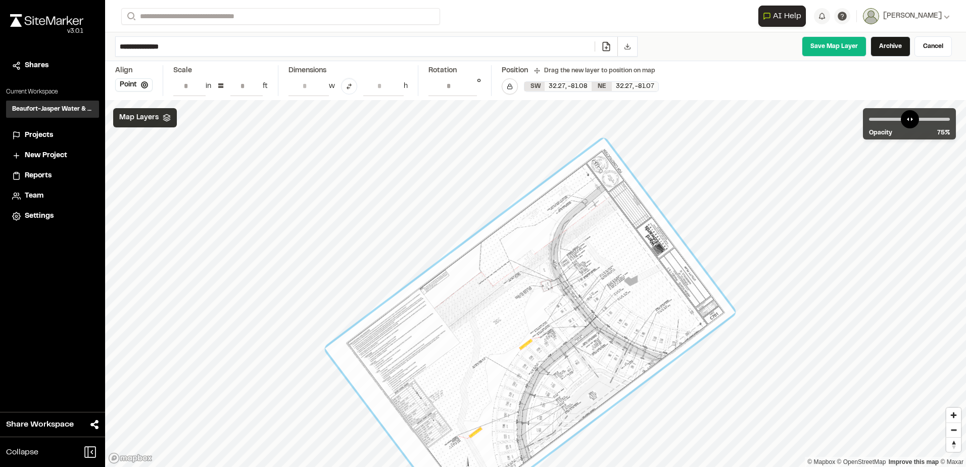
click at [544, 353] on div at bounding box center [530, 330] width 410 height 384
drag, startPoint x: 515, startPoint y: 335, endPoint x: 496, endPoint y: 338, distance: 18.9
click at [496, 338] on div at bounding box center [530, 330] width 410 height 384
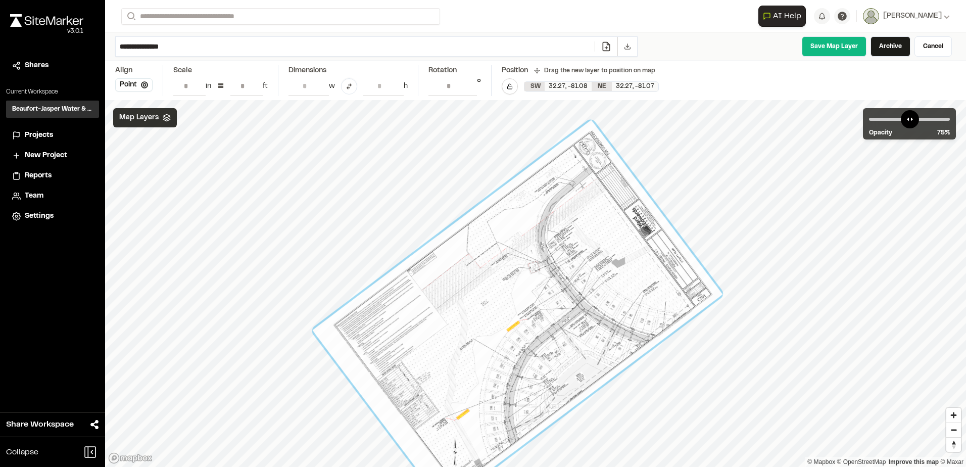
drag, startPoint x: 487, startPoint y: 338, endPoint x: 475, endPoint y: 319, distance: 22.1
click at [475, 319] on div at bounding box center [517, 312] width 410 height 384
click at [169, 125] on div "Map Layers" at bounding box center [145, 117] width 64 height 19
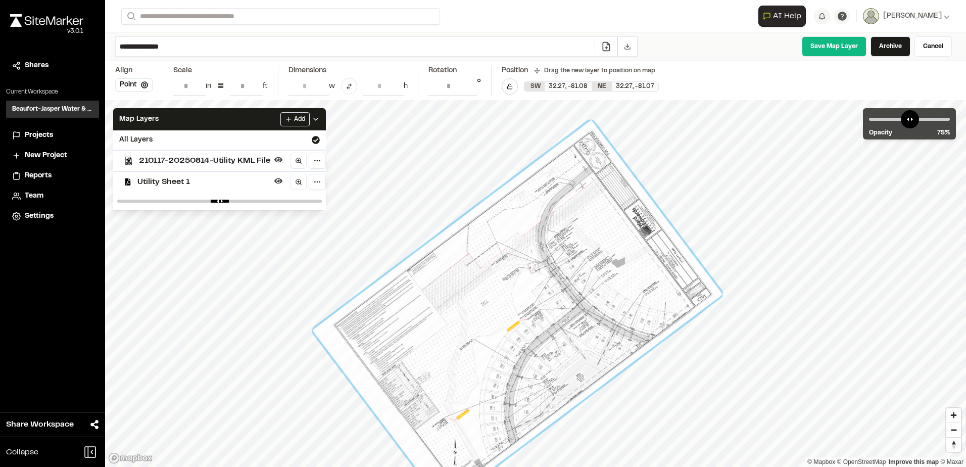
click at [191, 174] on div "Utility Sheet 1" at bounding box center [215, 181] width 221 height 21
click at [321, 186] on html "Close sidebar v 3.0.1 Shares Current Workspace Beaufort-Jasper Water & Sewer Au…" at bounding box center [483, 233] width 966 height 467
click at [317, 112] on div "Add" at bounding box center [299, 119] width 39 height 14
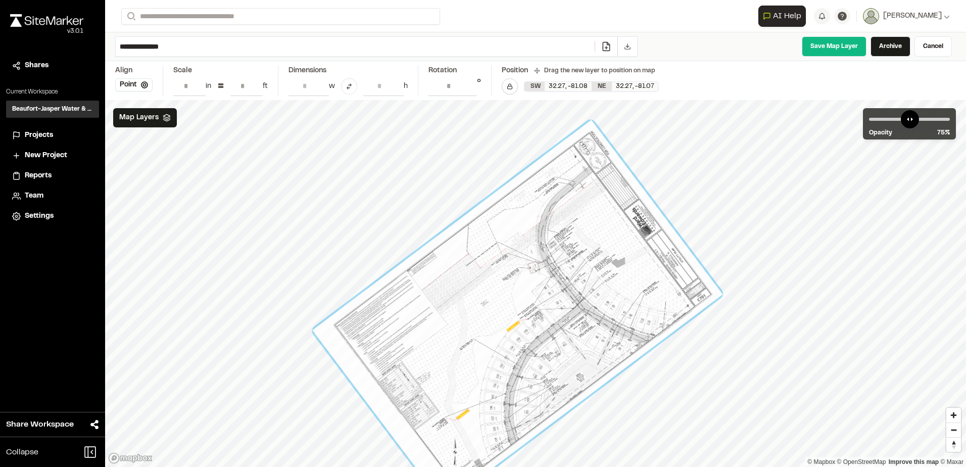
click at [164, 124] on div "Map Layers" at bounding box center [145, 117] width 64 height 19
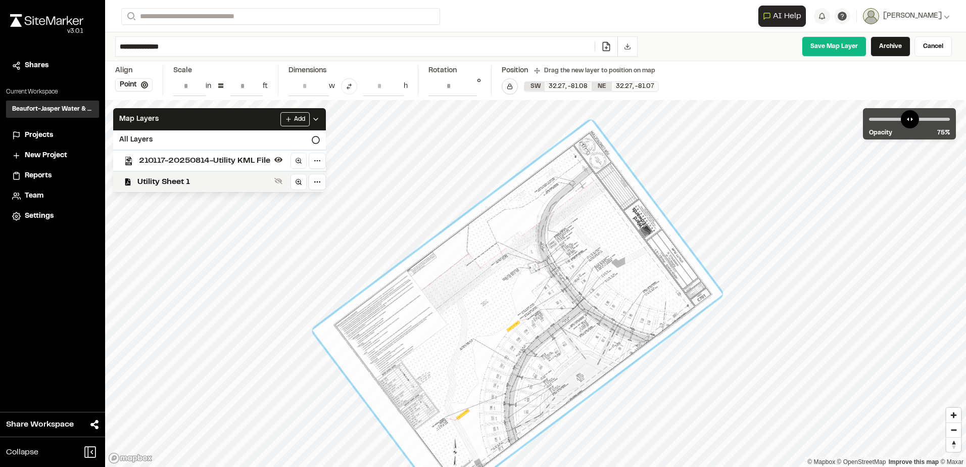
click at [175, 158] on span "210117-20250814-Utility KML File" at bounding box center [204, 161] width 131 height 12
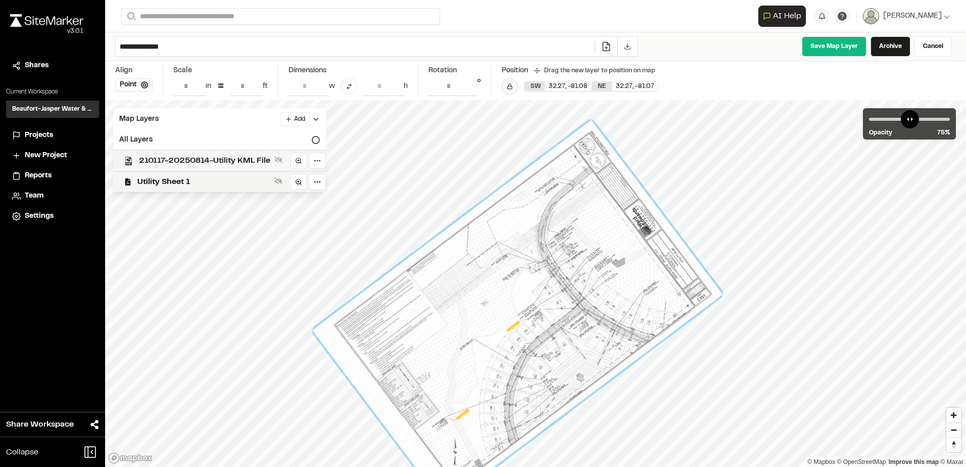
click at [185, 158] on span "210117-20250814-Utility KML File" at bounding box center [204, 161] width 131 height 12
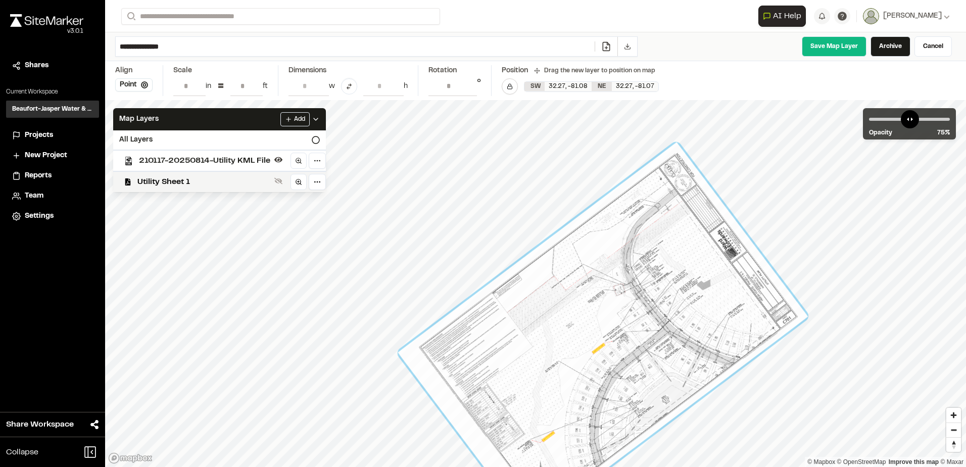
drag, startPoint x: 610, startPoint y: 337, endPoint x: 719, endPoint y: 358, distance: 111.1
click at [719, 358] on div at bounding box center [603, 335] width 410 height 384
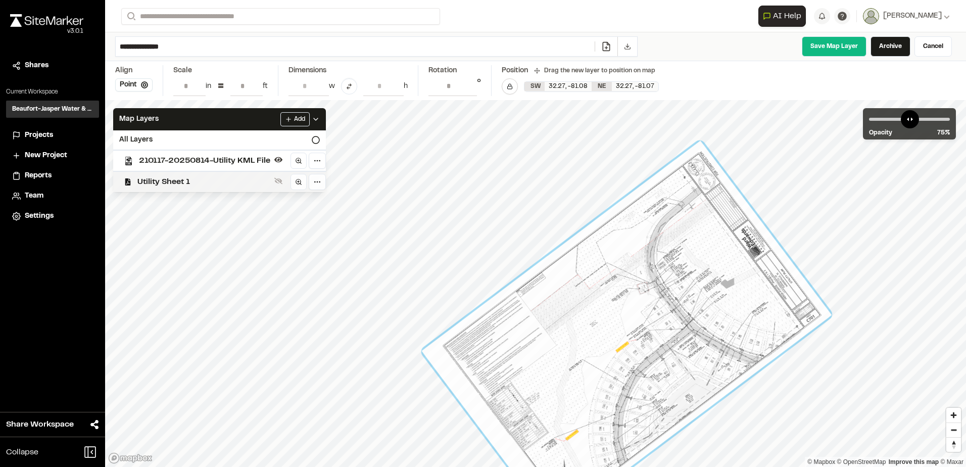
click at [164, 190] on div "Utility Sheet 1" at bounding box center [215, 181] width 221 height 21
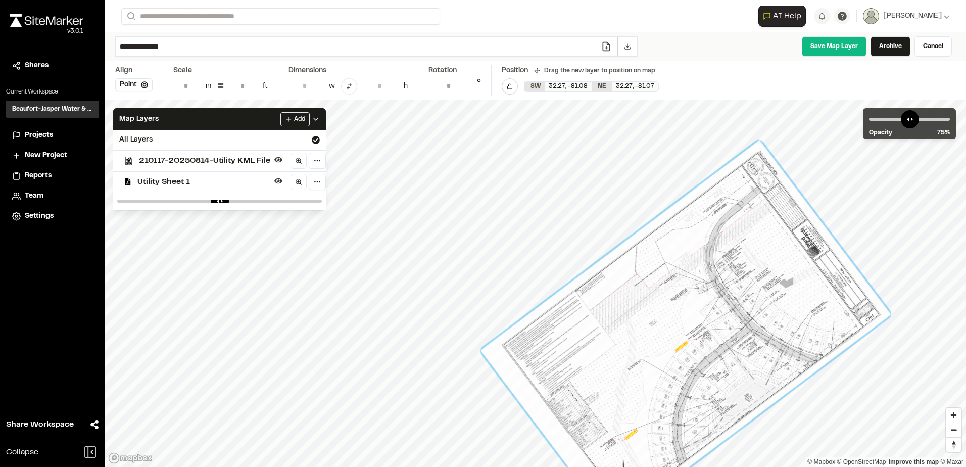
drag, startPoint x: 619, startPoint y: 319, endPoint x: 695, endPoint y: 313, distance: 76.0
click at [695, 313] on div at bounding box center [686, 332] width 410 height 384
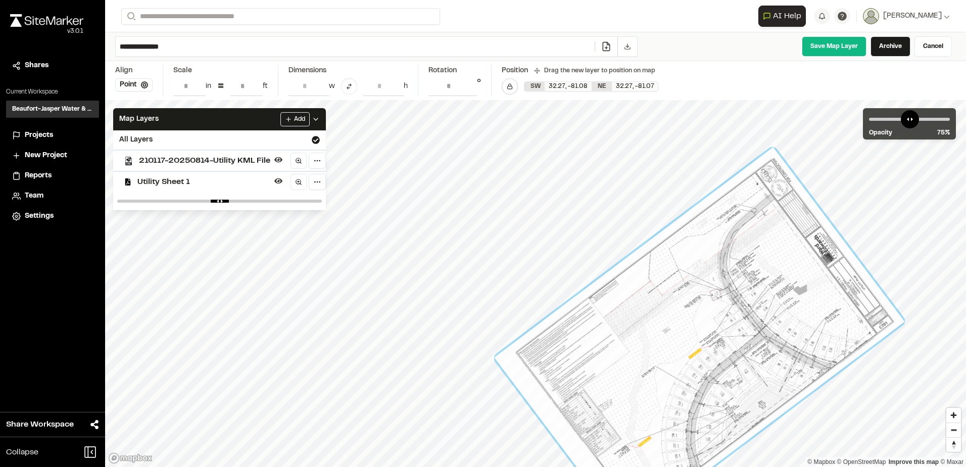
drag, startPoint x: 594, startPoint y: 314, endPoint x: 591, endPoint y: 328, distance: 15.1
click at [591, 328] on div at bounding box center [699, 340] width 410 height 384
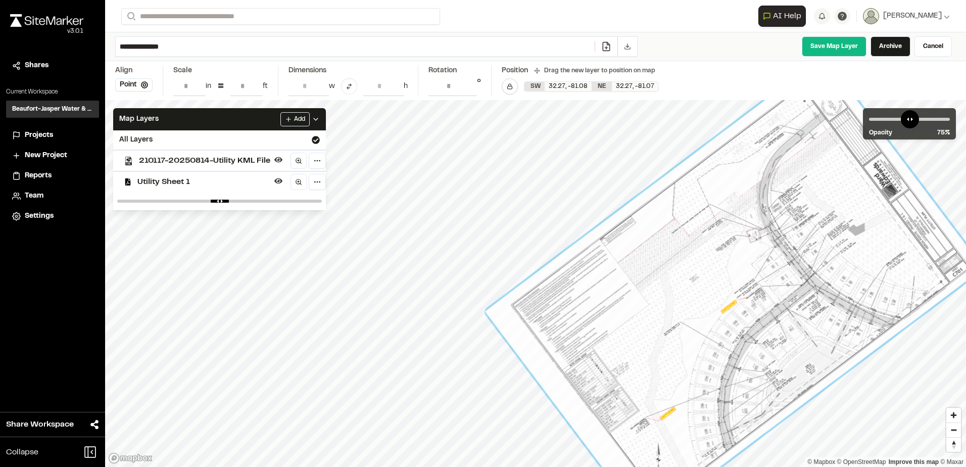
click at [323, 190] on div "Utility Sheet 1" at bounding box center [215, 181] width 221 height 21
click at [322, 189] on body "Close sidebar v 3.0.1 Shares Current Workspace Beaufort-Jasper Water & Sewer Au…" at bounding box center [483, 233] width 966 height 467
click at [218, 185] on html "Close sidebar v 3.0.1 Shares Current Workspace Beaufort-Jasper Water & Sewer Au…" at bounding box center [483, 233] width 966 height 467
click at [206, 184] on span "Utility Sheet 1" at bounding box center [203, 182] width 133 height 12
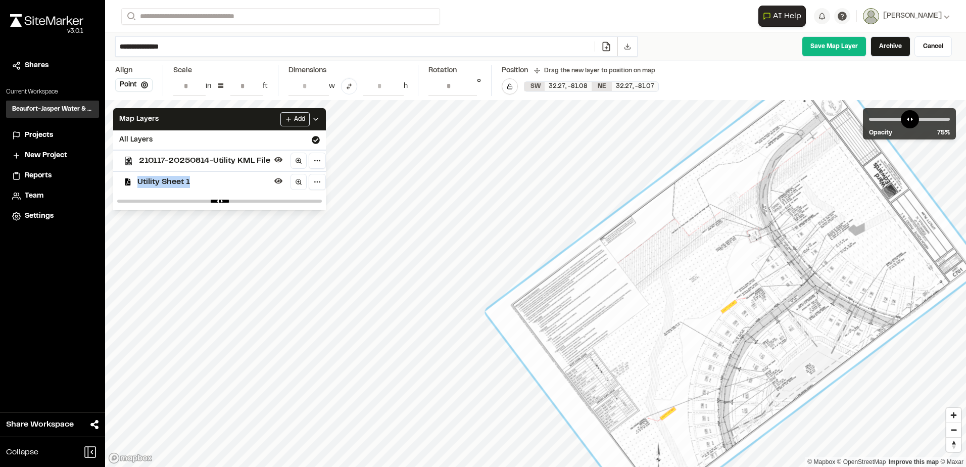
drag, startPoint x: 206, startPoint y: 184, endPoint x: 189, endPoint y: 178, distance: 17.7
click at [189, 178] on span "Utility Sheet 1" at bounding box center [203, 182] width 133 height 12
click at [168, 181] on span "Utility Sheet 1" at bounding box center [203, 182] width 133 height 12
click at [885, 50] on link "Archive" at bounding box center [891, 46] width 40 height 20
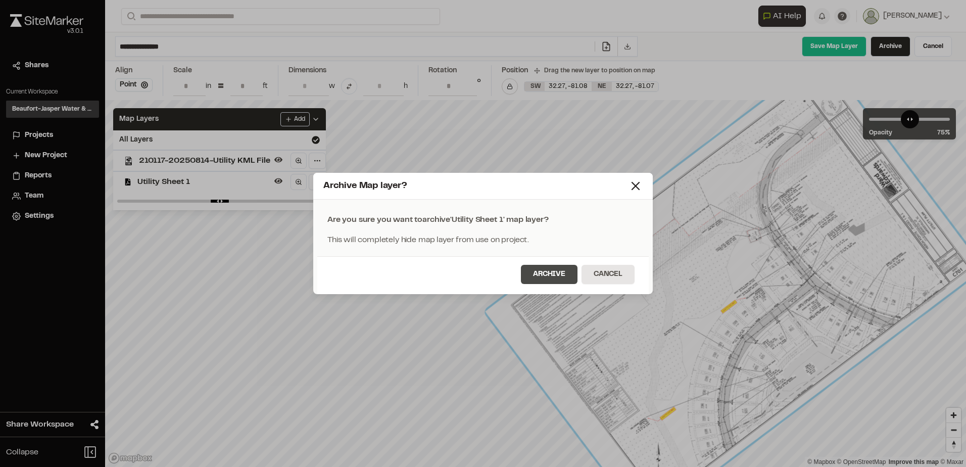
click at [554, 274] on button "Archive" at bounding box center [549, 274] width 57 height 19
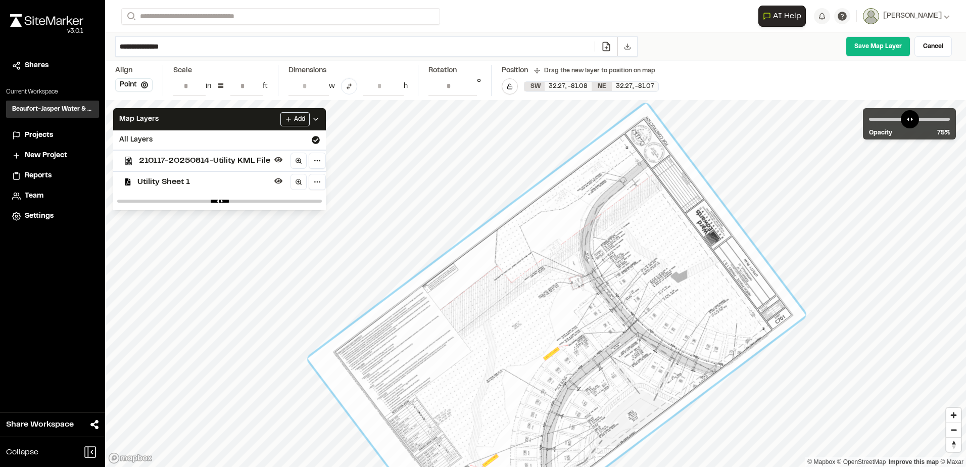
drag, startPoint x: 487, startPoint y: 281, endPoint x: 512, endPoint y: 338, distance: 62.6
click at [513, 339] on div at bounding box center [557, 336] width 498 height 467
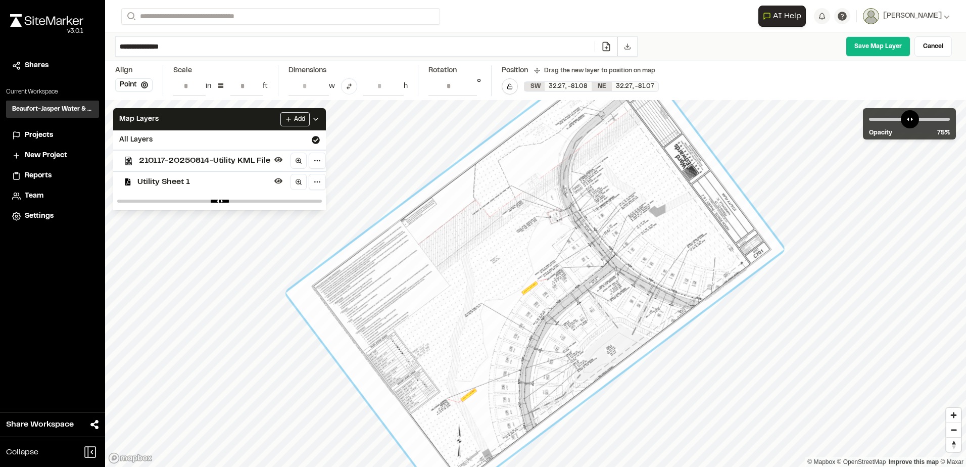
drag, startPoint x: 423, startPoint y: 343, endPoint x: 401, endPoint y: 278, distance: 67.9
click at [401, 278] on div at bounding box center [535, 270] width 498 height 467
click at [944, 40] on link "Cancel" at bounding box center [933, 46] width 37 height 20
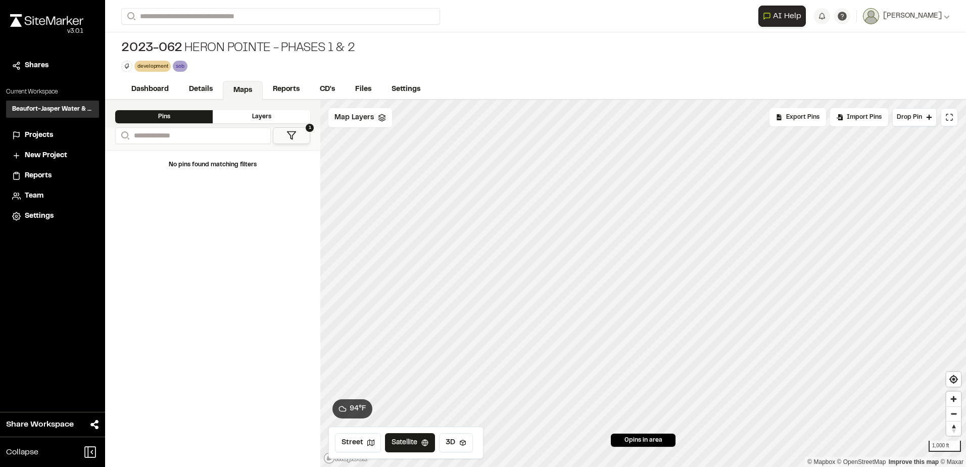
click at [238, 114] on div "Layers" at bounding box center [262, 116] width 98 height 13
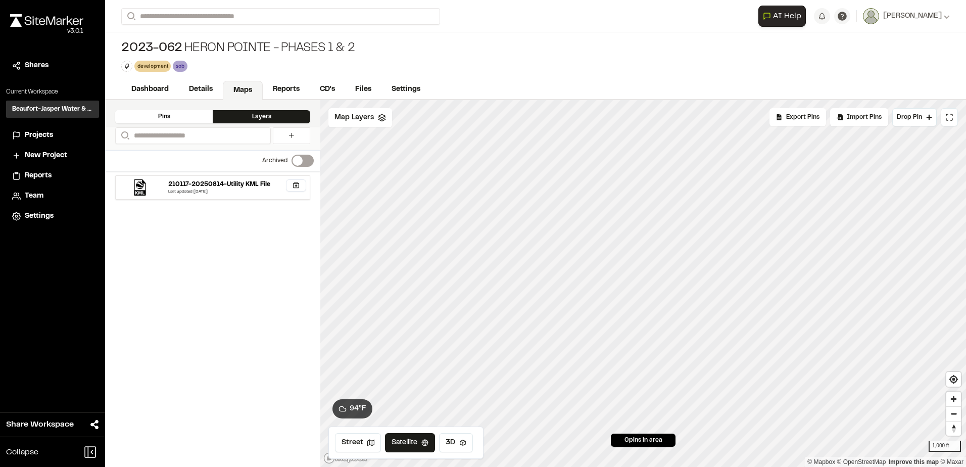
click at [208, 180] on div "210117-20250814-Utility KML File" at bounding box center [219, 184] width 102 height 9
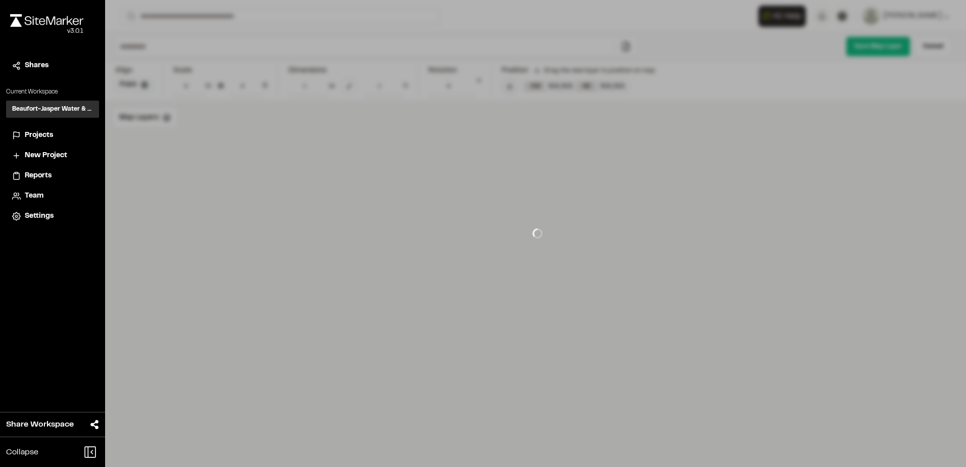
type input "**********"
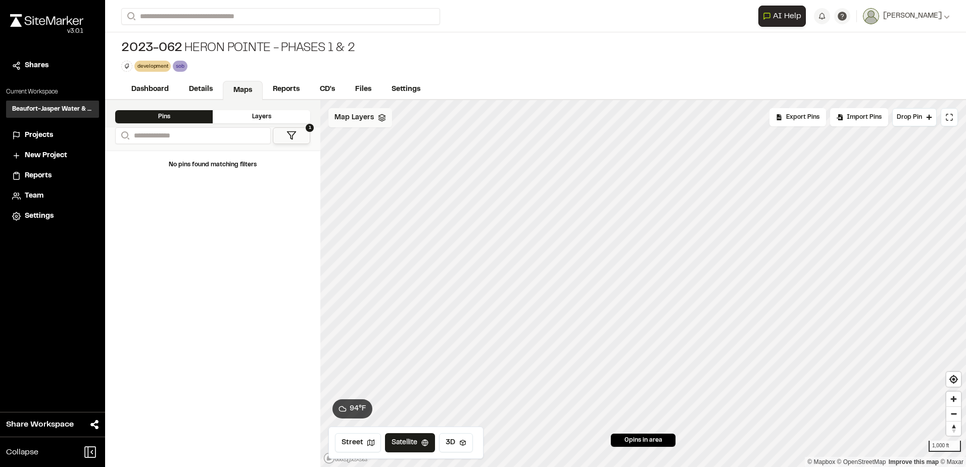
click at [349, 124] on div "Map Layers" at bounding box center [360, 117] width 64 height 19
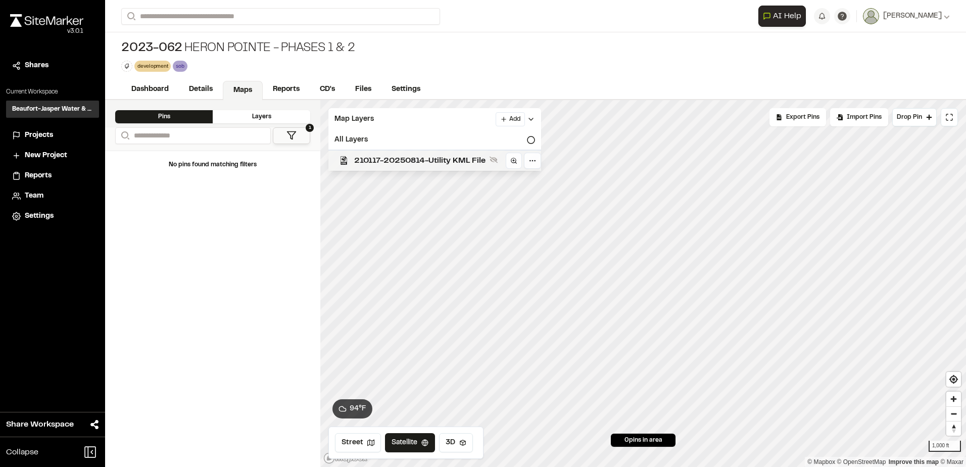
click at [369, 157] on span "210117-20250814-Utility KML File" at bounding box center [419, 161] width 131 height 12
